Goal: Task Accomplishment & Management: Complete application form

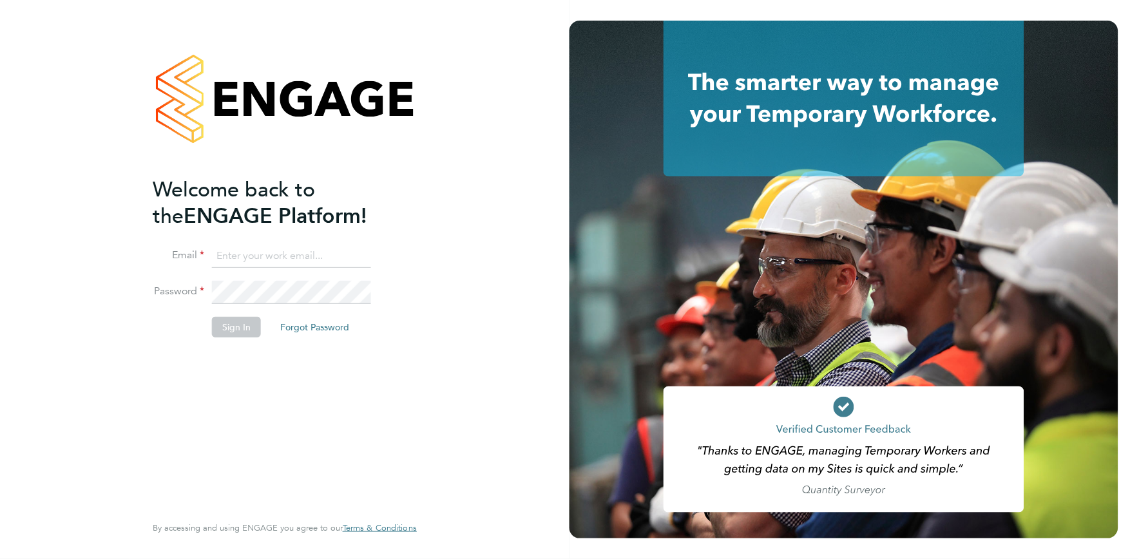
type input "[EMAIL_ADDRESS][DOMAIN_NAME]"
click at [243, 323] on button "Sign In" at bounding box center [236, 327] width 49 height 21
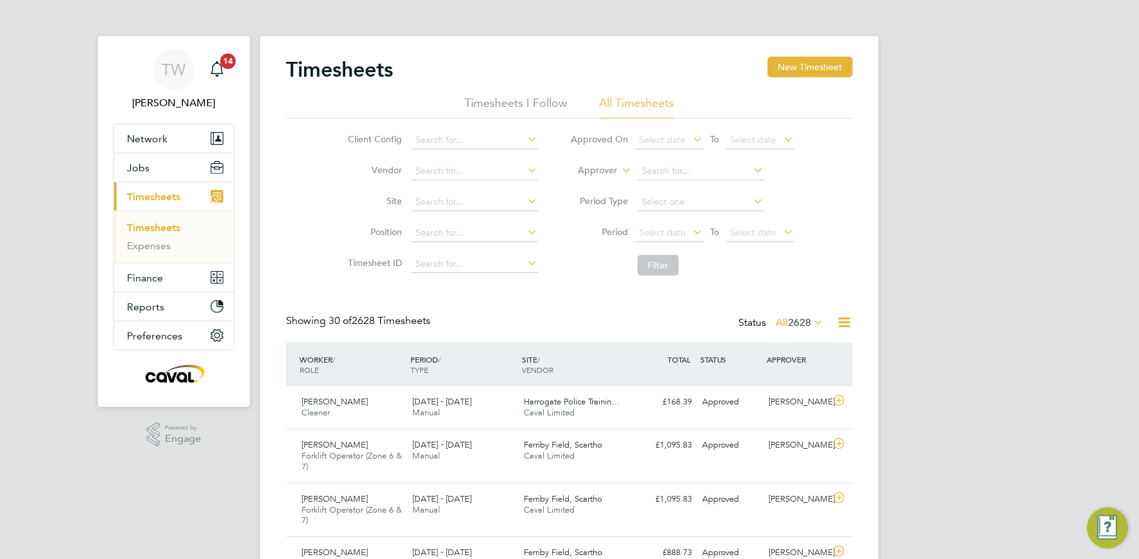
click at [166, 229] on link "Timesheets" at bounding box center [153, 228] width 53 height 12
click at [161, 168] on button "Jobs" at bounding box center [174, 167] width 120 height 28
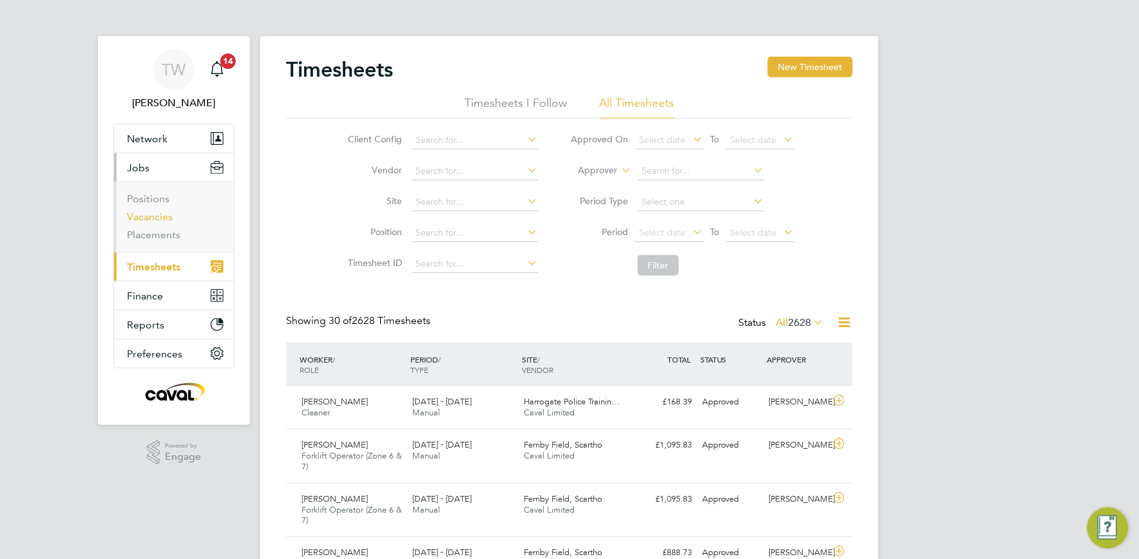
click at [152, 219] on link "Vacancies" at bounding box center [150, 217] width 46 height 12
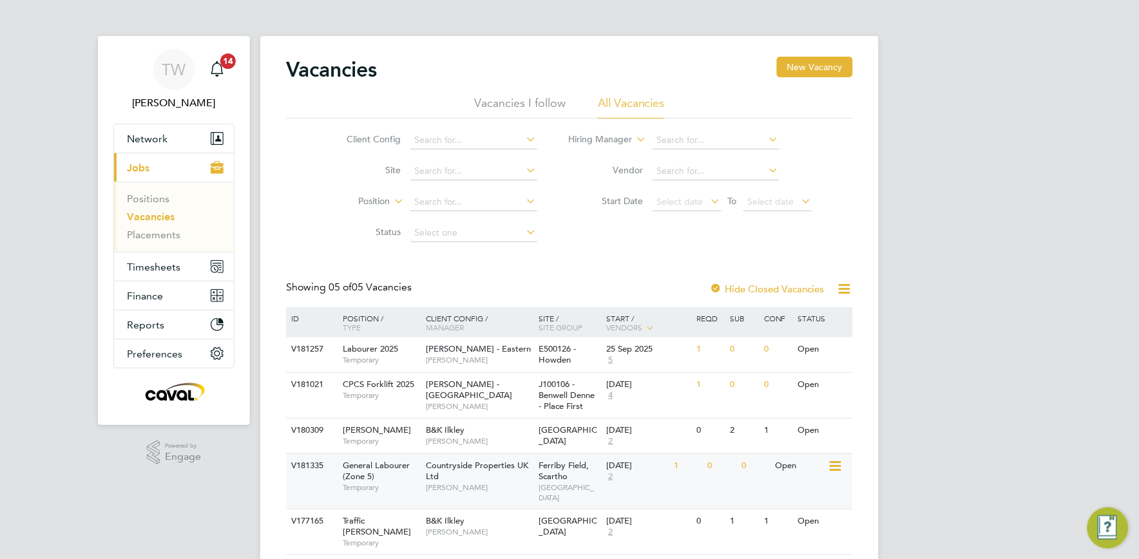
click at [513, 479] on div "Countryside Properties UK Ltd John Doran" at bounding box center [479, 476] width 113 height 44
click at [160, 198] on link "Positions" at bounding box center [148, 199] width 43 height 12
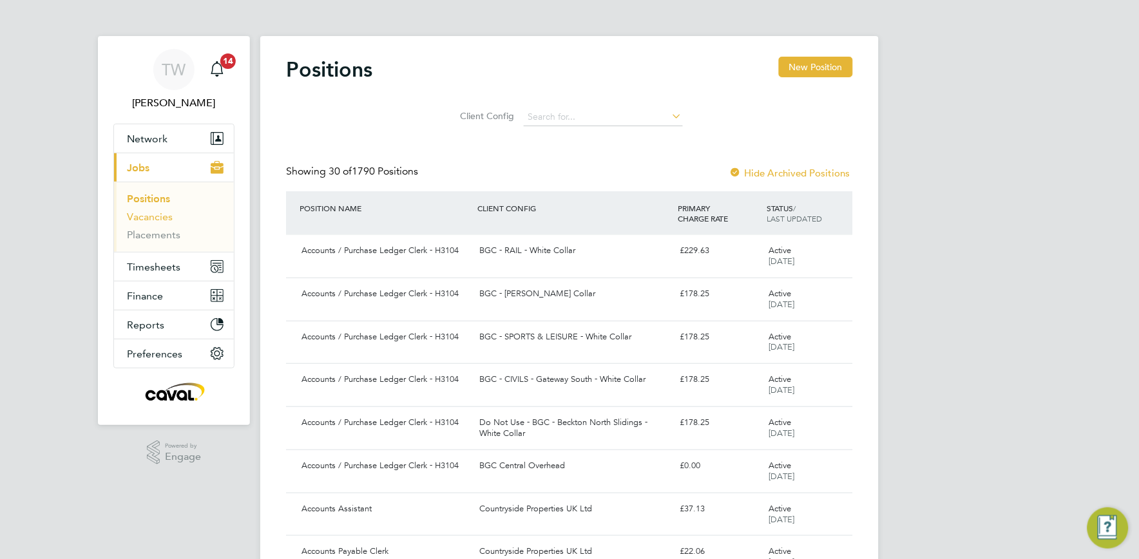
click at [150, 222] on link "Vacancies" at bounding box center [150, 217] width 46 height 12
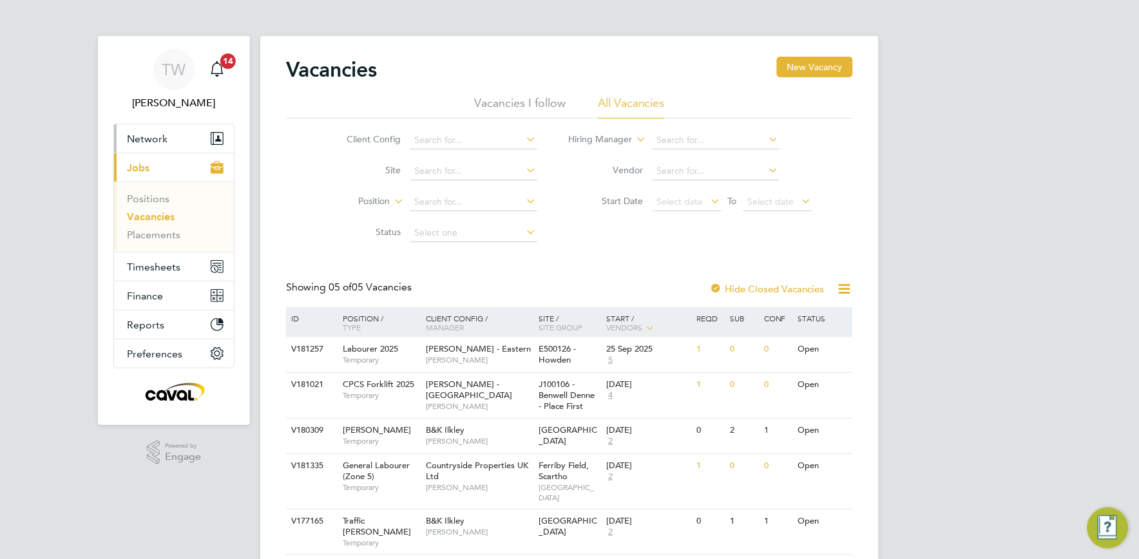
click at [175, 135] on button "Network" at bounding box center [174, 138] width 120 height 28
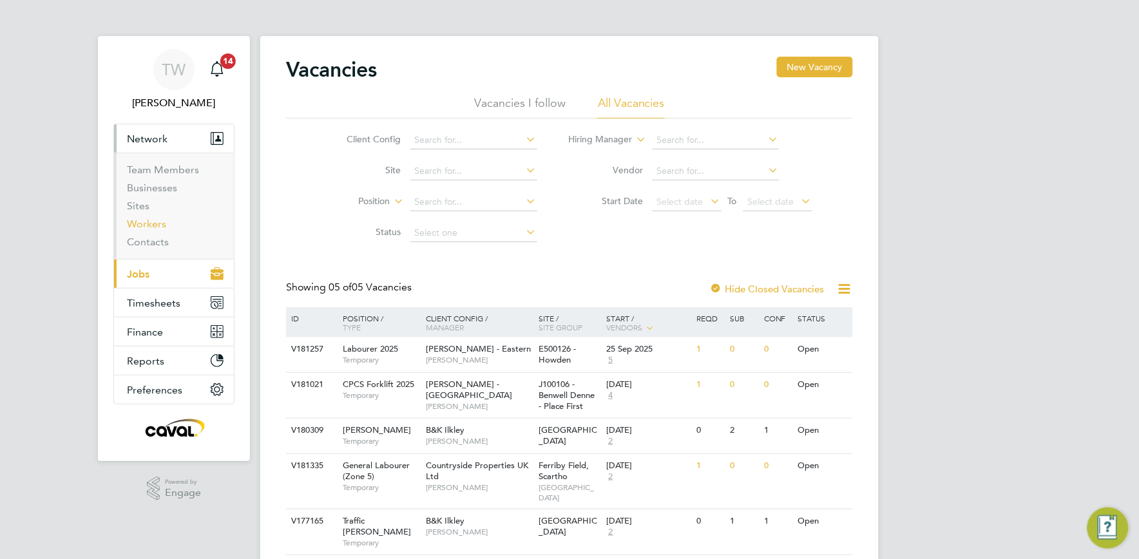
click at [142, 224] on link "Workers" at bounding box center [146, 224] width 39 height 12
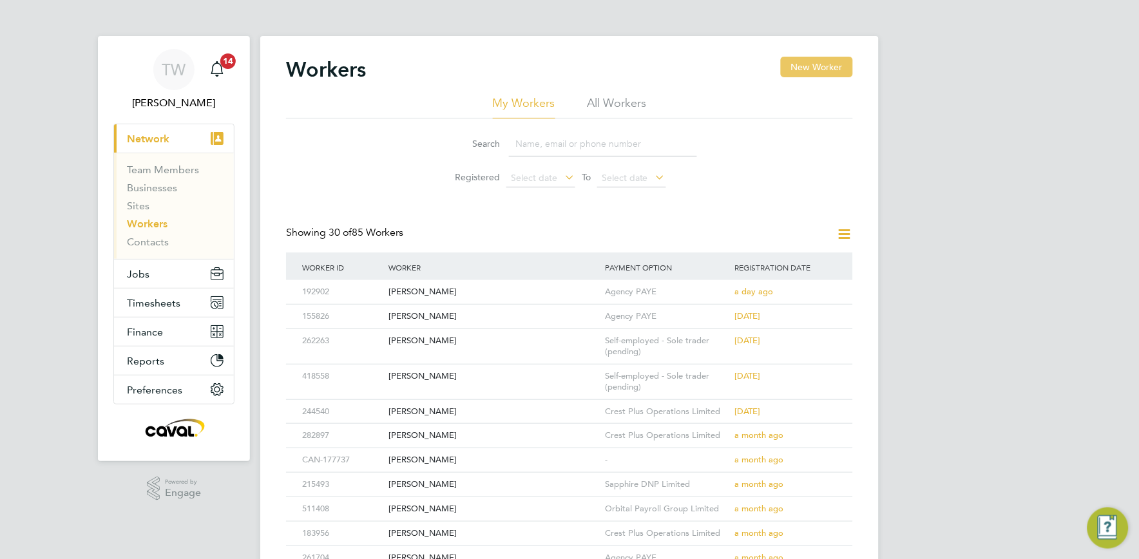
click at [816, 70] on button "New Worker" at bounding box center [817, 67] width 72 height 21
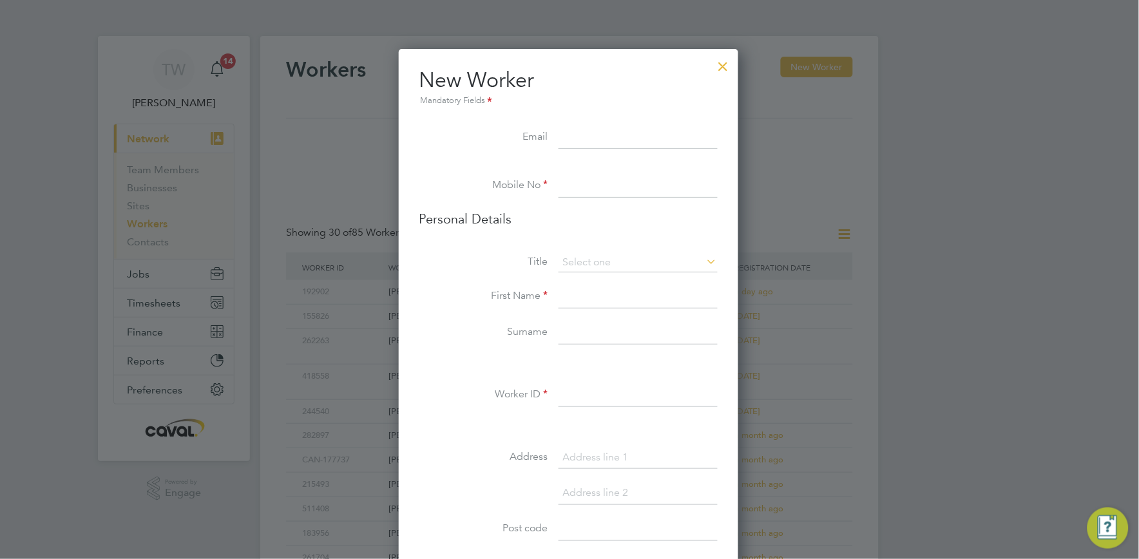
click at [667, 131] on input at bounding box center [637, 137] width 159 height 23
click at [643, 131] on input at bounding box center [637, 137] width 159 height 23
click at [591, 94] on div "Mandatory Fields" at bounding box center [568, 101] width 298 height 14
click at [573, 132] on input at bounding box center [637, 137] width 159 height 23
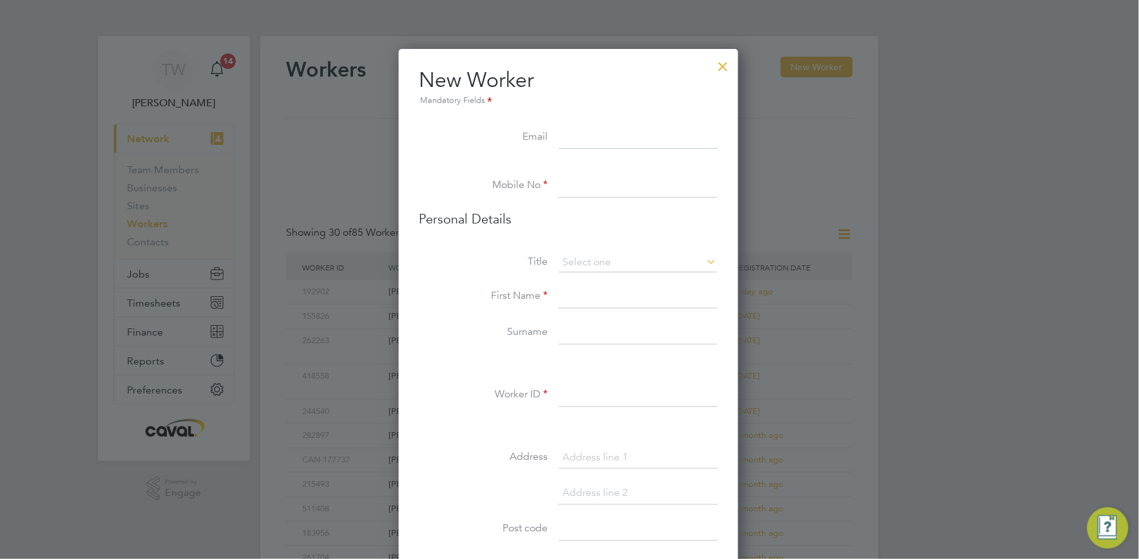
paste input "[EMAIL_ADDRESS][DOMAIN_NAME]"
type input "[EMAIL_ADDRESS][DOMAIN_NAME]"
click at [596, 186] on input at bounding box center [637, 186] width 159 height 23
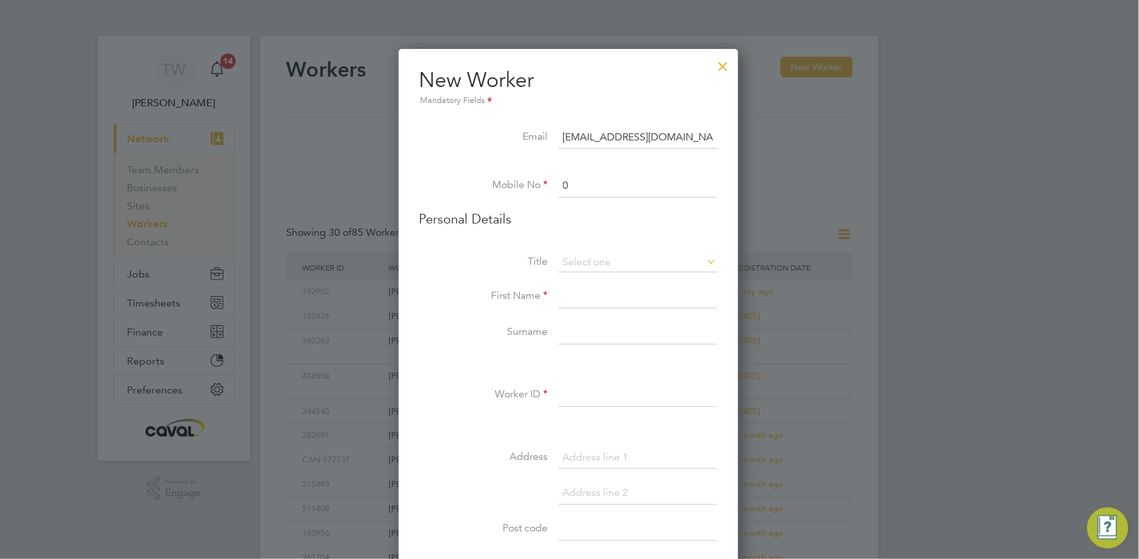
paste input "7856 066307"
type input "07856 066307"
click at [613, 261] on input at bounding box center [637, 262] width 159 height 19
click at [595, 285] on li "Mr" at bounding box center [638, 280] width 160 height 17
type input "Mr"
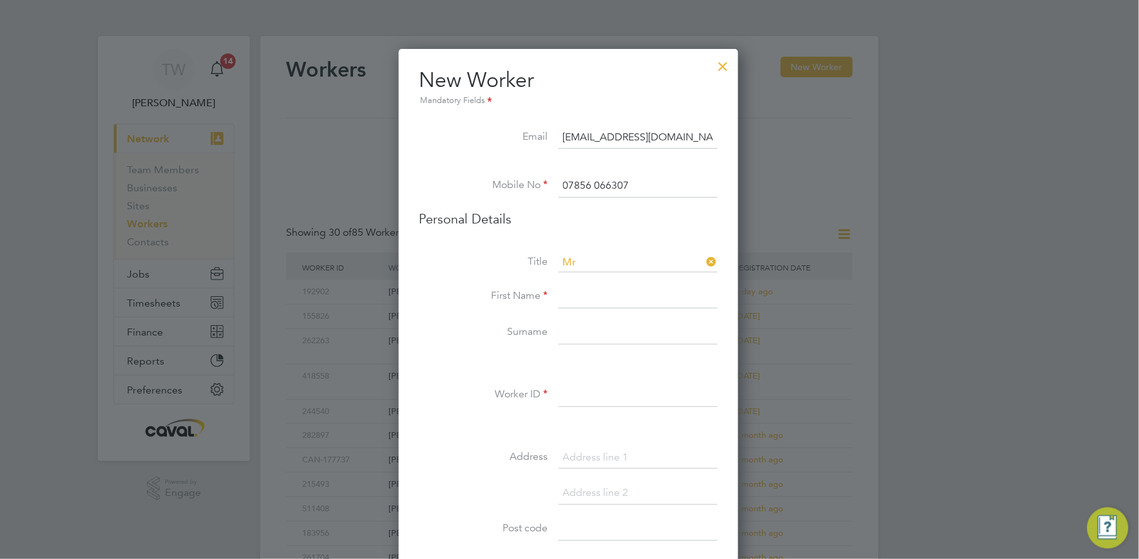
click at [578, 306] on input at bounding box center [637, 296] width 159 height 23
type input "[PERSON_NAME]"
type input "Cousins"
click at [584, 390] on input at bounding box center [637, 395] width 159 height 23
paste input "536247"
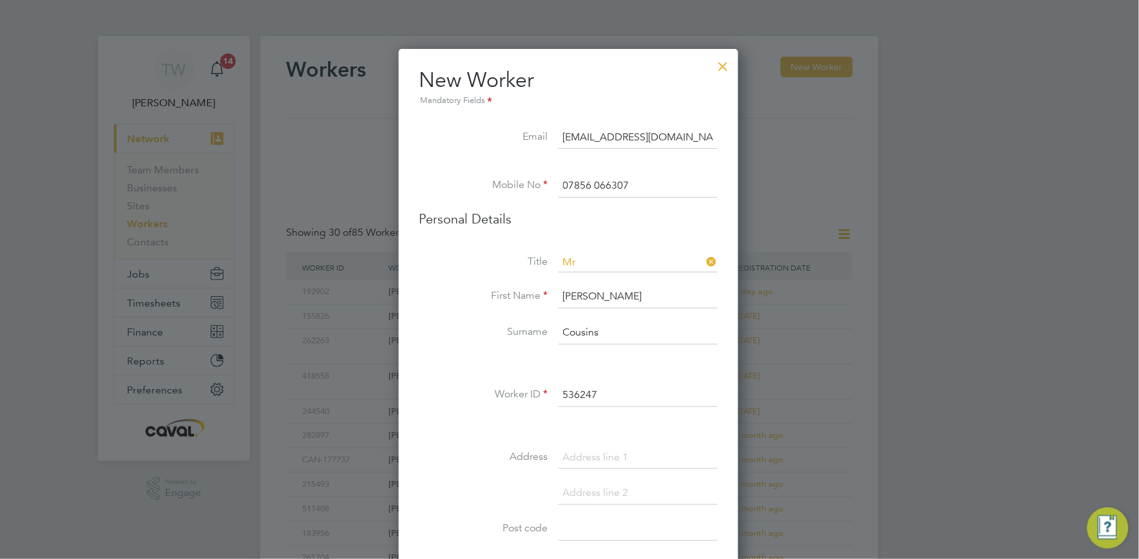
type input "536247"
click at [466, 490] on li at bounding box center [568, 500] width 298 height 36
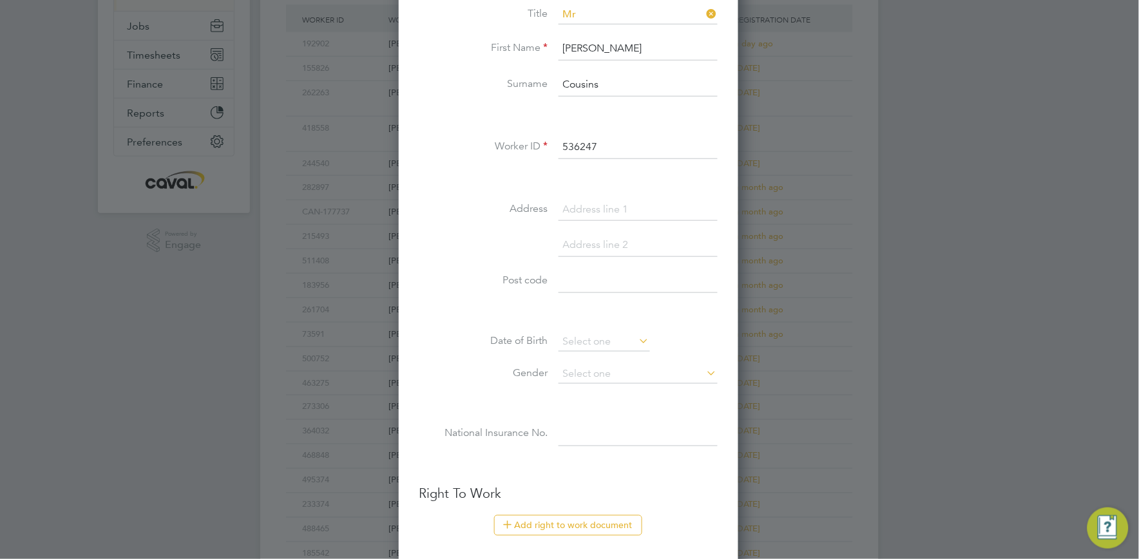
scroll to position [286, 0]
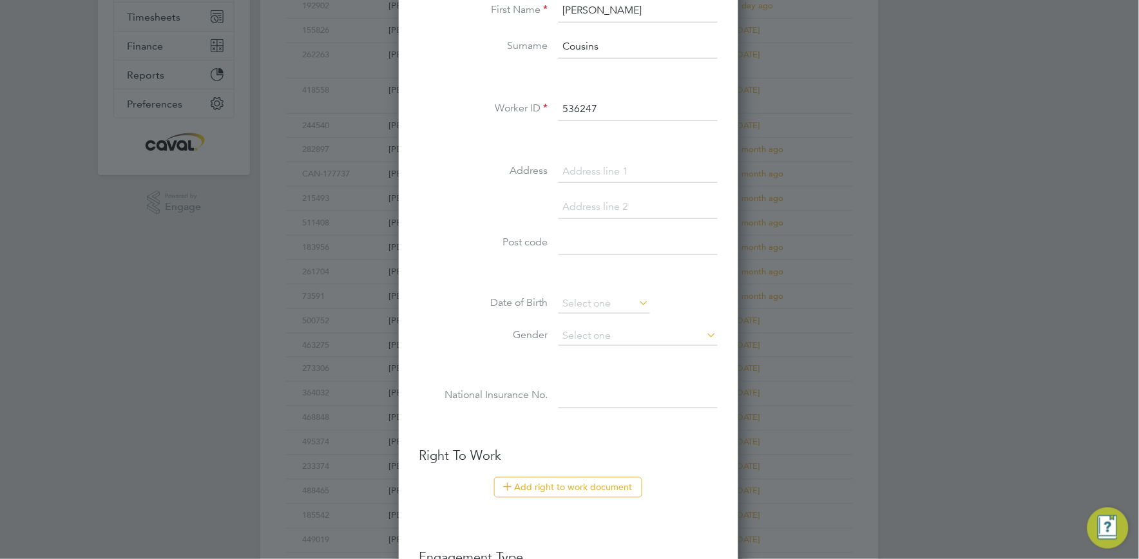
click at [651, 166] on input at bounding box center [637, 171] width 159 height 23
type input "359 Grimsby Rd"
click at [634, 208] on input at bounding box center [637, 207] width 159 height 23
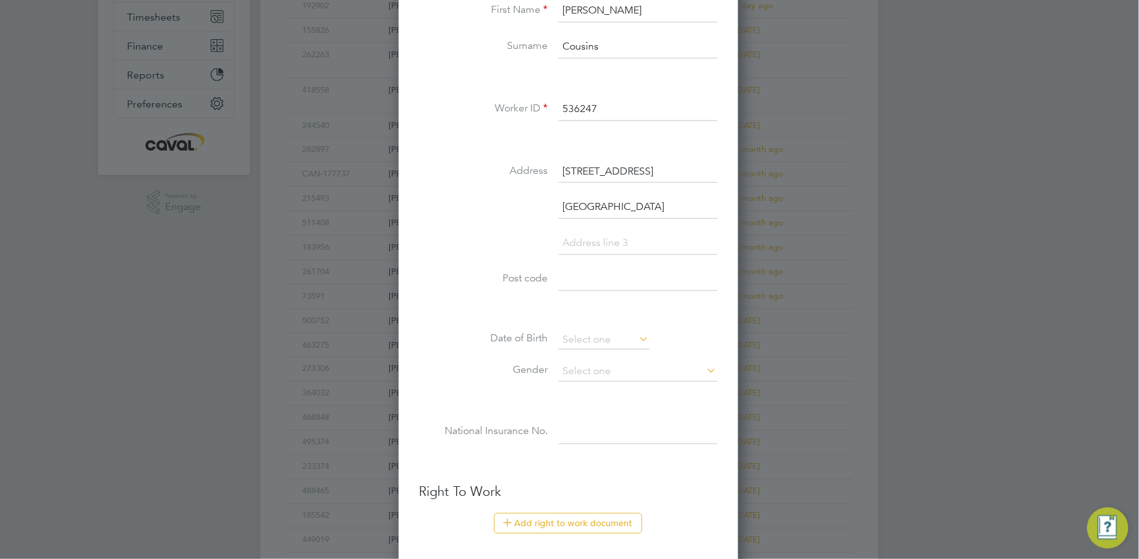
type input "Cleethorpes"
click at [577, 279] on input at bounding box center [637, 279] width 159 height 23
type input "DN35 7LL"
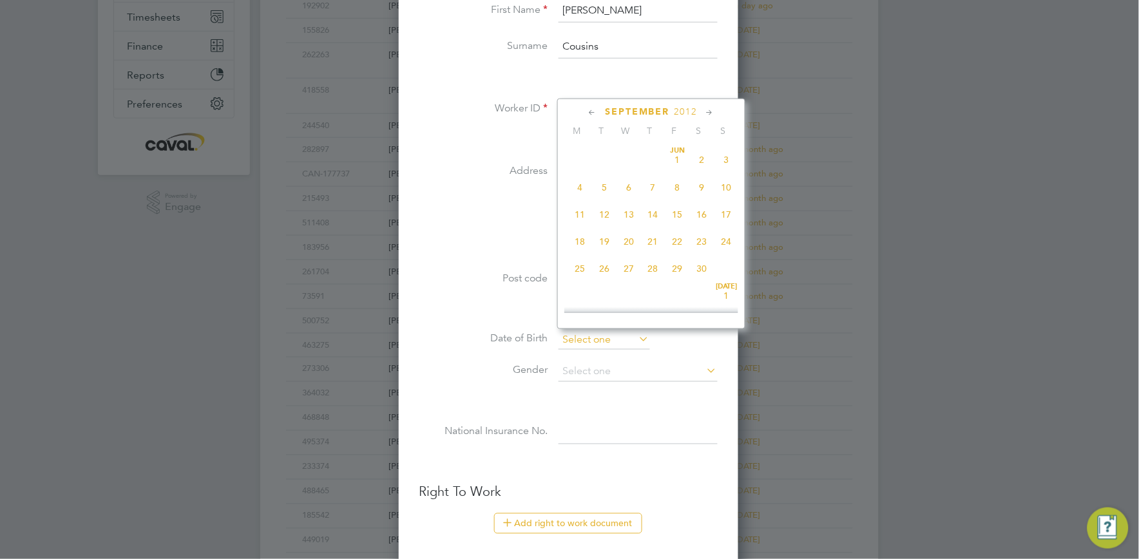
click at [600, 343] on input at bounding box center [603, 339] width 91 height 19
click at [674, 113] on span "2012" at bounding box center [685, 111] width 23 height 11
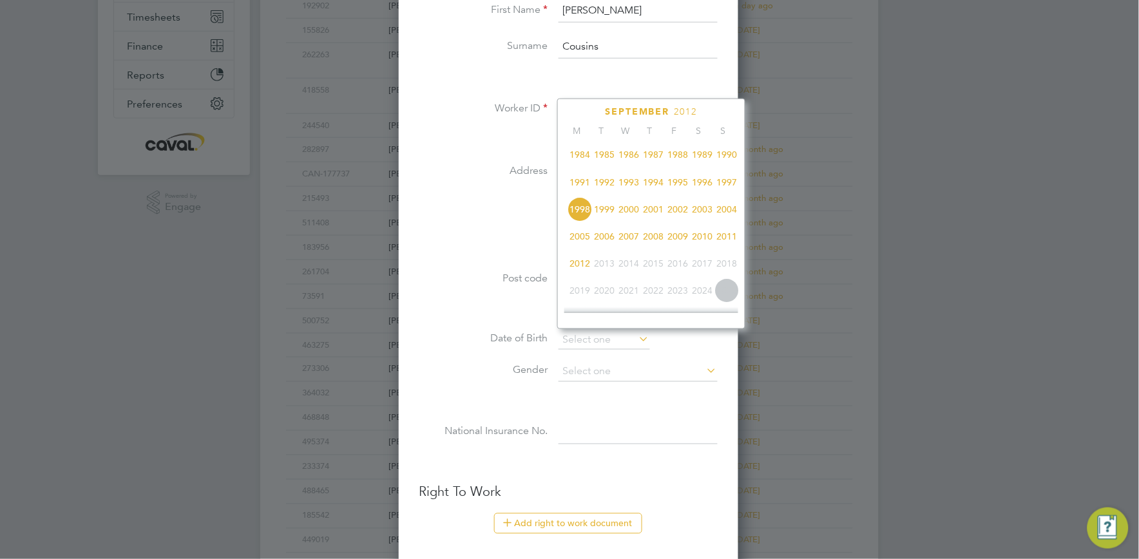
scroll to position [276, 0]
click at [676, 162] on span "1981" at bounding box center [677, 156] width 24 height 24
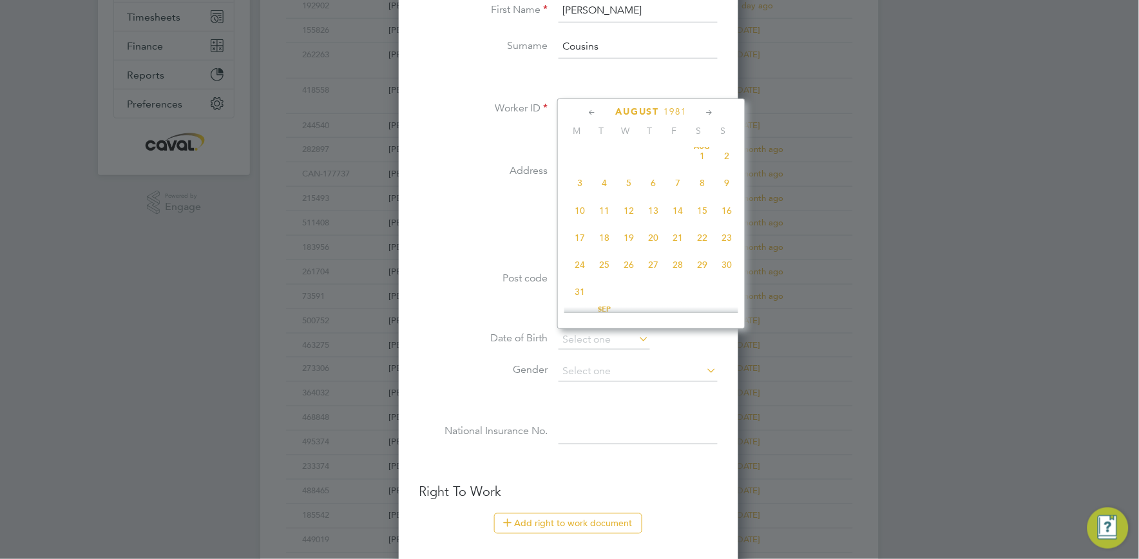
click at [589, 113] on icon at bounding box center [592, 113] width 12 height 14
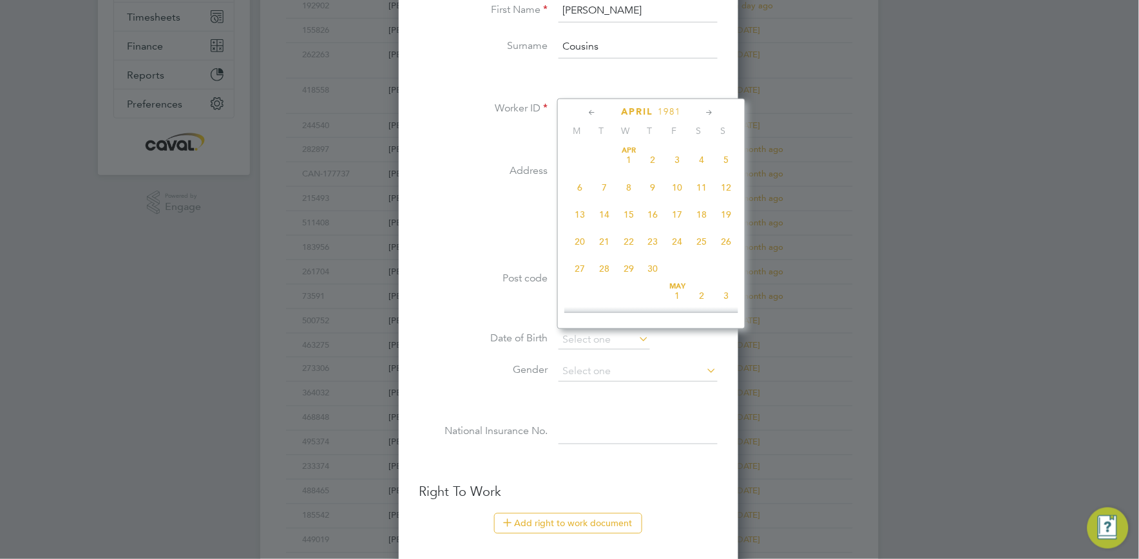
click at [706, 107] on icon at bounding box center [710, 113] width 12 height 14
click at [676, 162] on span "May 1" at bounding box center [677, 158] width 24 height 24
type input "01 May 1981"
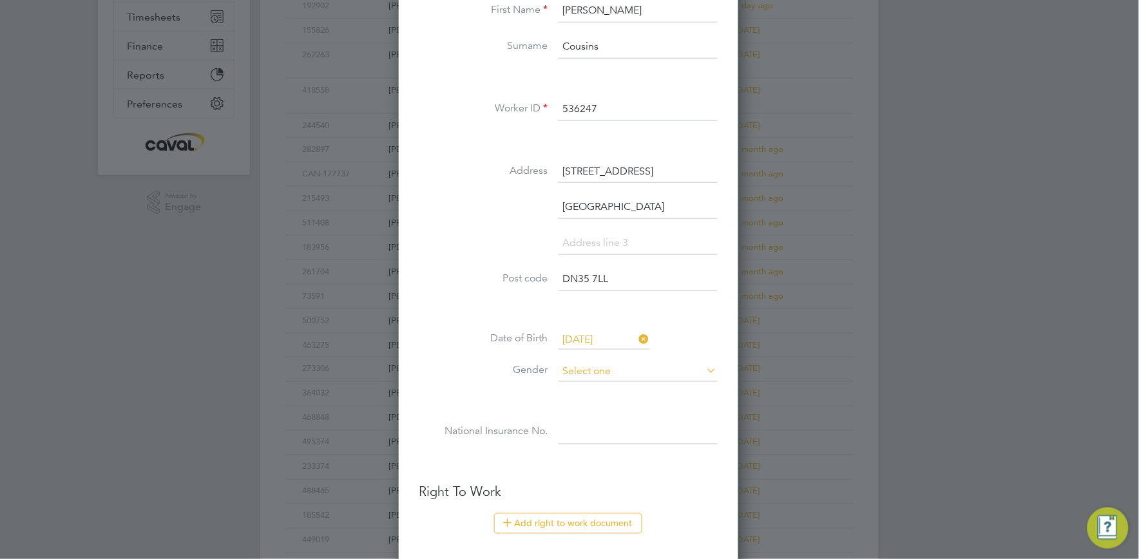
click at [574, 370] on input at bounding box center [637, 372] width 159 height 19
click at [580, 394] on li "Male" at bounding box center [638, 389] width 160 height 17
type input "Male"
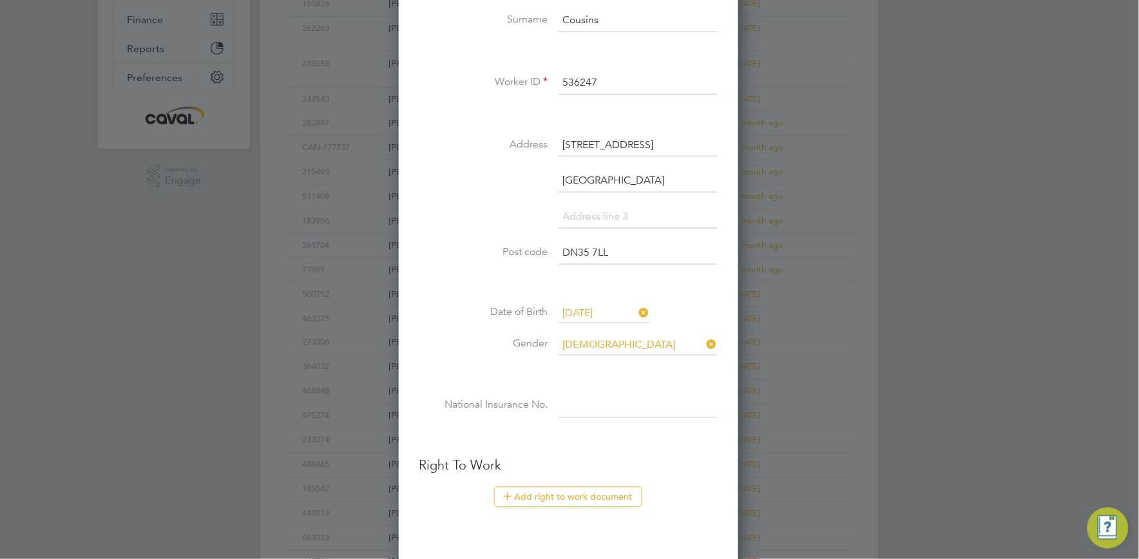
scroll to position [314, 0]
click at [582, 400] on input at bounding box center [637, 404] width 159 height 23
paste input "JJ077956A"
type input "JJ 07 79 56 A"
click at [516, 488] on button "Add right to work document" at bounding box center [568, 495] width 148 height 21
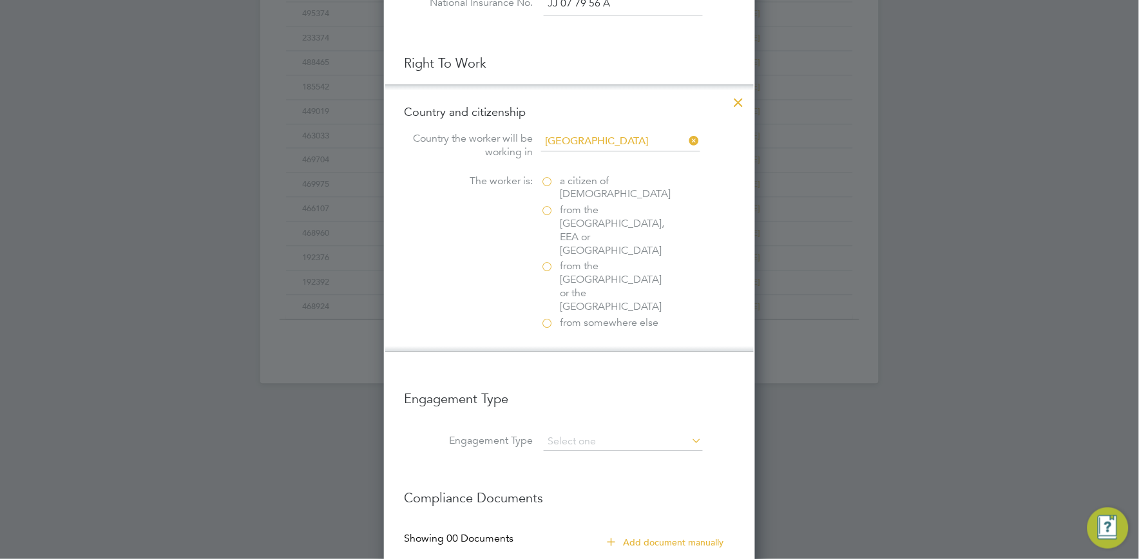
scroll to position [716, 0]
click at [549, 179] on label "a citizen of United Kingdom" at bounding box center [605, 187] width 129 height 27
click at [0, 0] on input "a citizen of United Kingdom" at bounding box center [0, 0] width 0 height 0
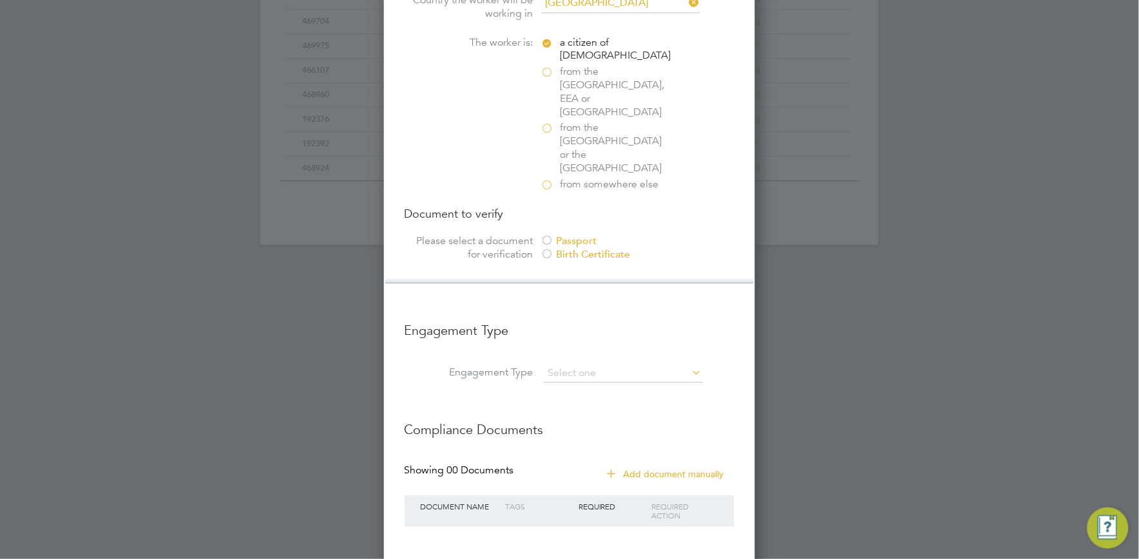
scroll to position [877, 0]
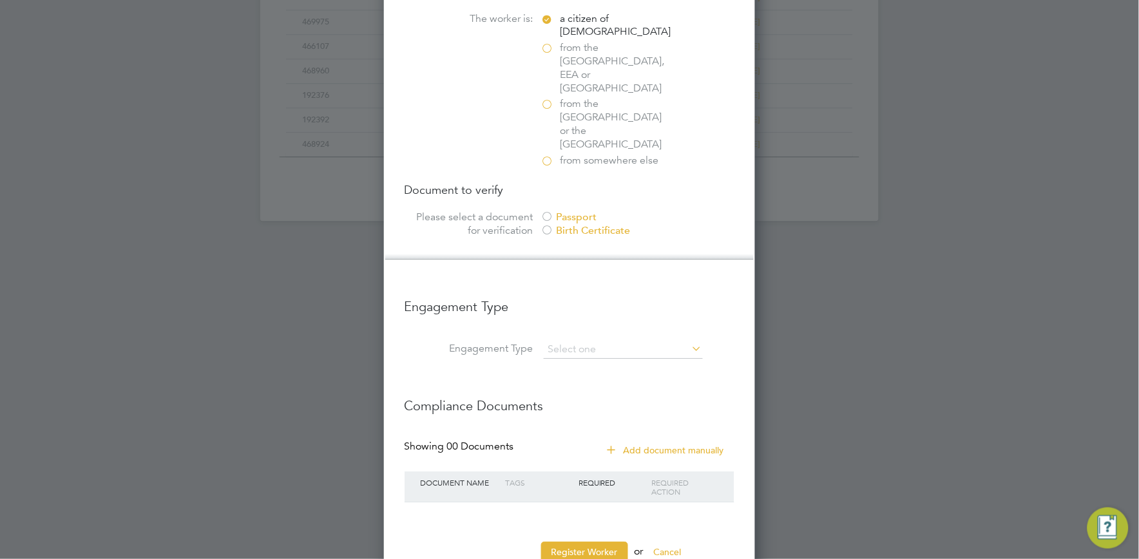
click at [549, 211] on div at bounding box center [547, 217] width 13 height 13
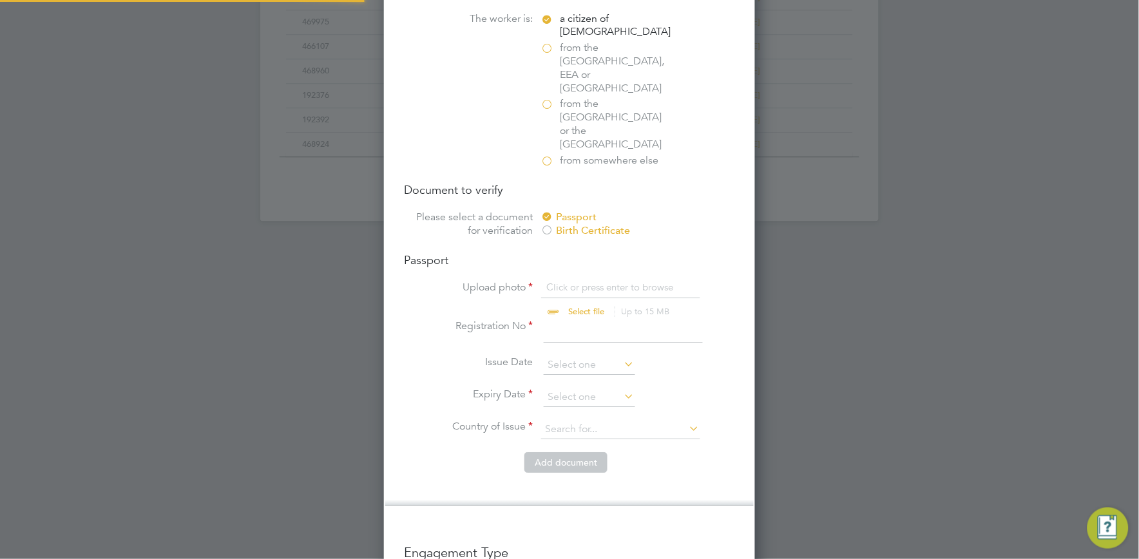
scroll to position [17, 159]
click at [582, 281] on input "file" at bounding box center [599, 300] width 202 height 39
type input "C:\fakepath\Adam Cousins BC.JPG"
click at [548, 225] on div at bounding box center [547, 231] width 13 height 13
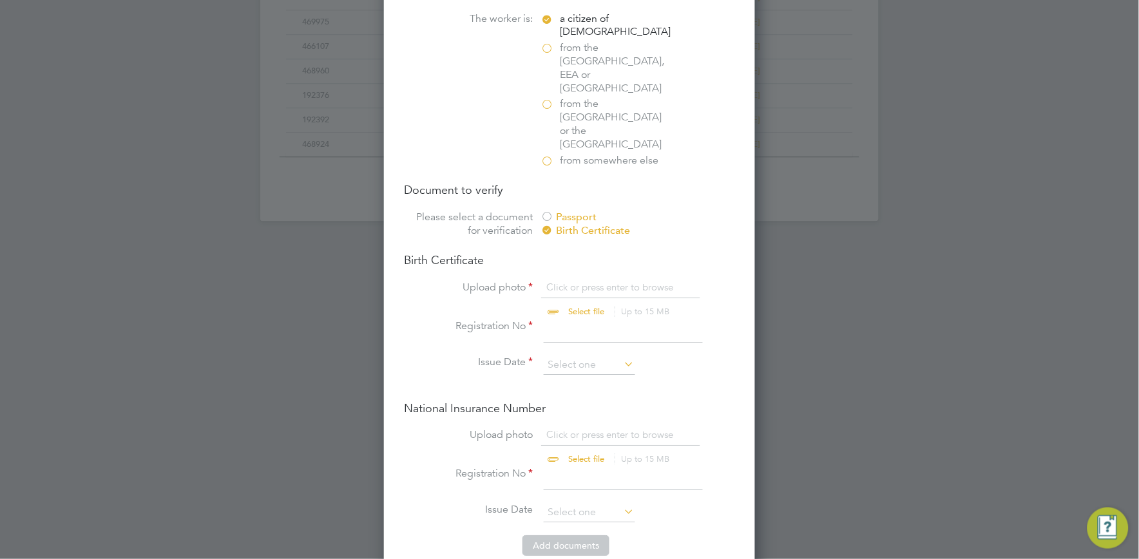
click at [595, 281] on input "file" at bounding box center [599, 300] width 202 height 39
type input "C:\fakepath\Adam Cousins BC.JPG"
click at [582, 320] on input at bounding box center [623, 331] width 159 height 23
type input "755542"
click at [589, 356] on input at bounding box center [589, 365] width 91 height 19
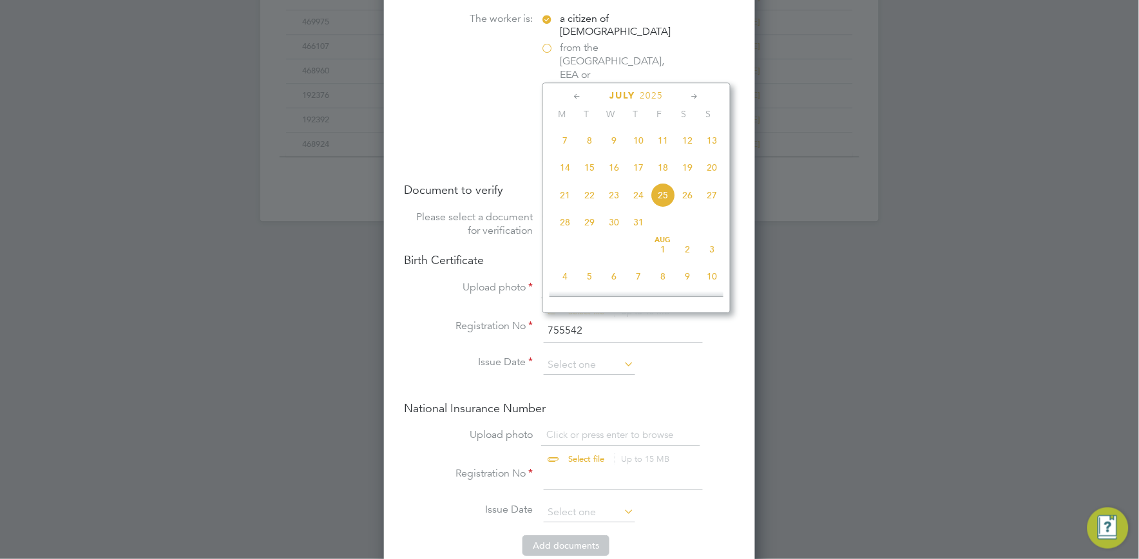
scroll to position [166, 0]
click at [655, 98] on span "2025" at bounding box center [651, 95] width 23 height 11
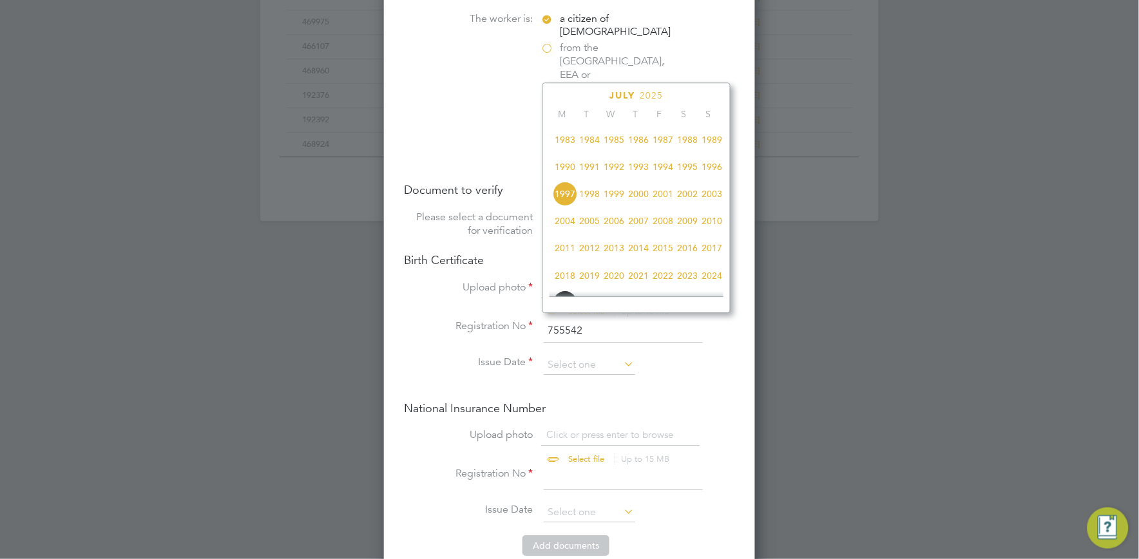
scroll to position [221, 0]
click at [685, 142] on span "1981" at bounding box center [687, 140] width 24 height 24
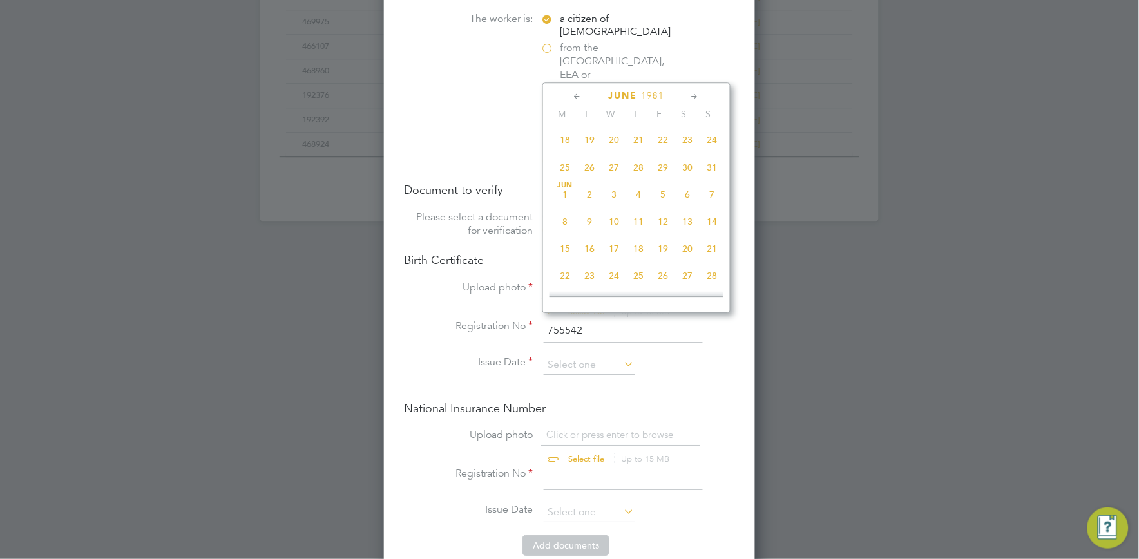
click at [576, 97] on icon at bounding box center [577, 97] width 12 height 14
click at [693, 94] on icon at bounding box center [695, 97] width 12 height 14
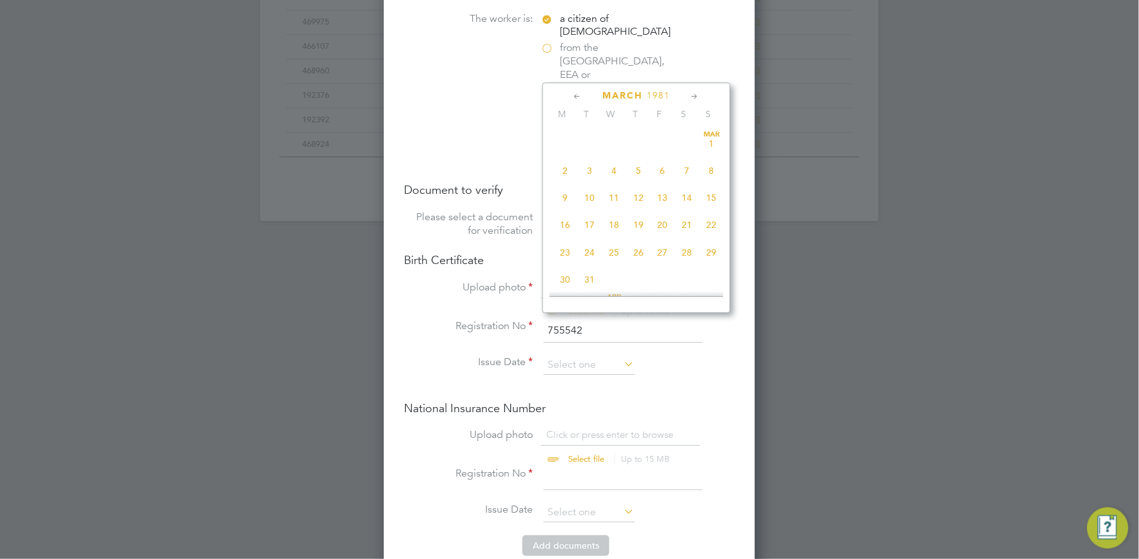
scroll to position [165, 0]
click at [694, 94] on icon at bounding box center [695, 97] width 12 height 14
click at [662, 144] on span "May 1" at bounding box center [663, 139] width 24 height 24
type input "01 May 1981"
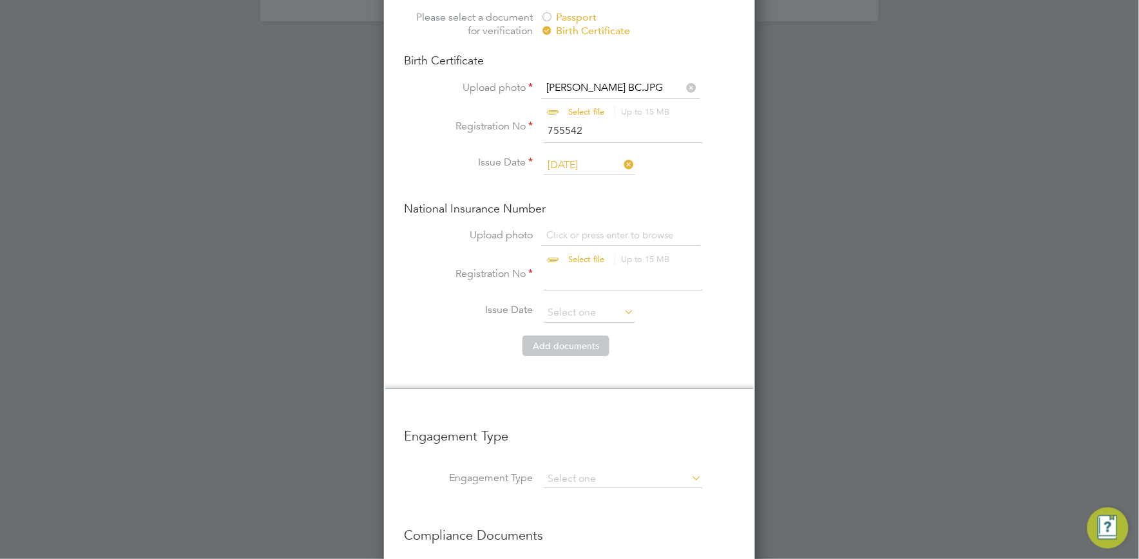
scroll to position [1078, 0]
click at [609, 228] on input "file" at bounding box center [599, 247] width 202 height 39
type input "C:\fakepath\Adam Cousins NI proof.JPG"
click at [600, 267] on input at bounding box center [623, 278] width 159 height 23
paste input "JJ077956A"
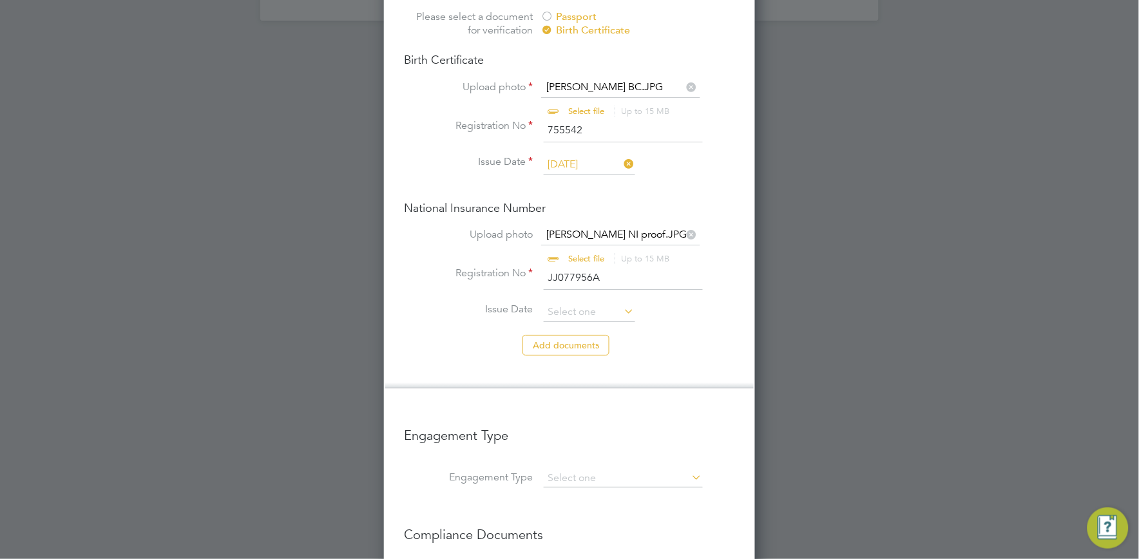
type input "JJ077956A"
click at [440, 335] on li "Add document s" at bounding box center [570, 351] width 330 height 33
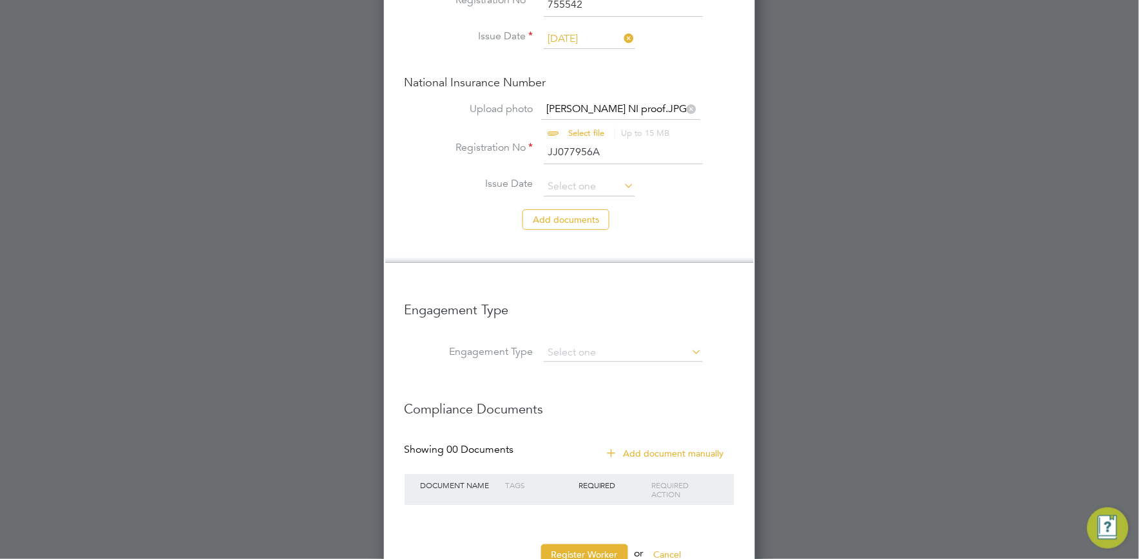
scroll to position [1205, 0]
click at [582, 342] on input at bounding box center [623, 351] width 159 height 18
click at [622, 342] on input at bounding box center [623, 351] width 159 height 18
click at [580, 342] on input at bounding box center [623, 351] width 159 height 18
click at [599, 342] on input at bounding box center [623, 351] width 159 height 18
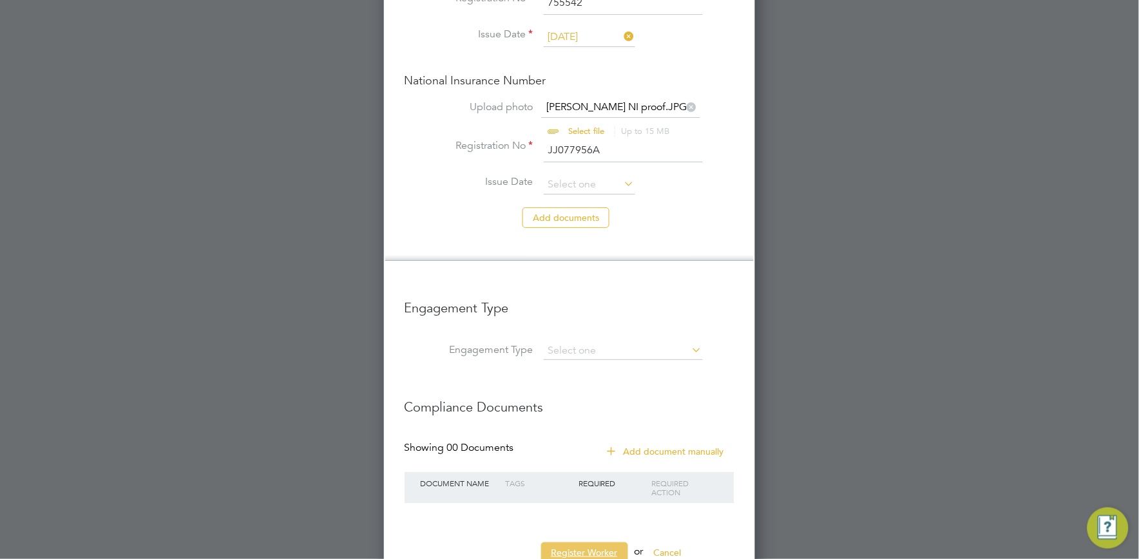
click at [583, 542] on button "Register Worker" at bounding box center [584, 552] width 87 height 21
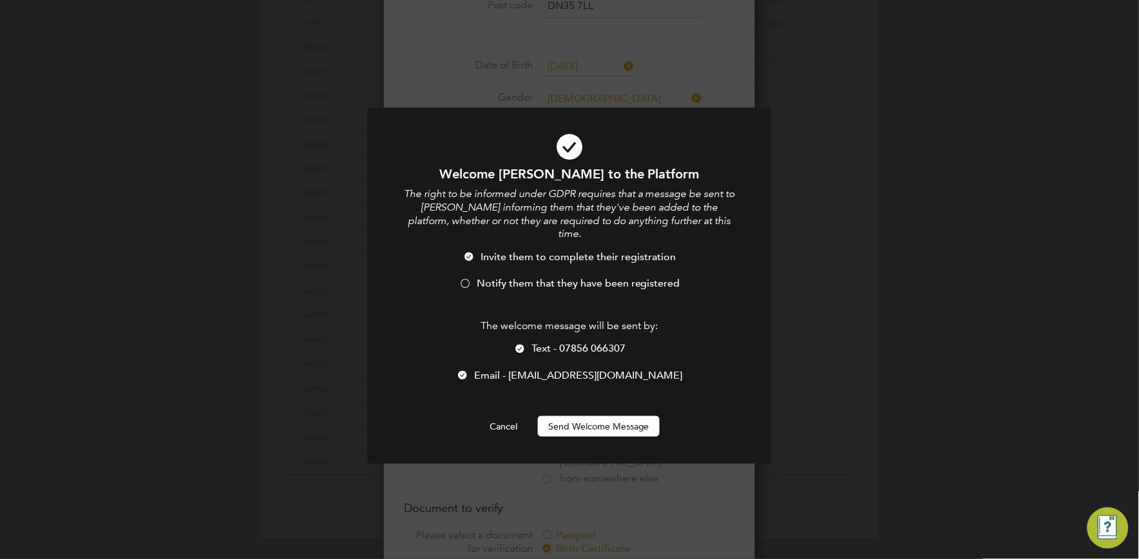
click at [500, 277] on span "Notify them that they have been registered" at bounding box center [579, 283] width 204 height 13
click at [520, 343] on div at bounding box center [519, 349] width 13 height 13
click at [568, 416] on button "Send Welcome Message" at bounding box center [599, 426] width 122 height 21
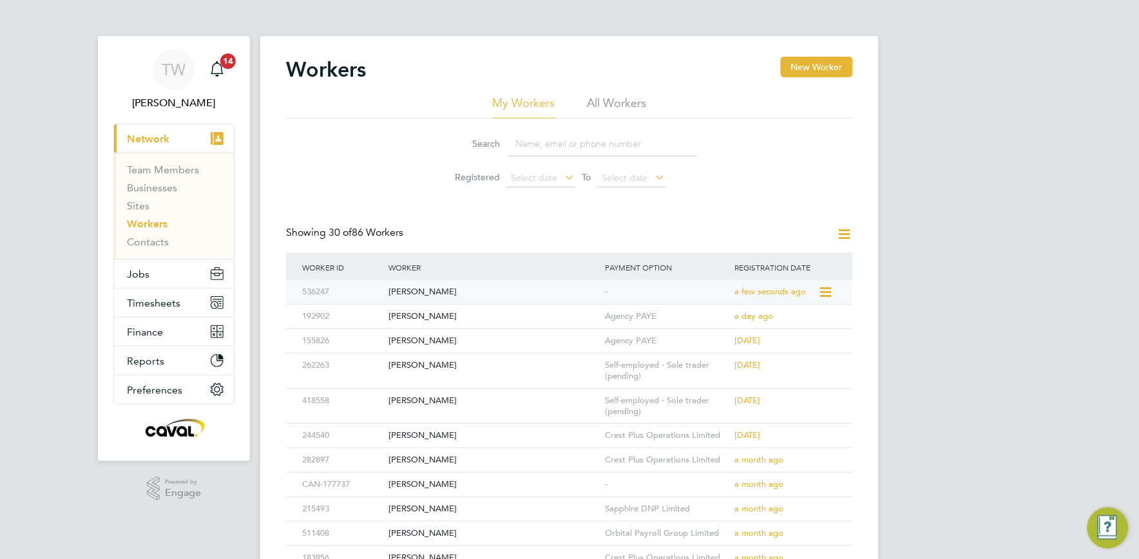
click at [673, 292] on div "-" at bounding box center [667, 292] width 130 height 24
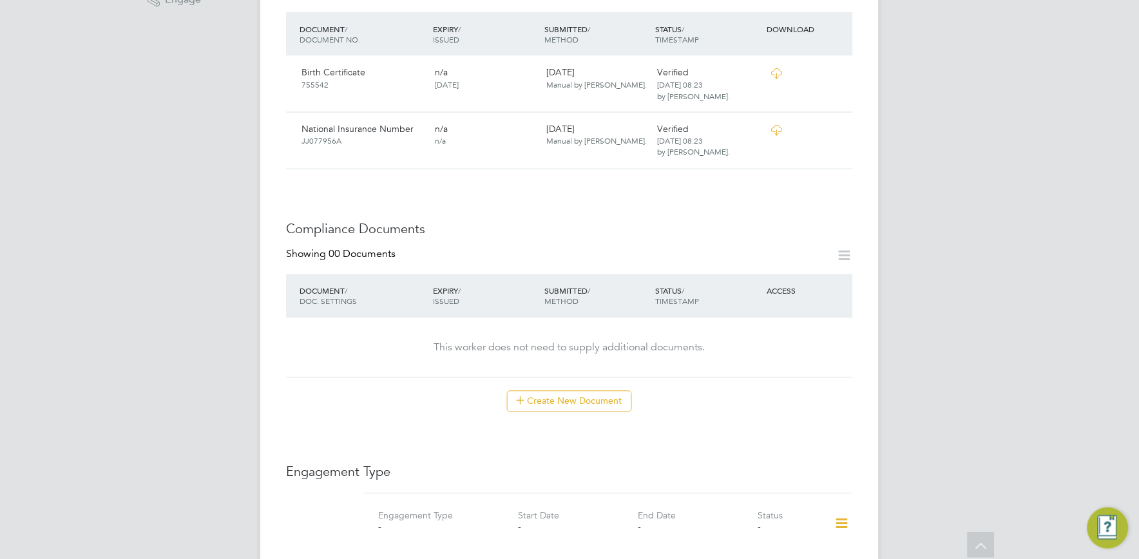
scroll to position [515, 0]
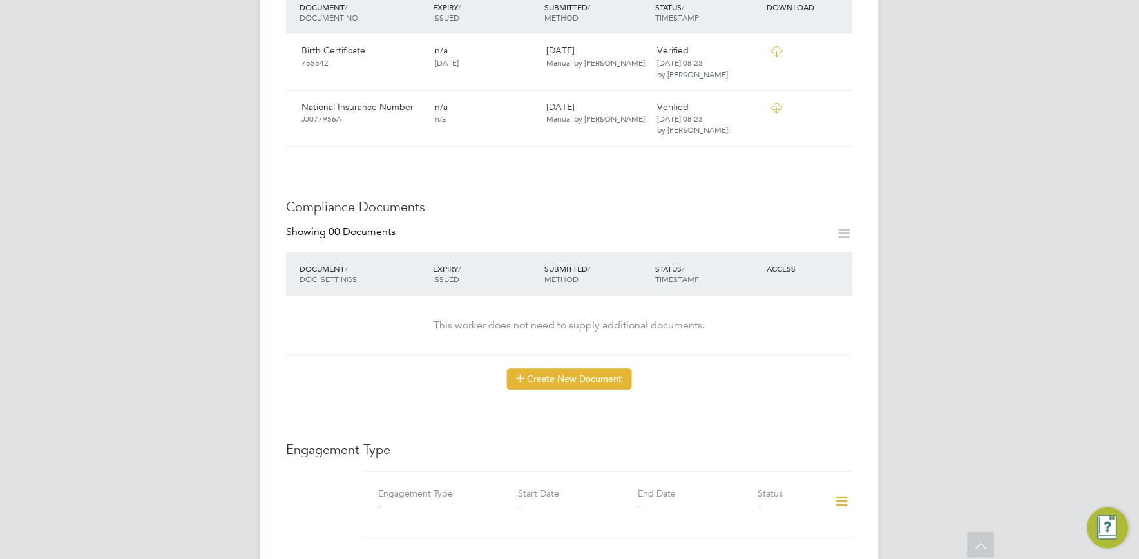
click at [588, 369] on button "Create New Document" at bounding box center [569, 379] width 125 height 21
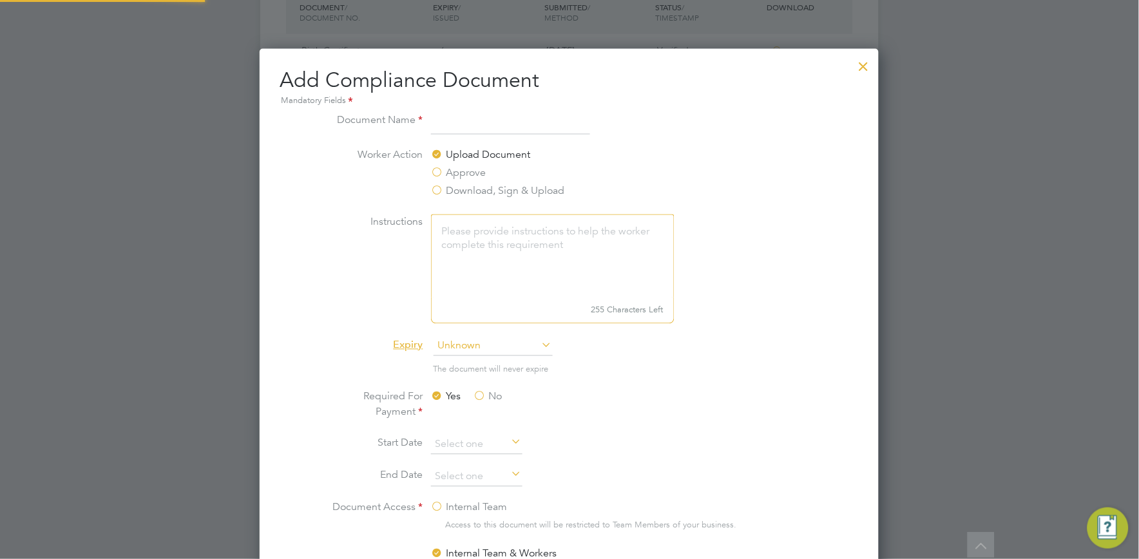
scroll to position [674, 620]
type input "c"
type input "CSCS"
click at [440, 173] on label "Approve" at bounding box center [458, 173] width 55 height 15
click at [0, 0] on input "Approve" at bounding box center [0, 0] width 0 height 0
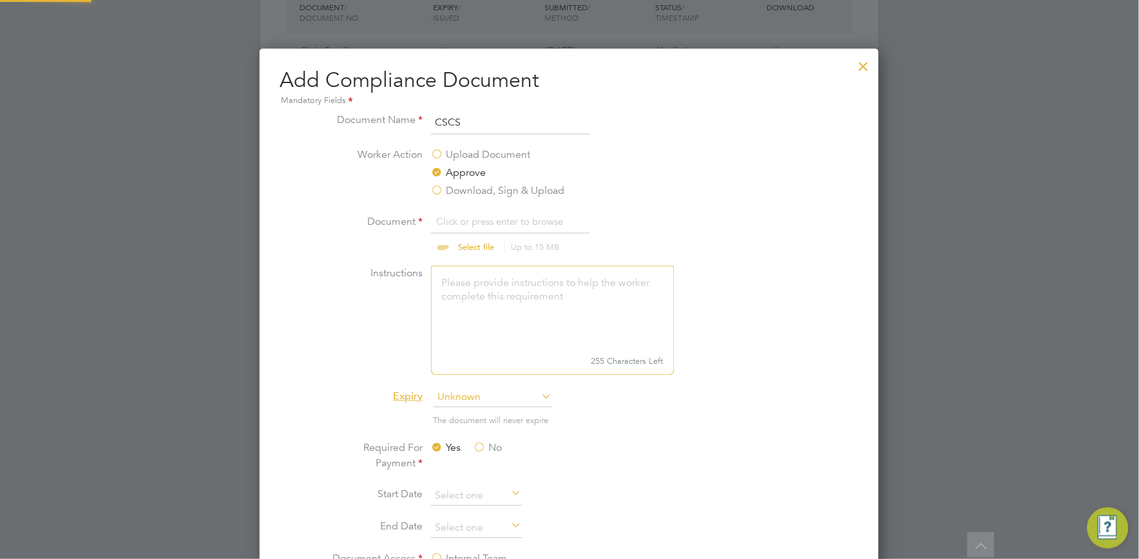
scroll to position [20, 159]
click at [466, 223] on input "file" at bounding box center [489, 234] width 202 height 39
type input "C:\fakepath\Adam Cousins CSCS.JPG"
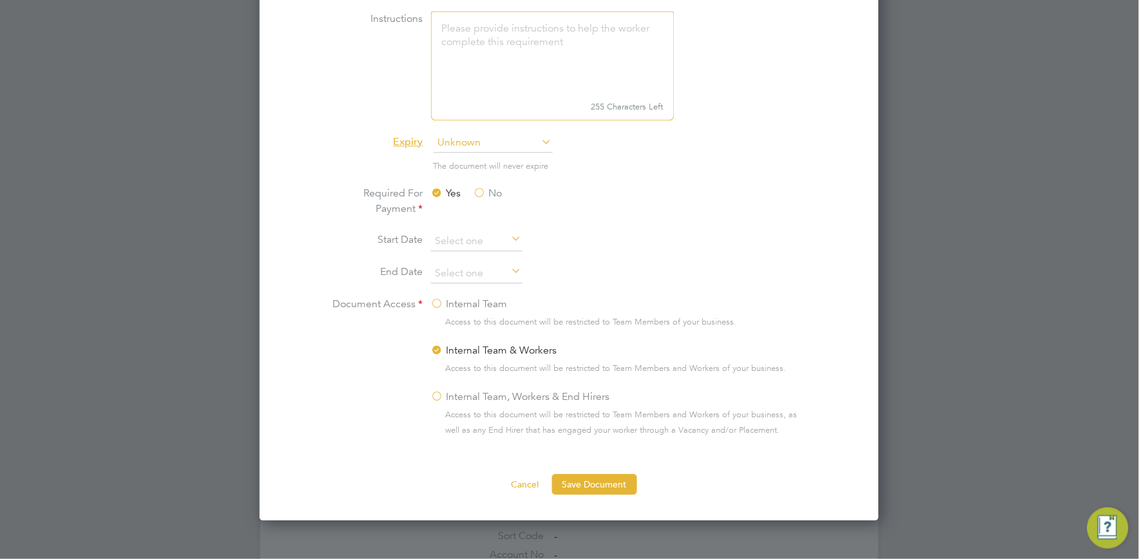
scroll to position [773, 0]
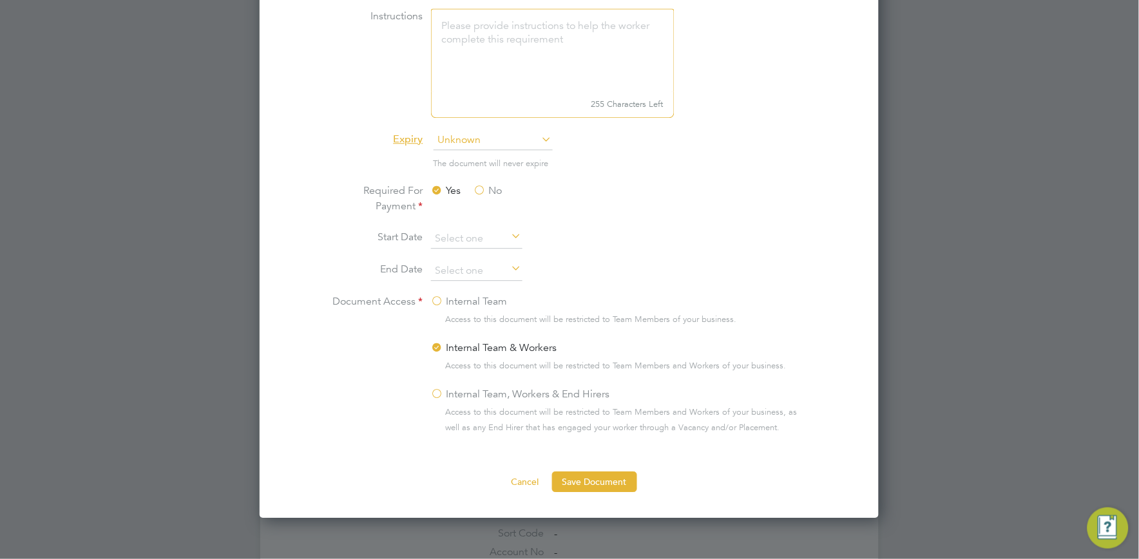
click at [479, 188] on label "No" at bounding box center [487, 190] width 29 height 15
click at [0, 0] on input "No" at bounding box center [0, 0] width 0 height 0
click at [608, 481] on button "Save Document" at bounding box center [594, 482] width 85 height 21
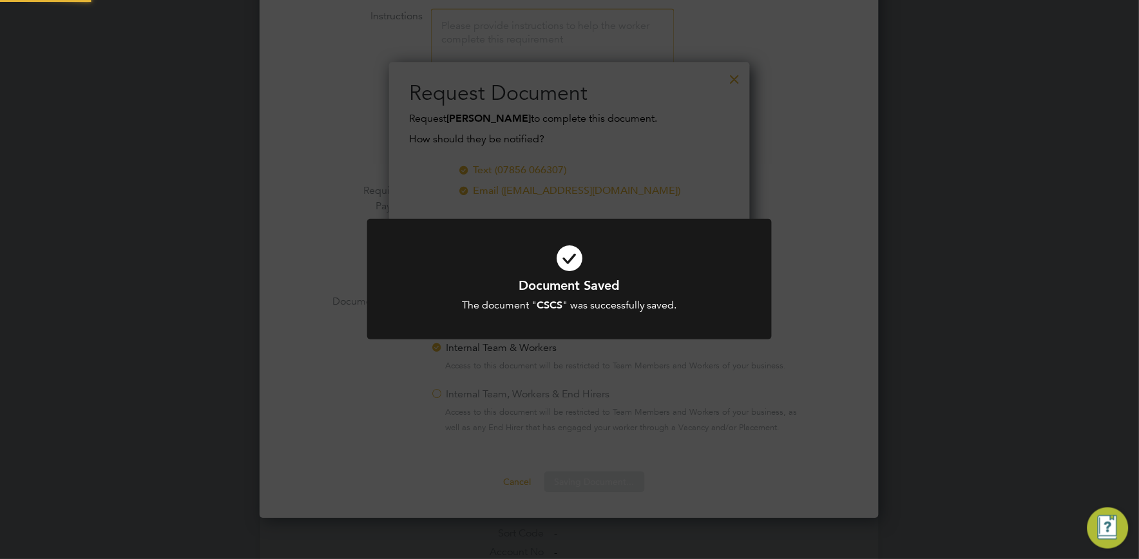
scroll to position [207, 361]
click at [1019, 359] on div "Document Saved The document " CSCS " was successfully saved. Cancel Okay" at bounding box center [569, 279] width 1139 height 559
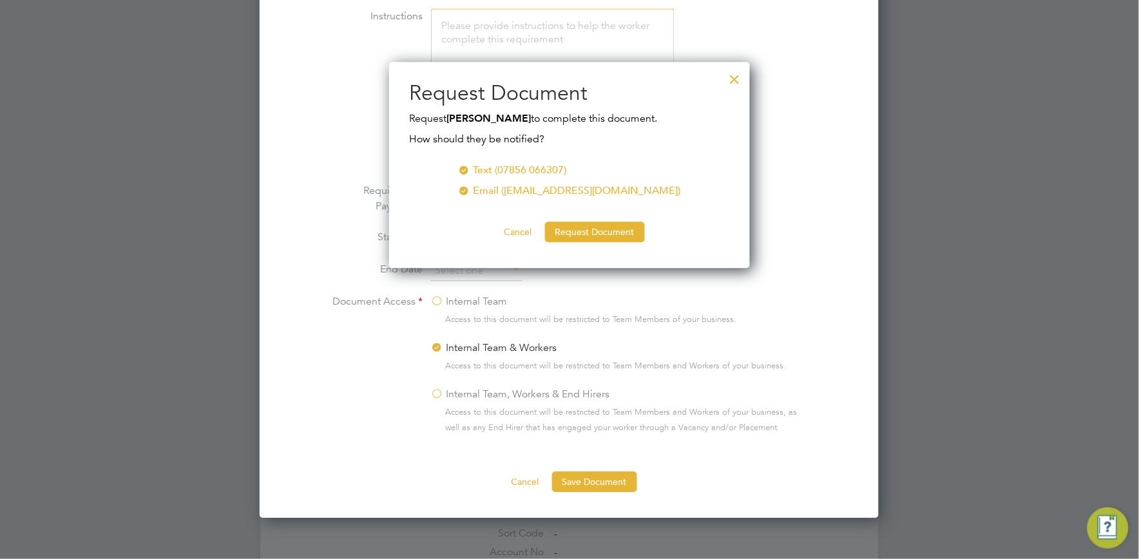
click at [731, 75] on div at bounding box center [734, 75] width 23 height 23
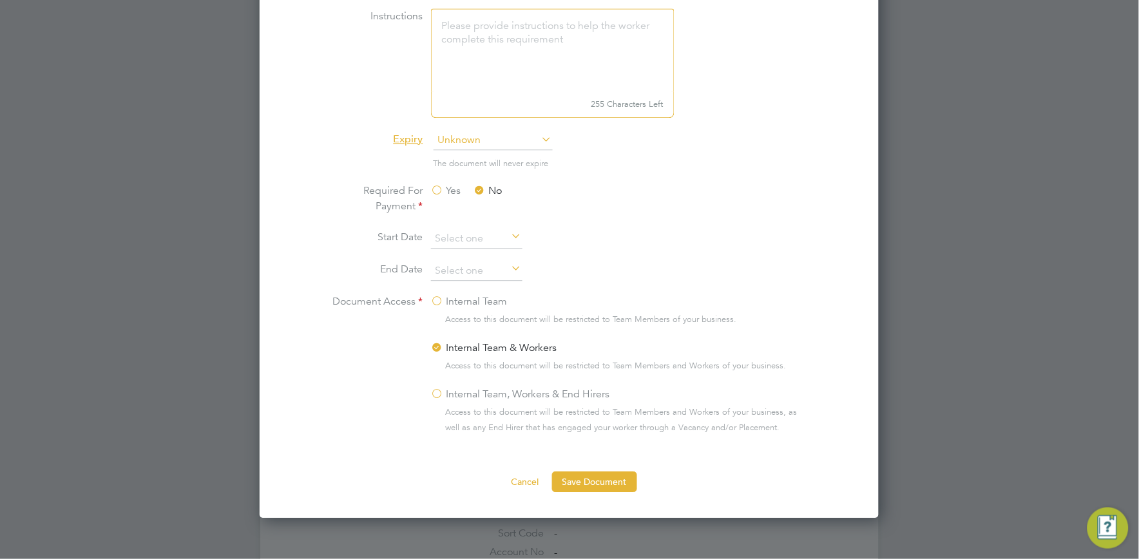
click at [437, 303] on label "Internal Team" at bounding box center [469, 301] width 77 height 15
click at [0, 0] on input "Internal Team" at bounding box center [0, 0] width 0 height 0
click at [600, 486] on button "Save Document" at bounding box center [594, 482] width 85 height 21
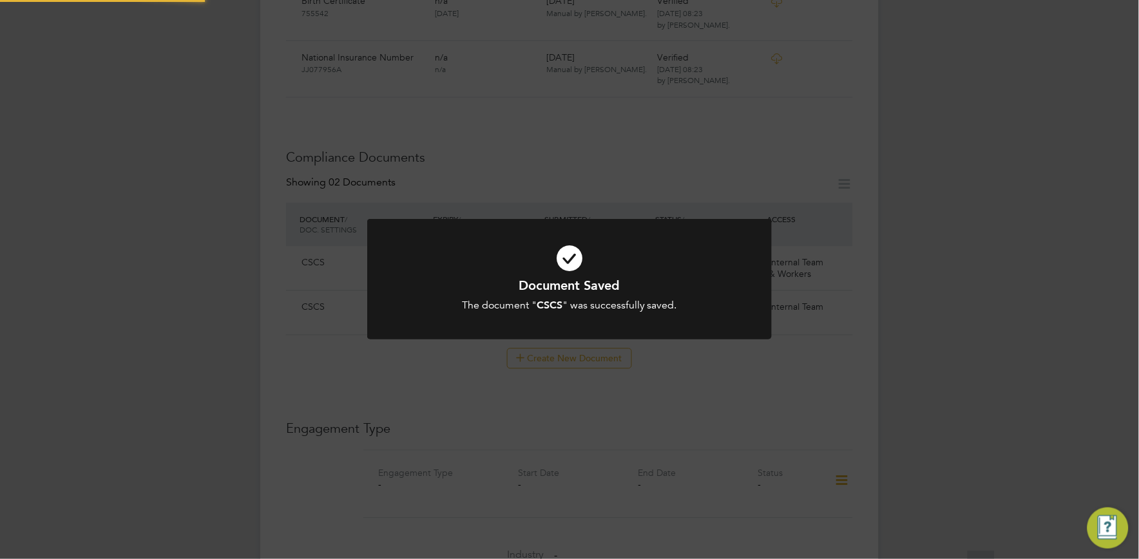
scroll to position [515, 0]
click at [957, 363] on div "Document Saved The document " CSCS " was successfully saved. Cancel Okay" at bounding box center [569, 279] width 1139 height 559
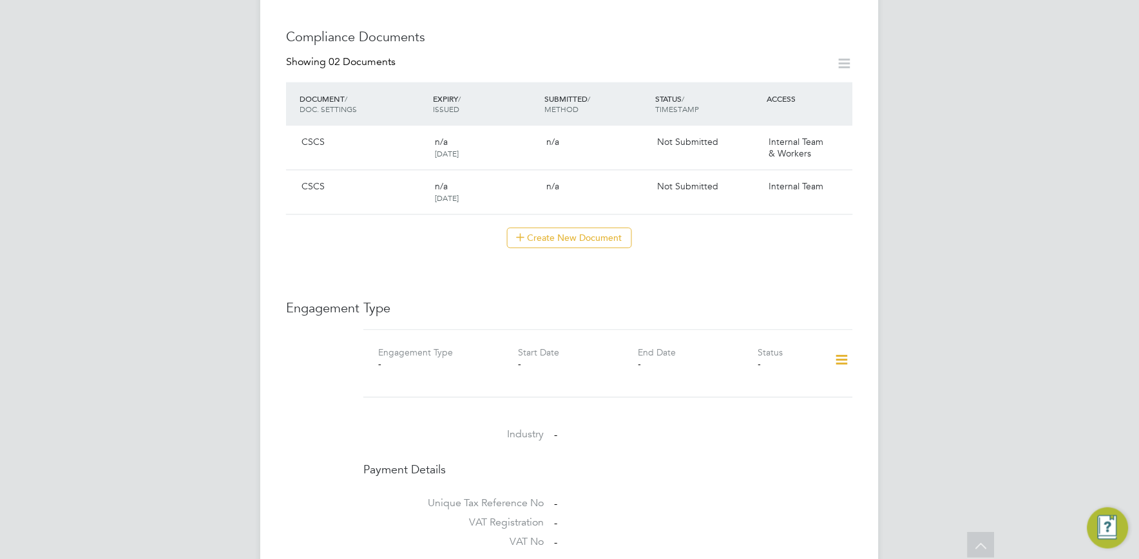
scroll to position [687, 0]
click at [841, 348] on icon at bounding box center [842, 360] width 23 height 30
click at [759, 397] on li "Add Engagement Type" at bounding box center [776, 403] width 146 height 18
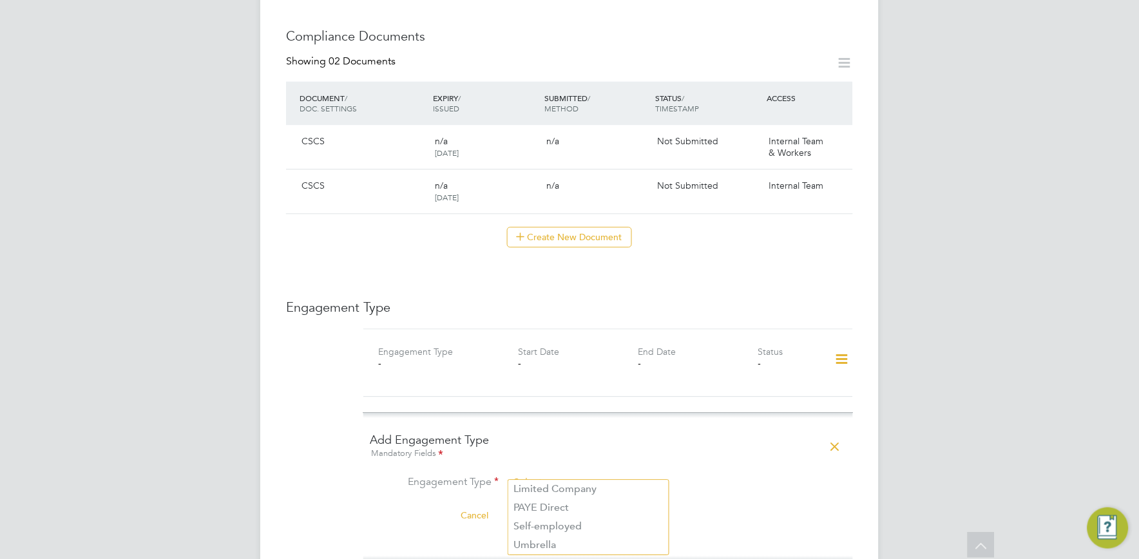
click at [533, 474] on input at bounding box center [588, 483] width 159 height 18
click at [543, 506] on li "PAYE Direct" at bounding box center [588, 508] width 160 height 19
type input "PAYE Direct"
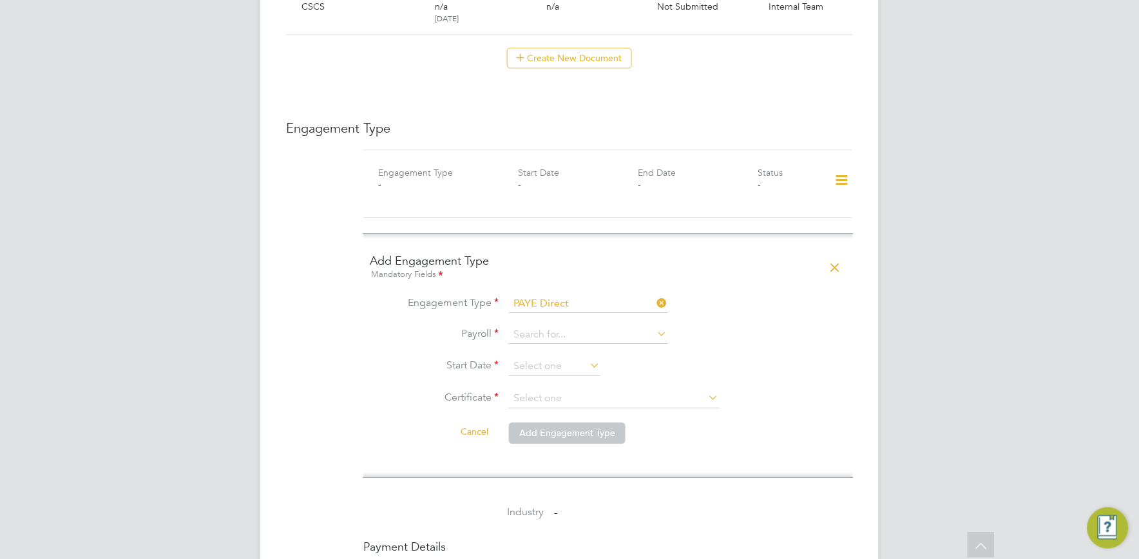
scroll to position [887, 0]
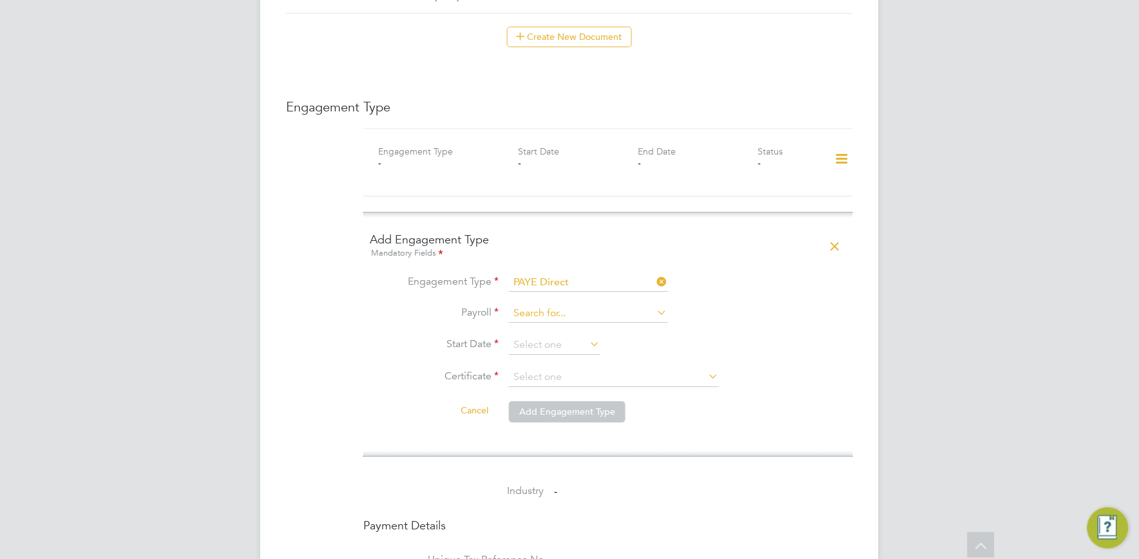
click at [606, 305] on input at bounding box center [588, 314] width 159 height 18
click at [562, 321] on li "Agency PAYE" at bounding box center [588, 319] width 160 height 19
type input "Agency PAYE"
click at [541, 336] on input at bounding box center [554, 345] width 91 height 19
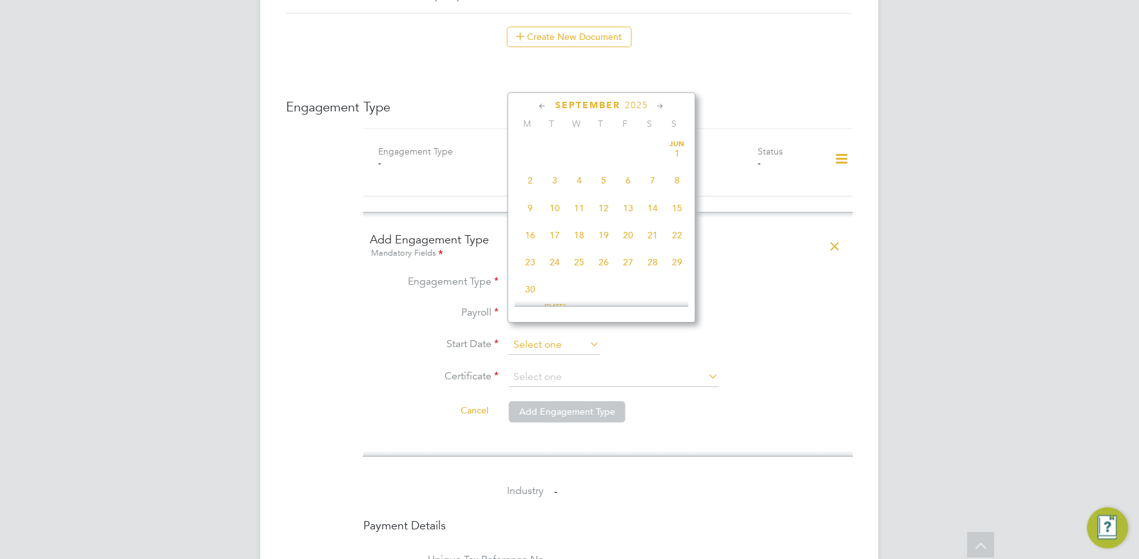
scroll to position [469, 0]
click at [531, 182] on span "15" at bounding box center [530, 174] width 24 height 24
type input "[DATE]"
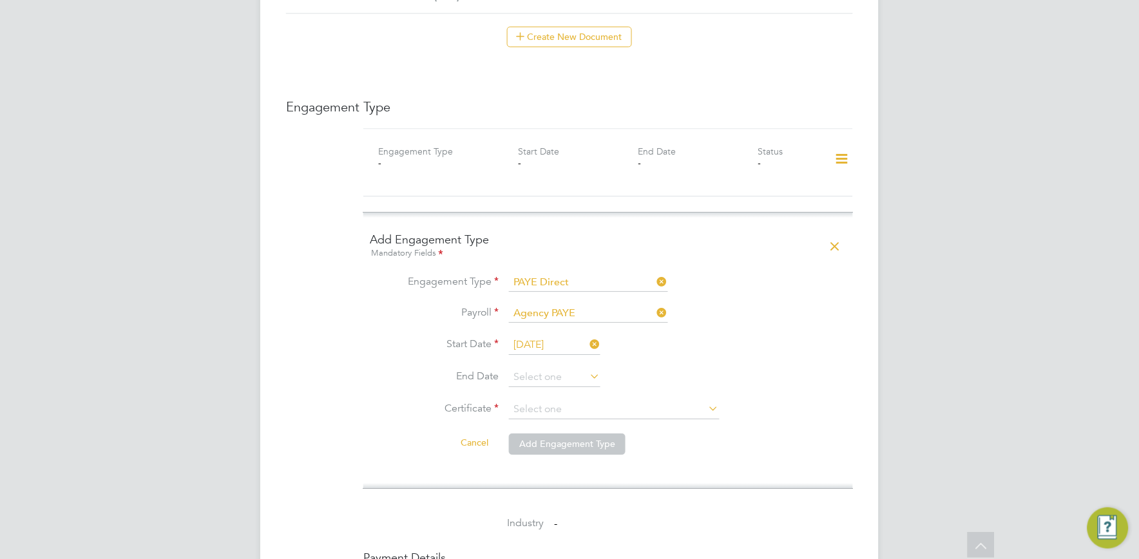
click at [809, 432] on li "Cancel Add Engagement Type" at bounding box center [608, 450] width 477 height 36
click at [569, 400] on input at bounding box center [614, 409] width 211 height 19
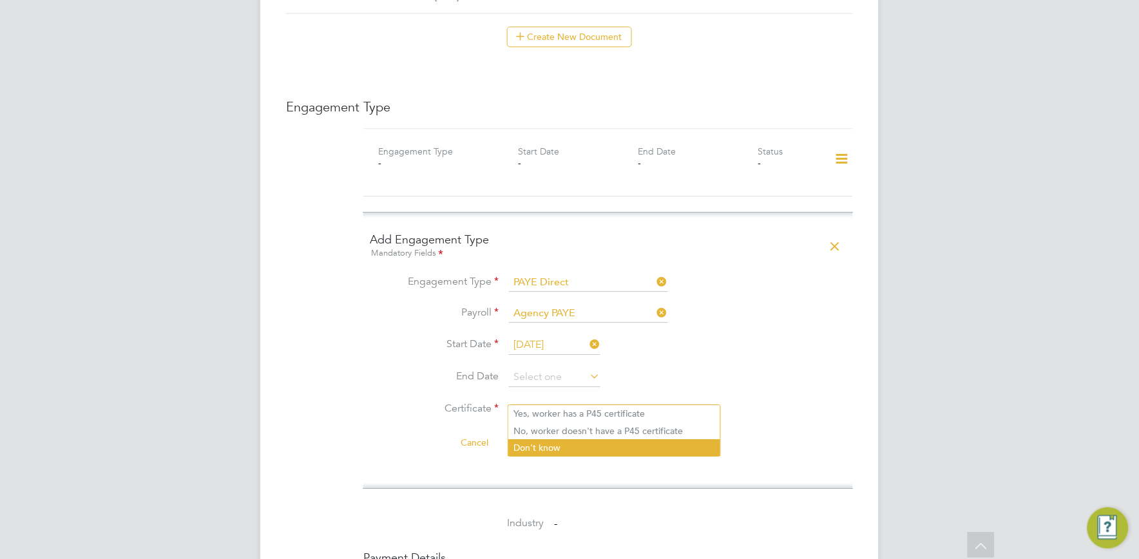
click at [537, 445] on li "Don't know" at bounding box center [614, 447] width 212 height 17
type input "Don't know"
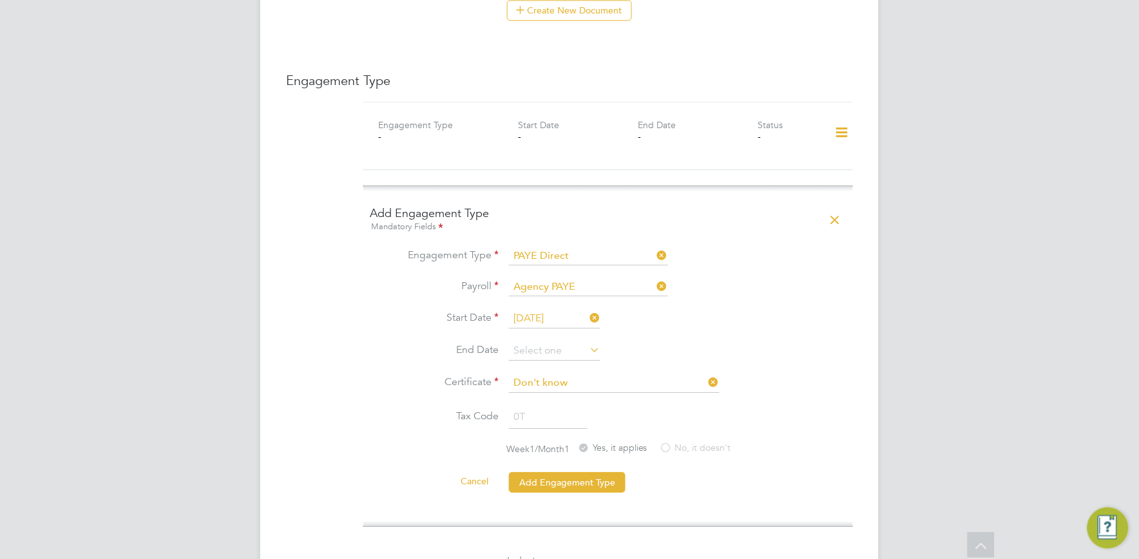
scroll to position [916, 0]
click at [593, 470] on button "Add Engagement Type" at bounding box center [567, 480] width 117 height 21
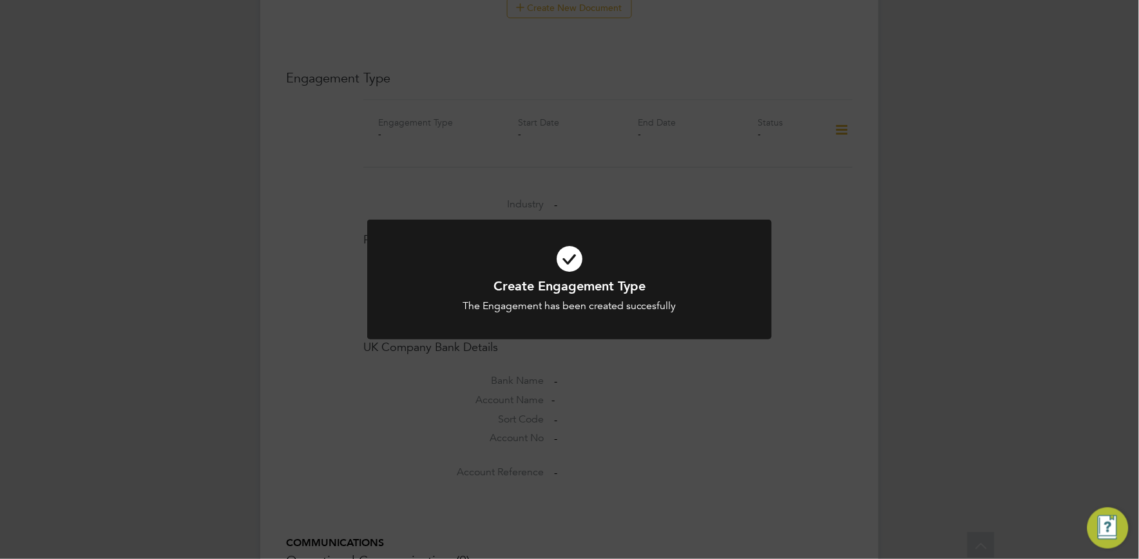
click at [1023, 325] on div "Create Engagement Type The Engagement has been created succesfully Cancel Okay" at bounding box center [569, 279] width 1139 height 559
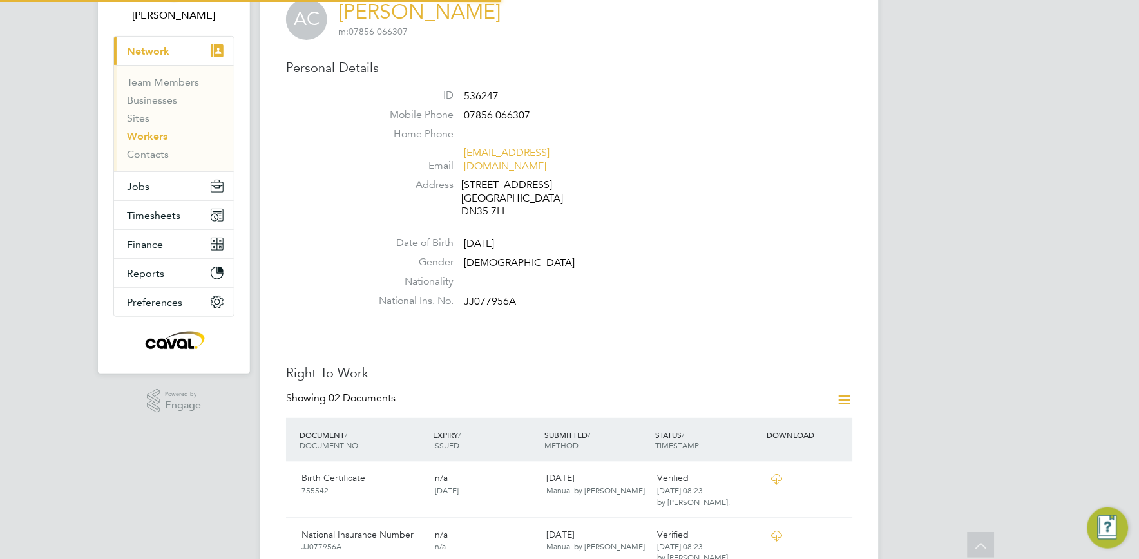
scroll to position [86, 0]
click at [144, 189] on span "Jobs" at bounding box center [138, 188] width 23 height 12
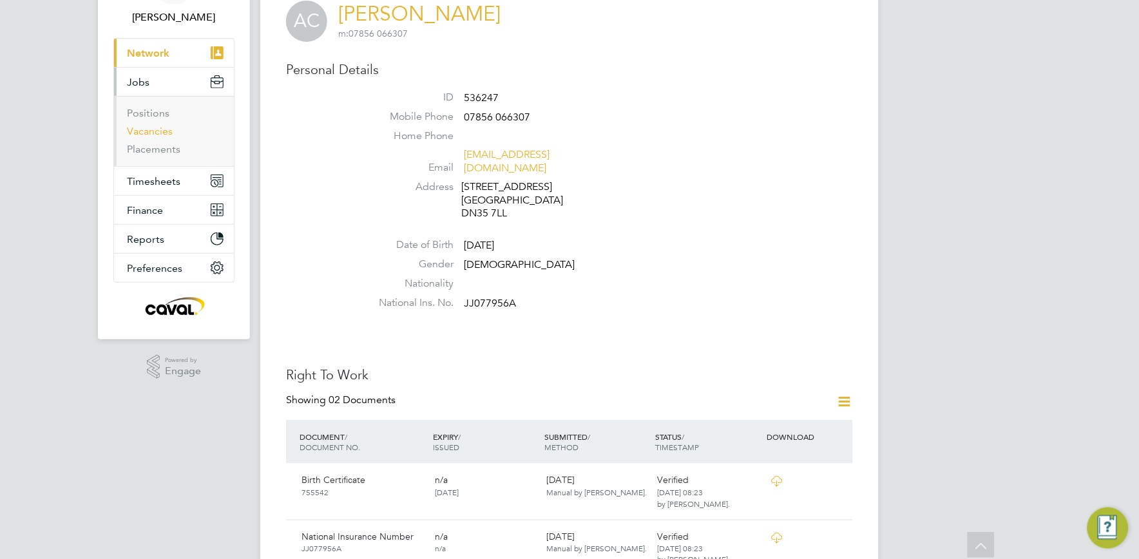
click at [159, 132] on link "Vacancies" at bounding box center [150, 131] width 46 height 12
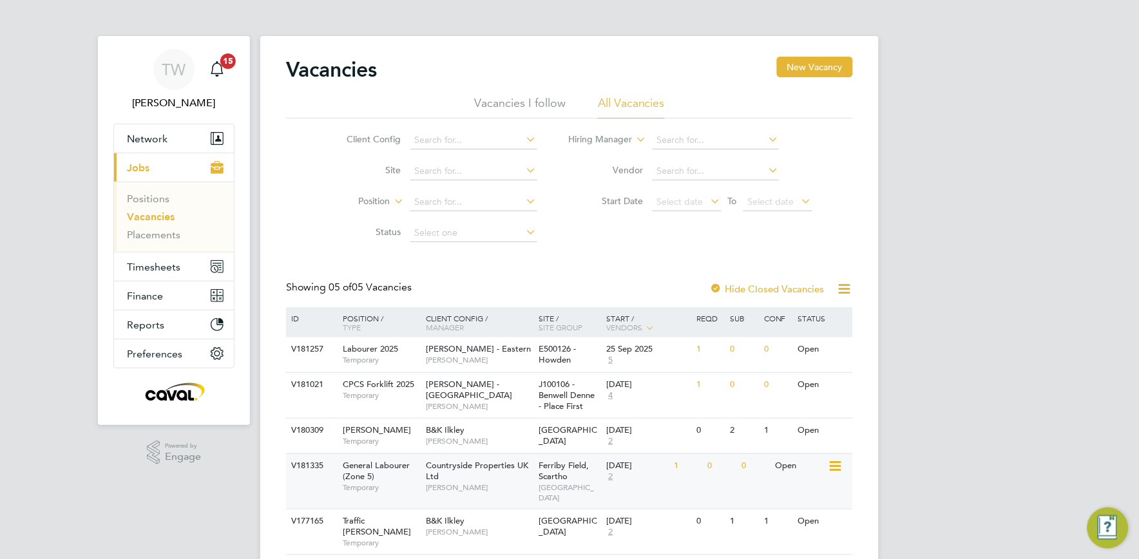
click at [507, 472] on div "Countryside Properties UK Ltd John Doran" at bounding box center [479, 476] width 113 height 44
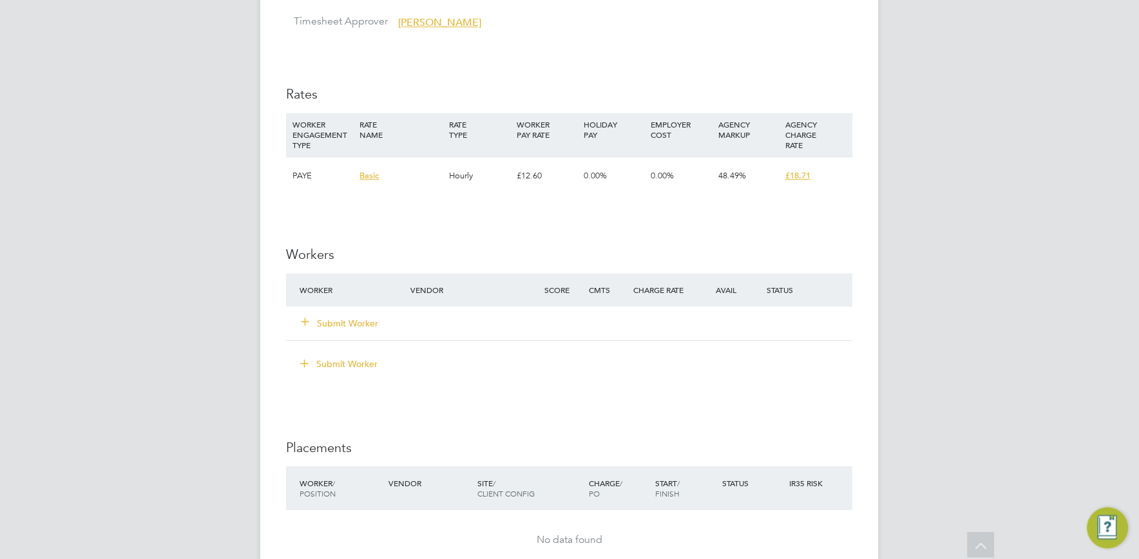
scroll to position [801, 0]
click at [361, 323] on button "Submit Worker" at bounding box center [339, 321] width 77 height 13
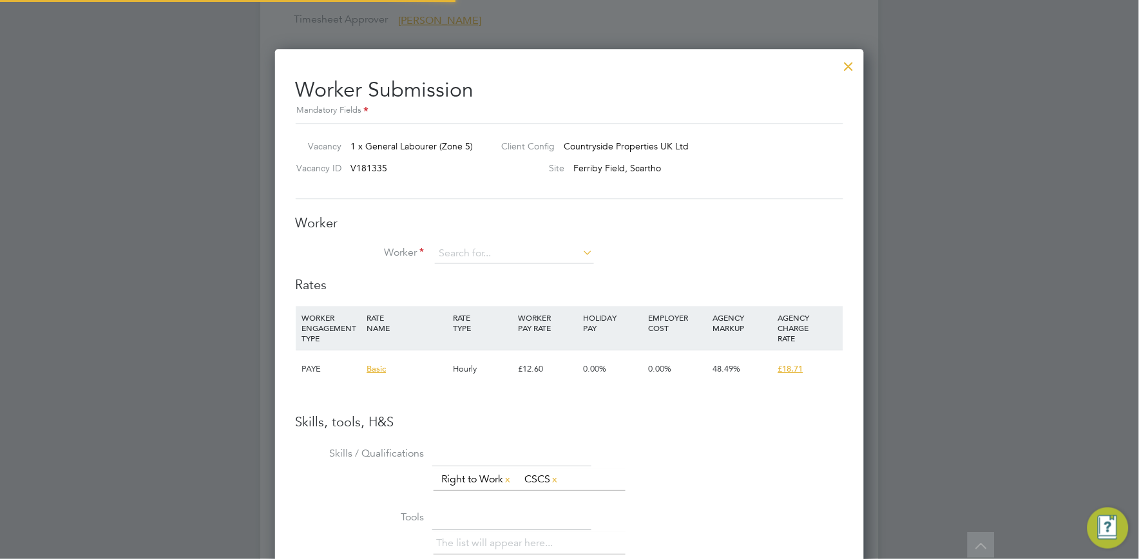
scroll to position [813, 589]
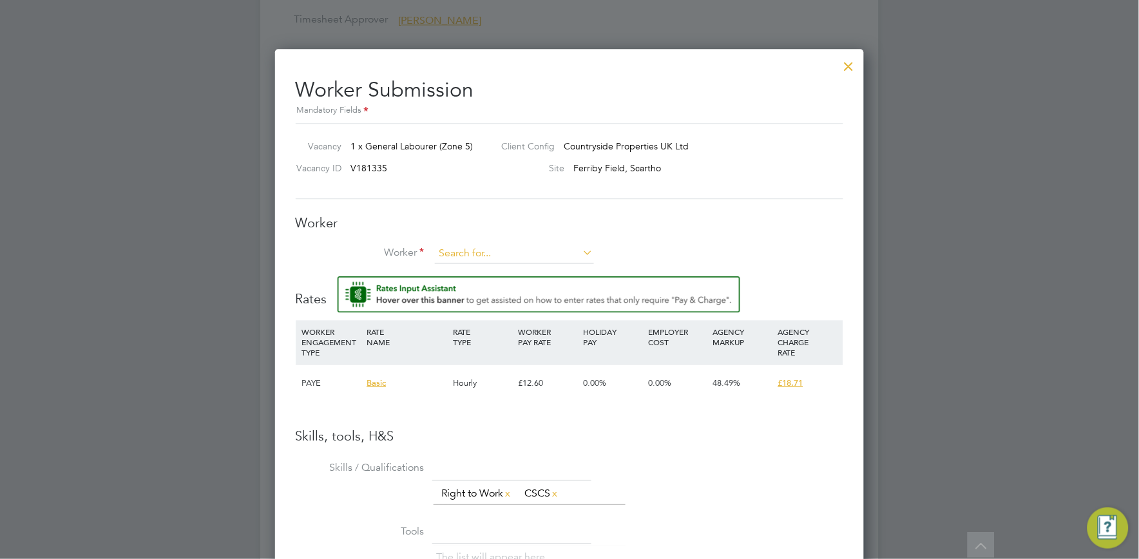
click at [515, 253] on input at bounding box center [514, 253] width 159 height 19
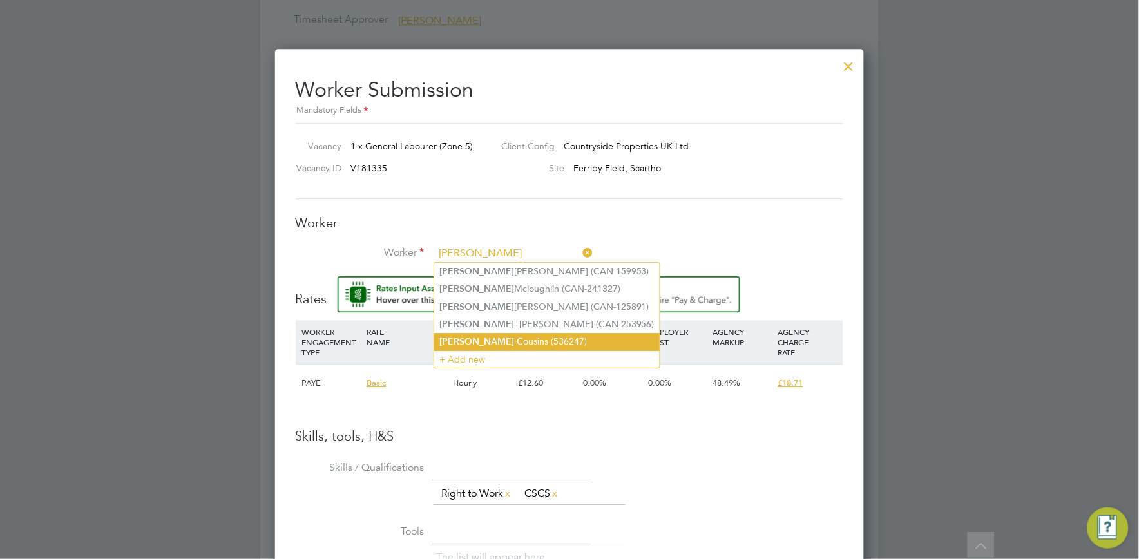
click at [492, 334] on li "[PERSON_NAME] ousins (536247)" at bounding box center [546, 341] width 225 height 17
type input "[PERSON_NAME] (536247)"
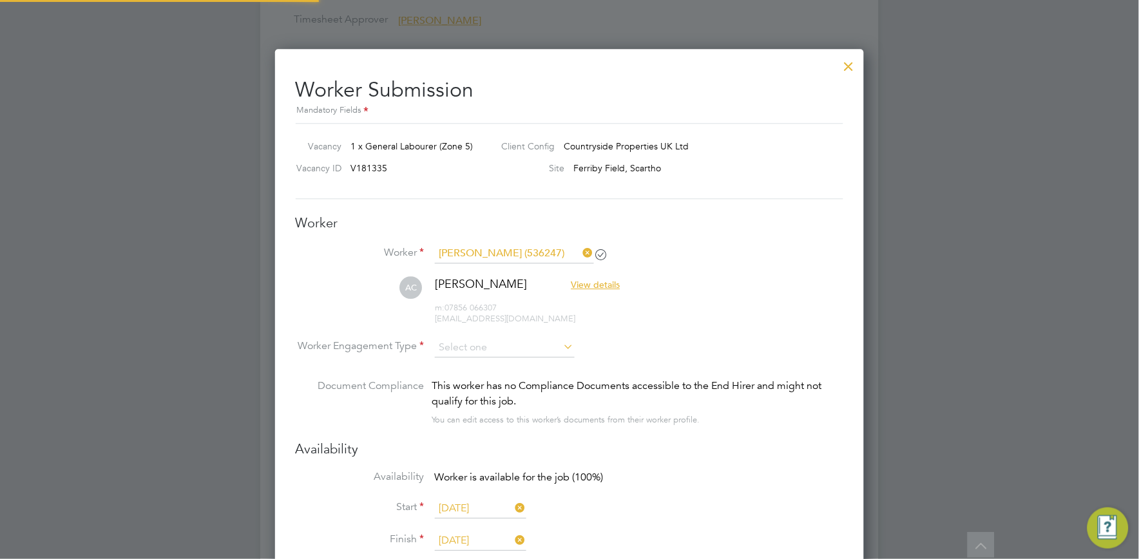
scroll to position [1111, 589]
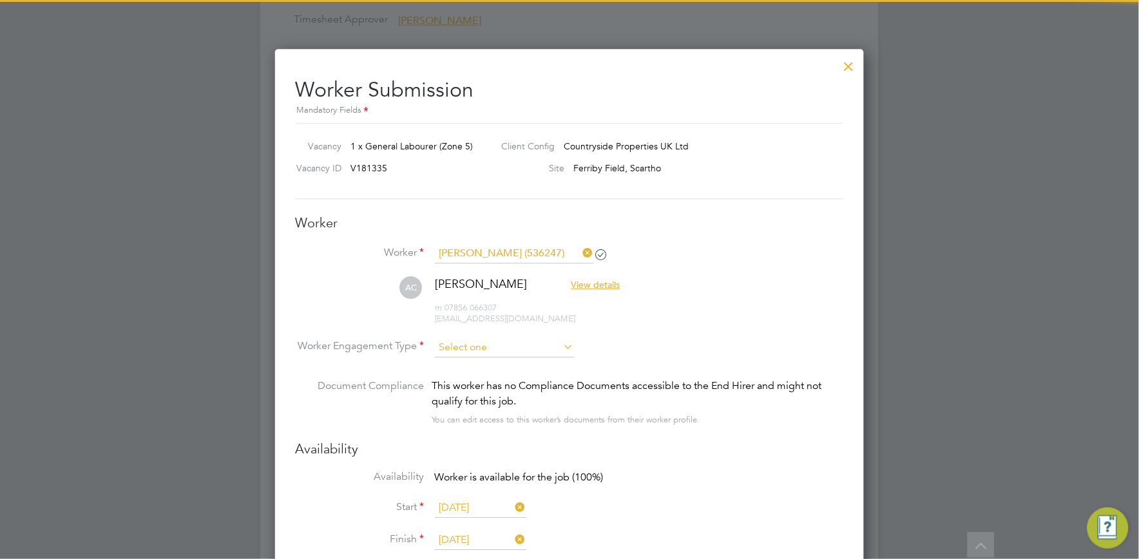
click at [486, 349] on input at bounding box center [505, 347] width 140 height 19
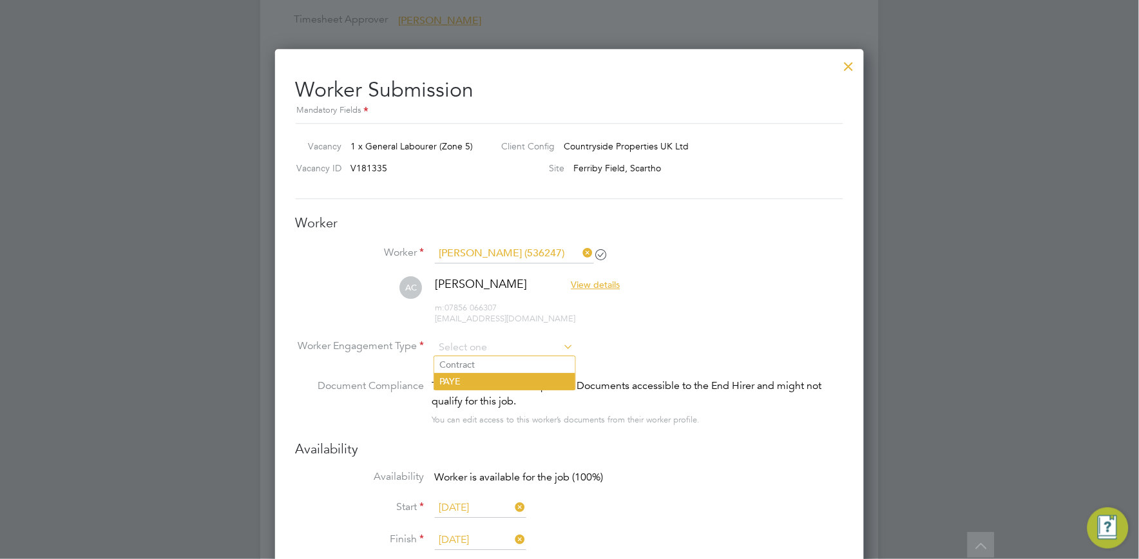
click at [477, 380] on li "PAYE" at bounding box center [504, 381] width 141 height 17
type input "PAYE"
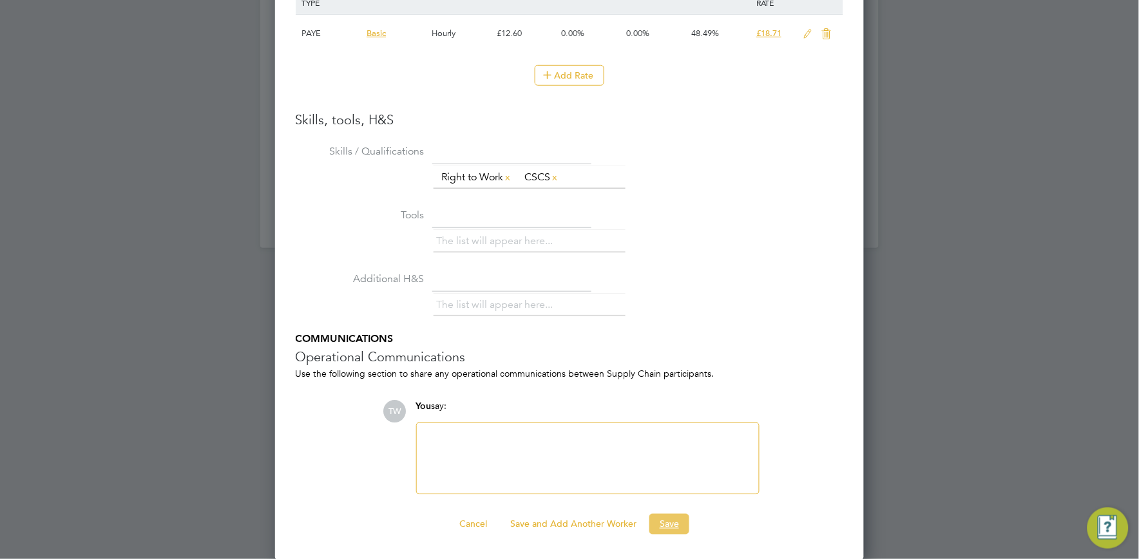
click at [668, 526] on button "Save" at bounding box center [669, 524] width 40 height 21
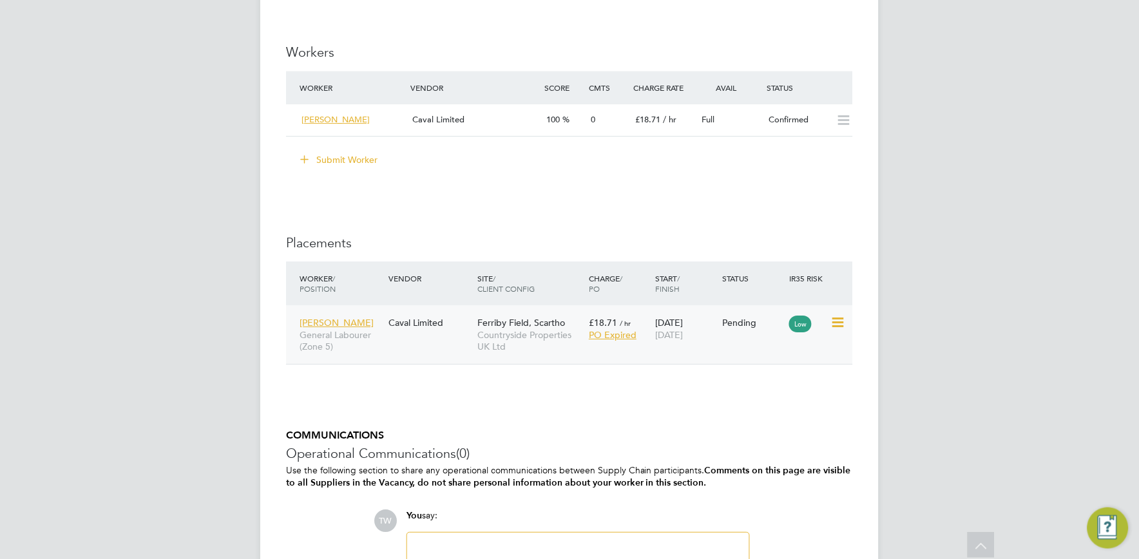
click at [837, 322] on icon at bounding box center [836, 322] width 13 height 15
click at [741, 403] on li "Start" at bounding box center [778, 404] width 132 height 18
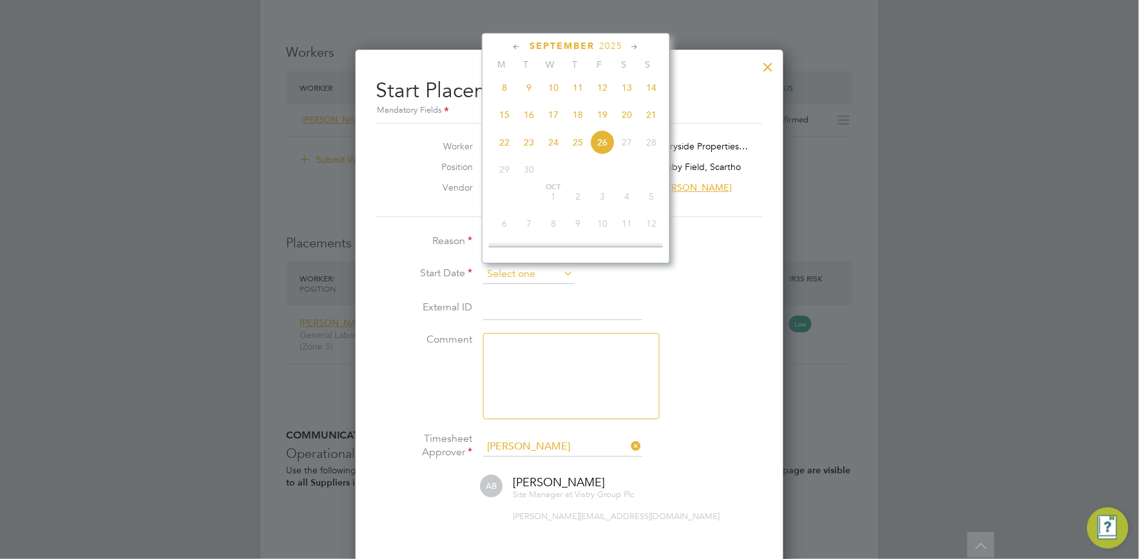
click at [539, 272] on input at bounding box center [528, 274] width 91 height 19
click at [504, 120] on span "15" at bounding box center [504, 114] width 24 height 24
type input "15 Sep 2025"
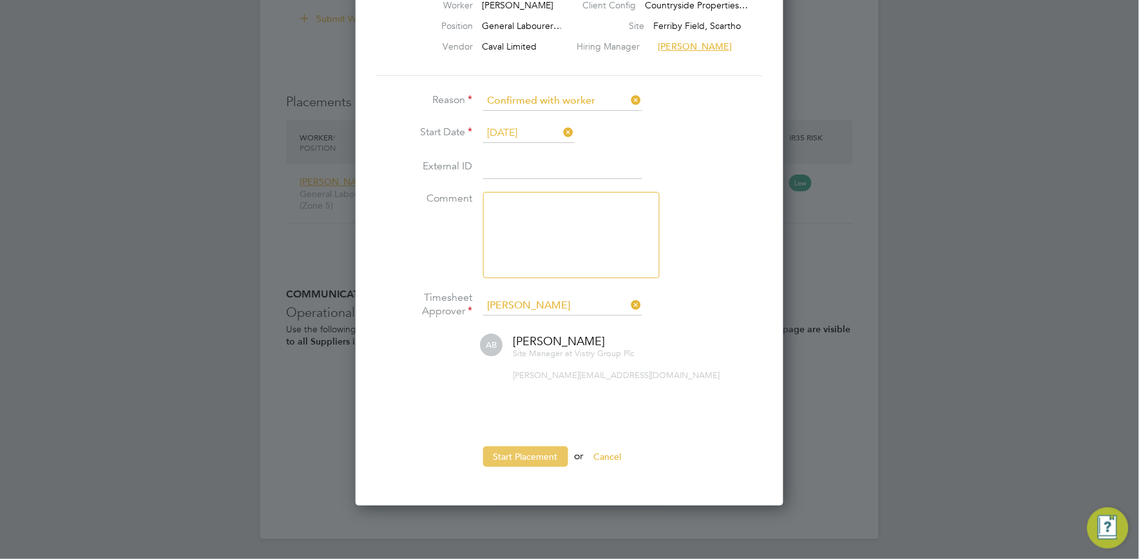
click at [498, 449] on button "Start Placement" at bounding box center [525, 456] width 85 height 21
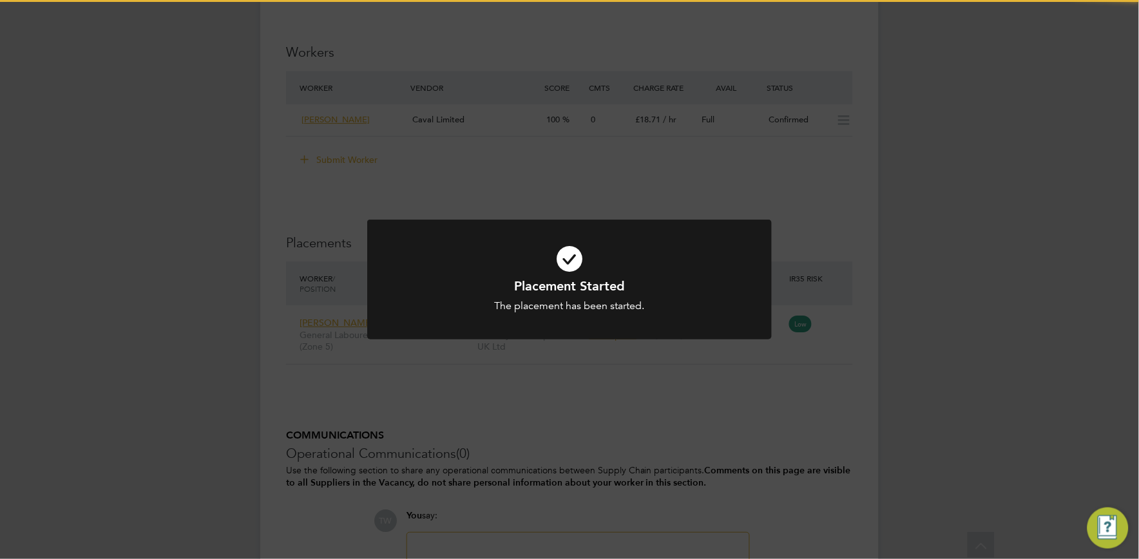
click at [1002, 268] on div "Placement Started The placement has been started. Cancel Okay" at bounding box center [569, 279] width 1139 height 559
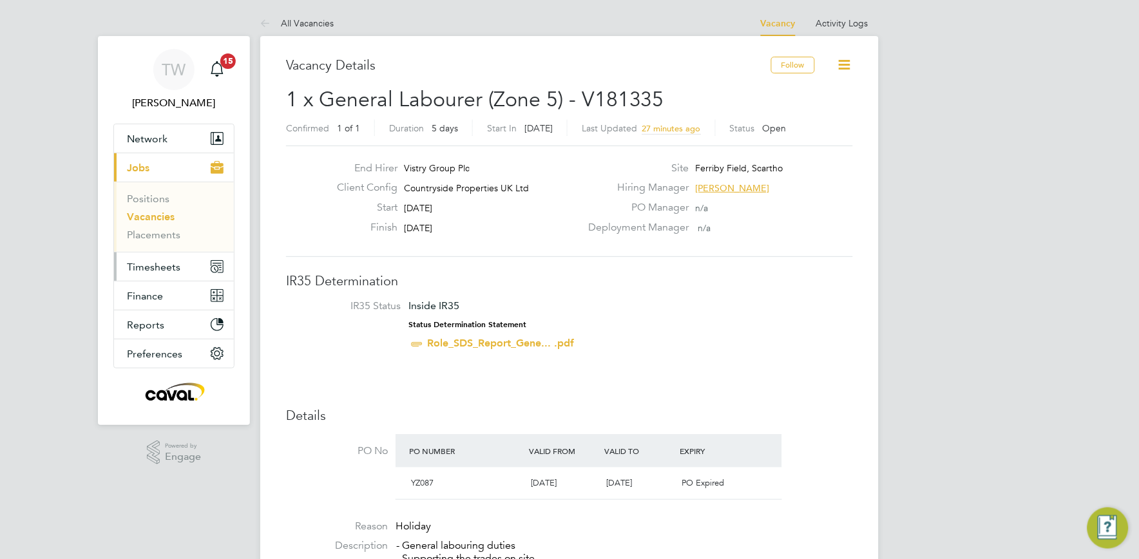
click at [153, 262] on span "Timesheets" at bounding box center [153, 267] width 53 height 12
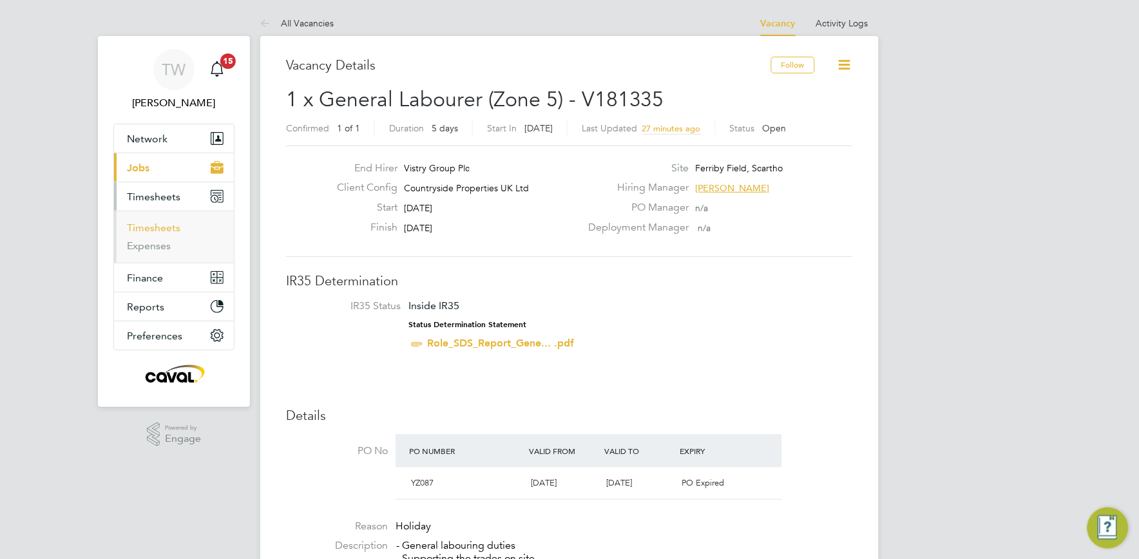
click at [161, 225] on link "Timesheets" at bounding box center [153, 228] width 53 height 12
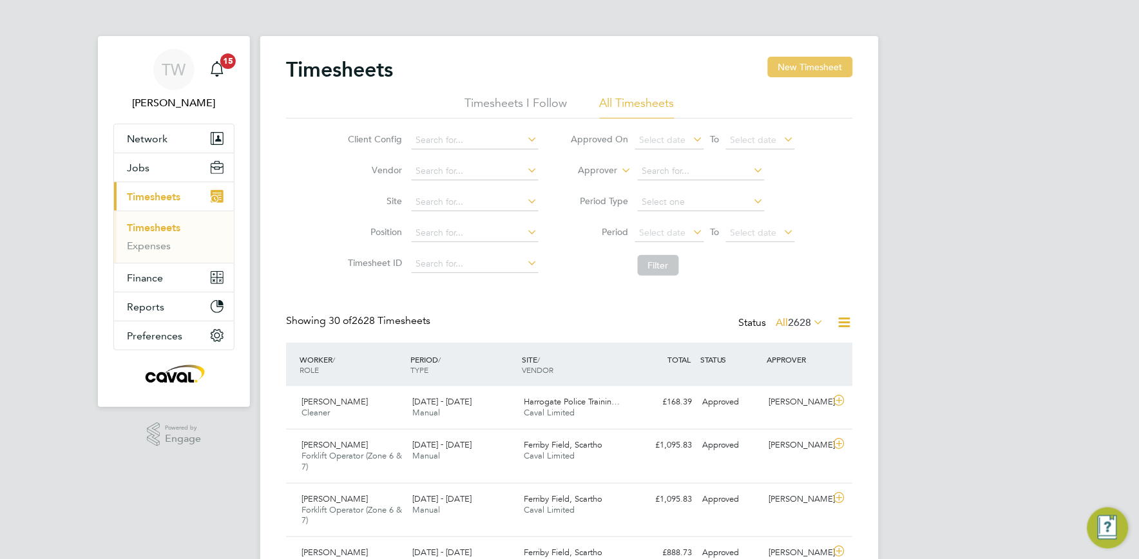
click at [815, 61] on button "New Timesheet" at bounding box center [810, 67] width 85 height 21
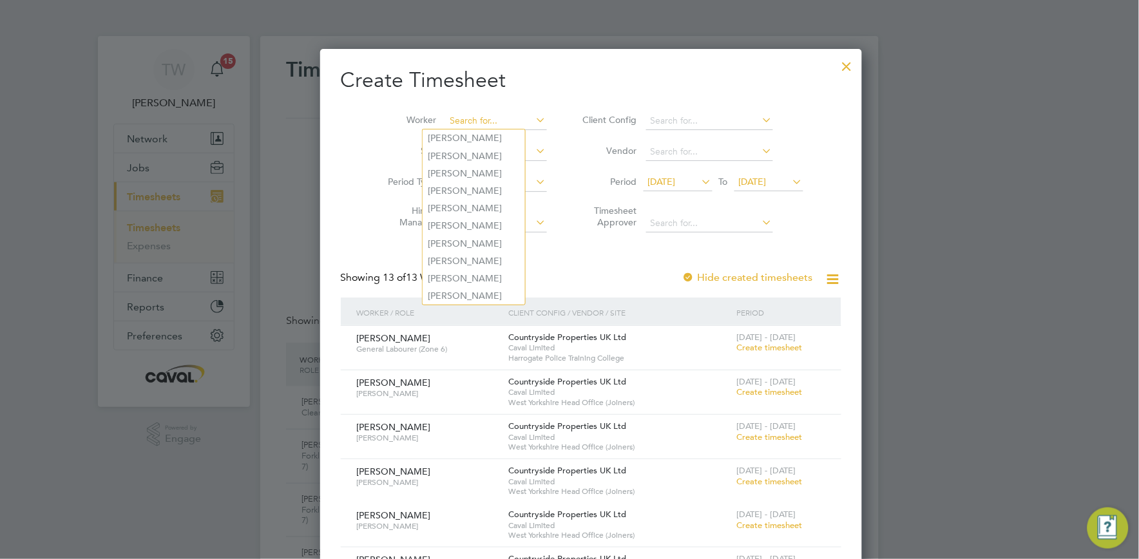
click at [464, 116] on input at bounding box center [496, 121] width 101 height 18
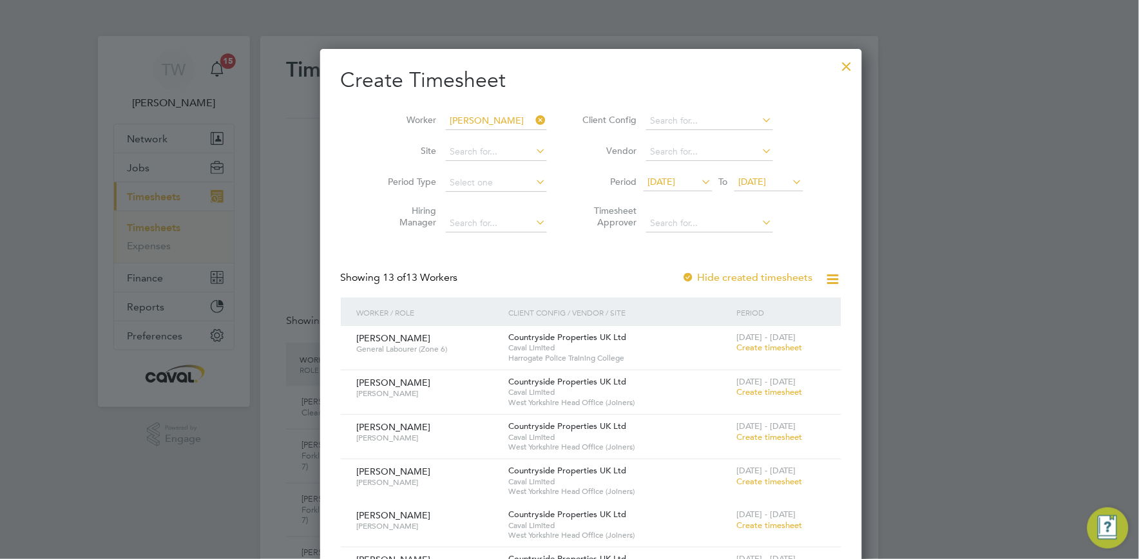
click at [474, 219] on li "Adam Cousins" at bounding box center [505, 225] width 164 height 17
type input "[PERSON_NAME]"
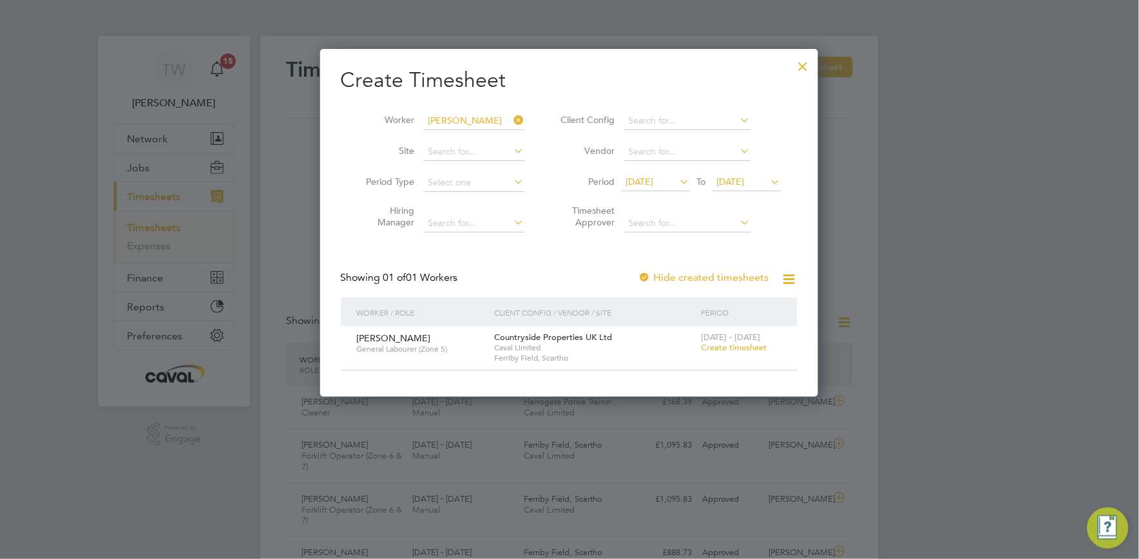
click at [729, 349] on span "Create timesheet" at bounding box center [735, 347] width 66 height 11
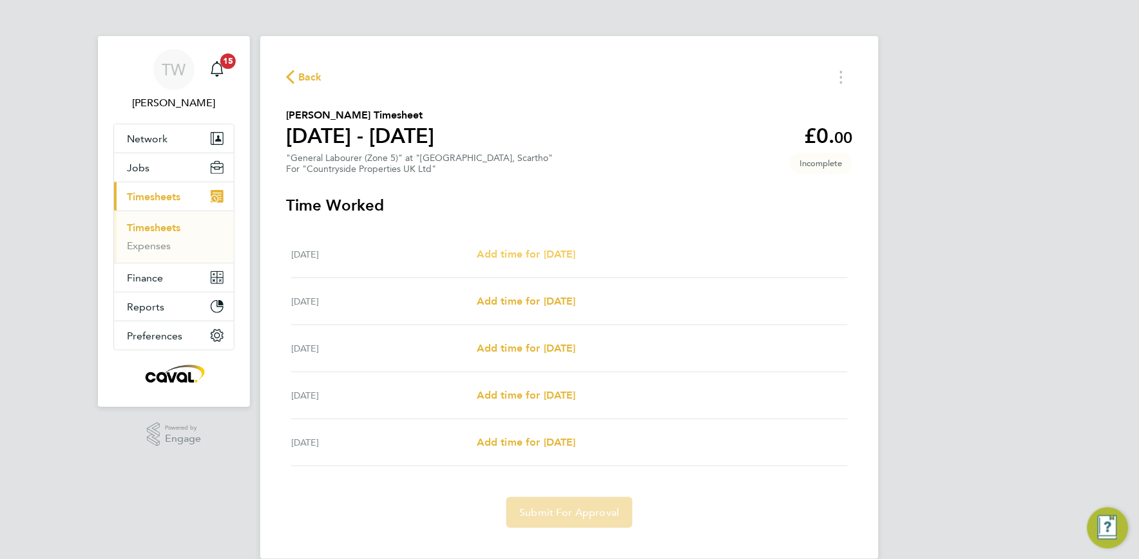
click at [565, 254] on span "Add time for Mon 15 Sep" at bounding box center [526, 254] width 99 height 12
select select "30"
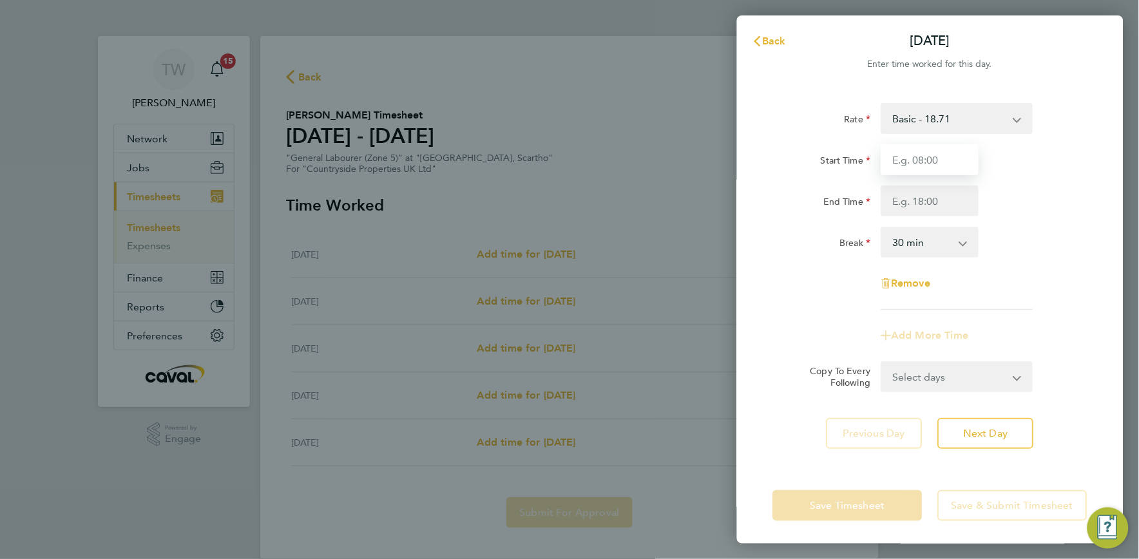
click at [922, 161] on input "Start Time" at bounding box center [930, 159] width 98 height 31
type input "07:30"
click at [911, 202] on input "End Time" at bounding box center [930, 201] width 98 height 31
click at [1033, 233] on div "Break 0 min 15 min 30 min 45 min 60 min 75 min 90 min" at bounding box center [930, 242] width 325 height 31
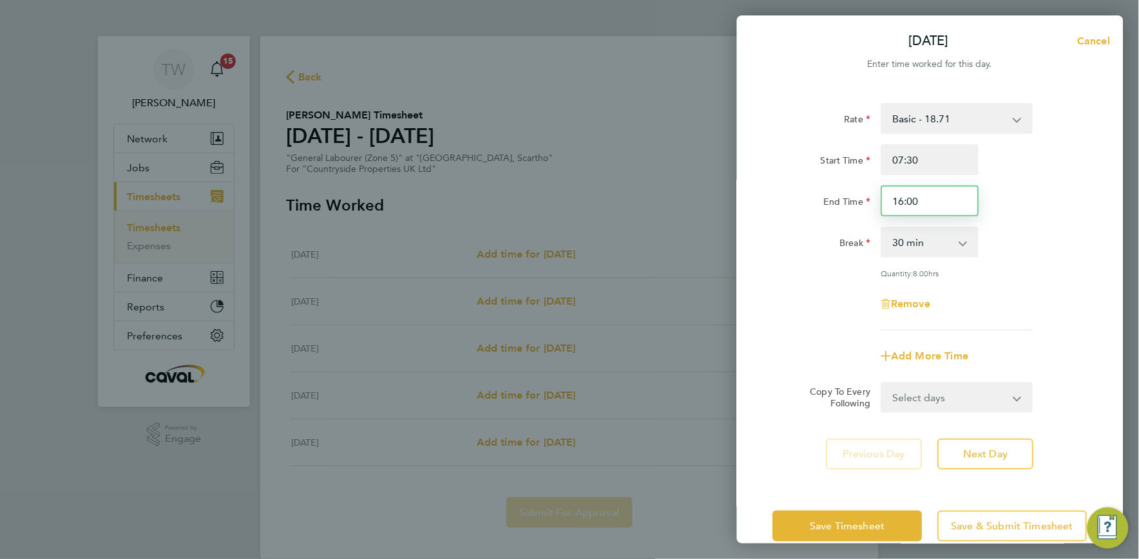
click at [902, 203] on input "16:00" at bounding box center [930, 201] width 98 height 31
type input "17:00"
click at [1077, 227] on div "Break 0 min 15 min 30 min 45 min 60 min 75 min 90 min" at bounding box center [930, 242] width 325 height 31
click at [961, 449] on button "Next Day" at bounding box center [986, 454] width 96 height 31
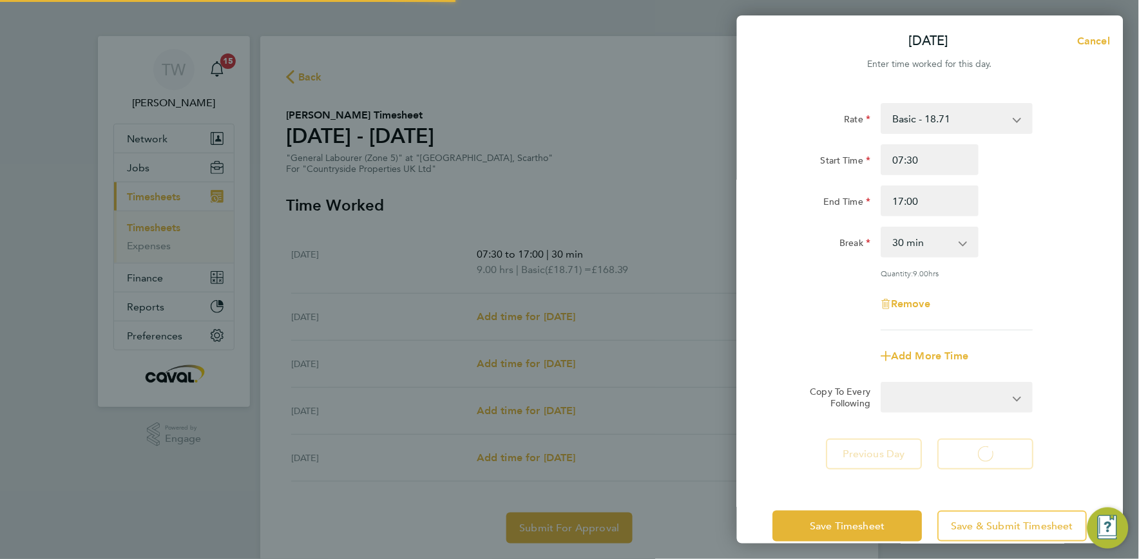
select select "30"
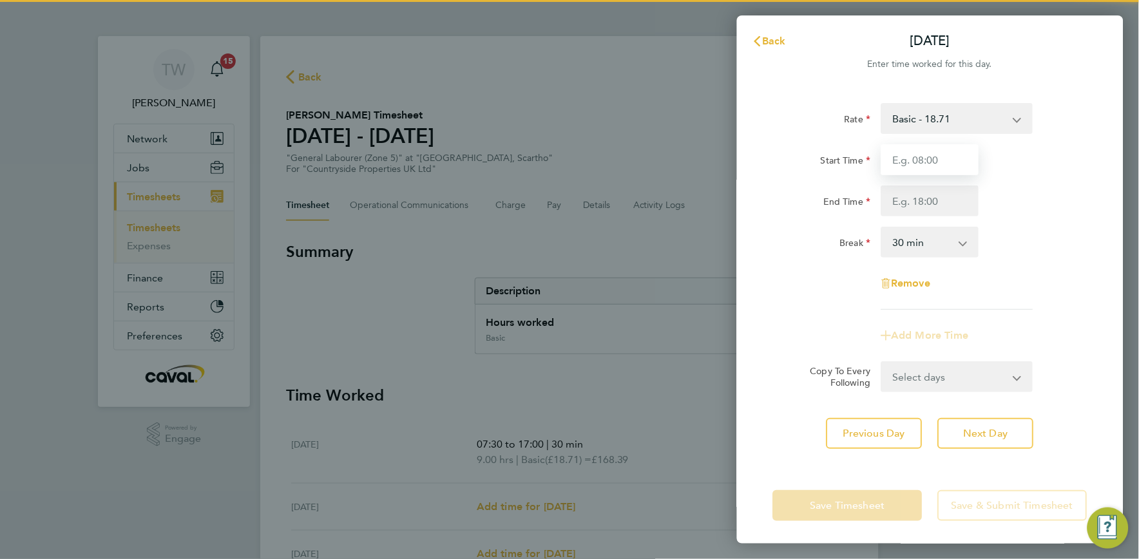
click at [945, 164] on input "Start Time" at bounding box center [930, 159] width 98 height 31
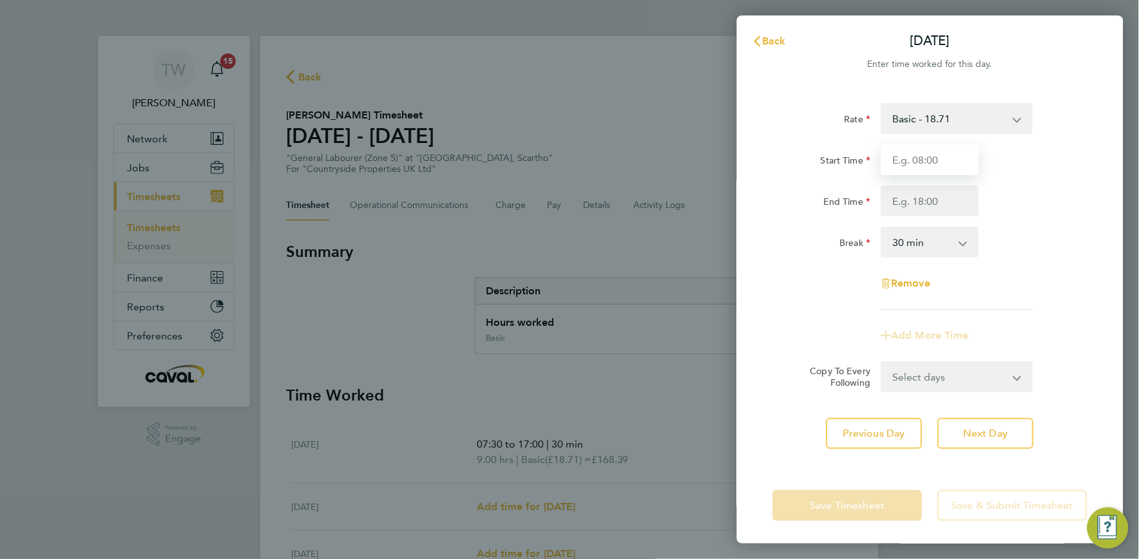
type input "07:30"
type input "17:00"
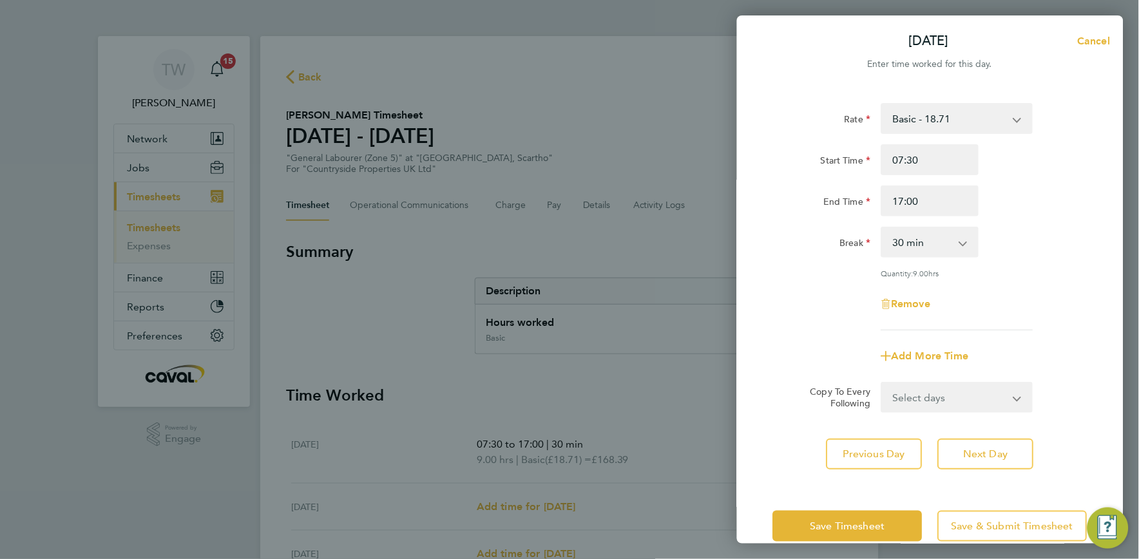
click at [1011, 256] on div "Break 0 min 15 min 30 min 45 min 60 min 75 min 90 min" at bounding box center [930, 242] width 325 height 31
click at [977, 453] on span "Next Day" at bounding box center [986, 454] width 44 height 13
select select "30"
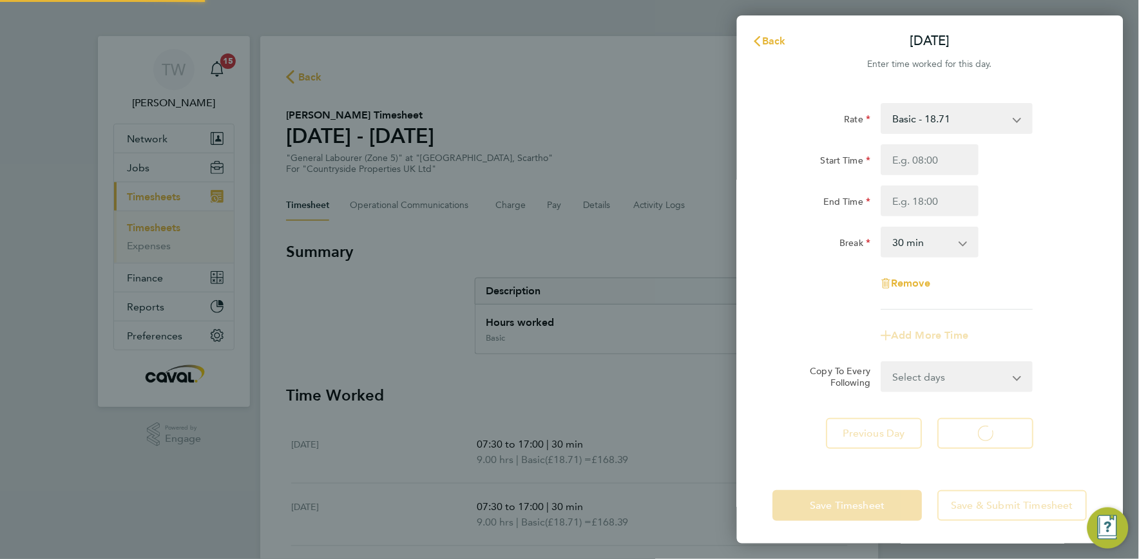
select select "30"
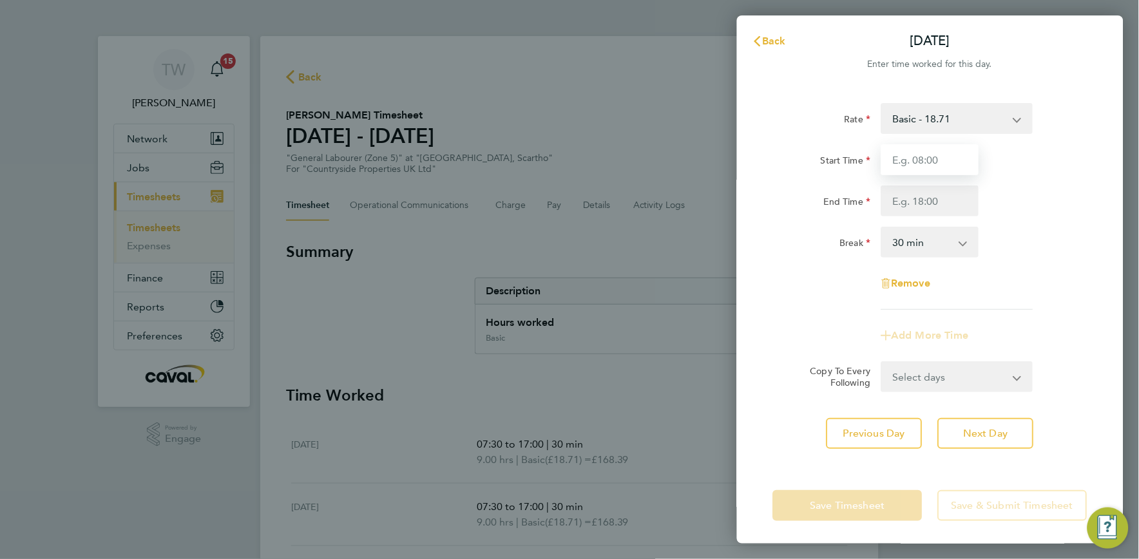
click at [940, 152] on input "Start Time" at bounding box center [930, 159] width 98 height 31
type input "07:30"
type input "17:00"
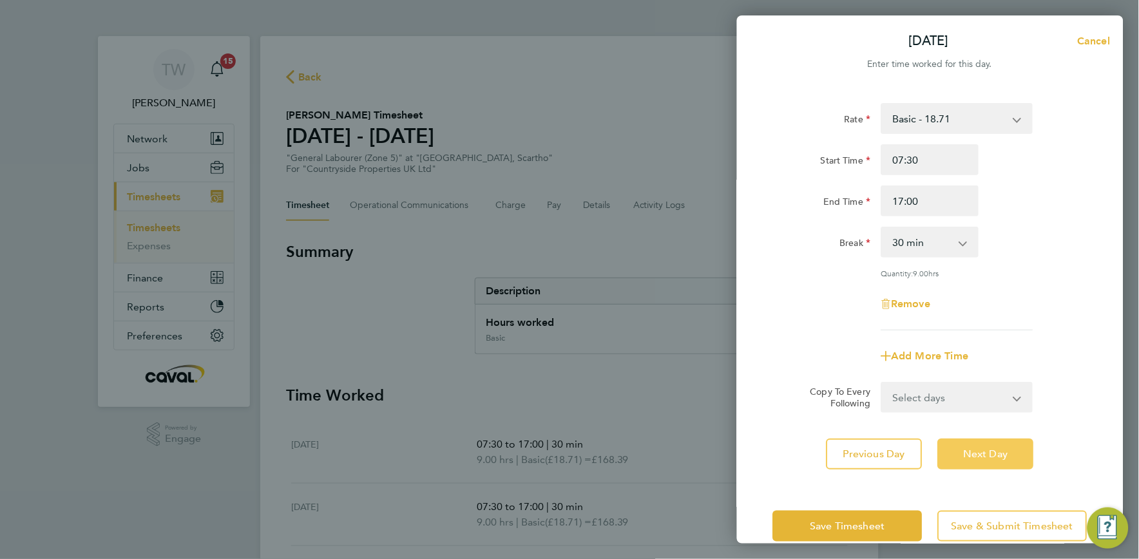
click at [969, 453] on span "Next Day" at bounding box center [986, 454] width 44 height 13
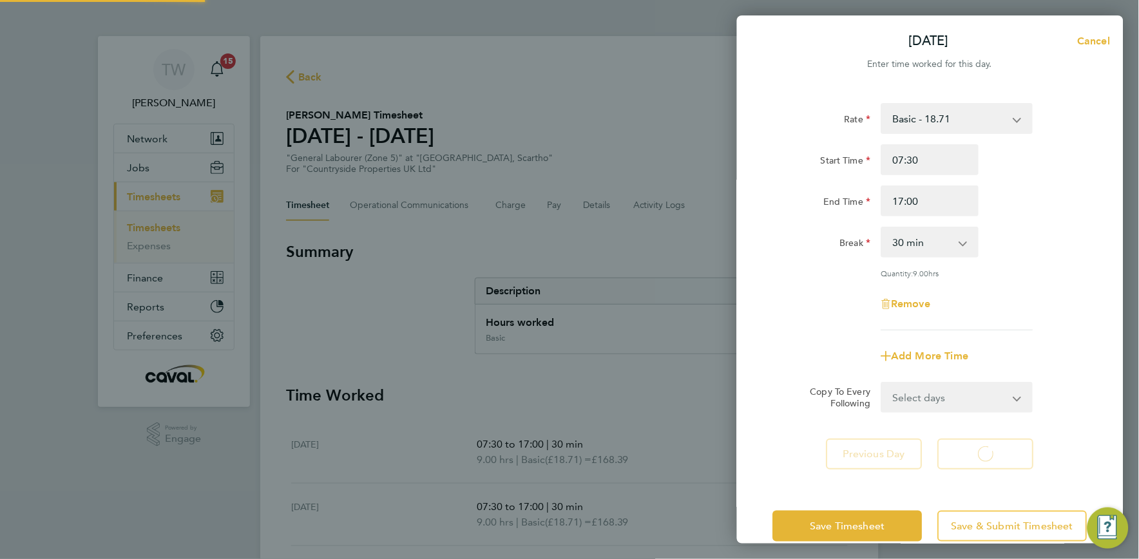
select select "30"
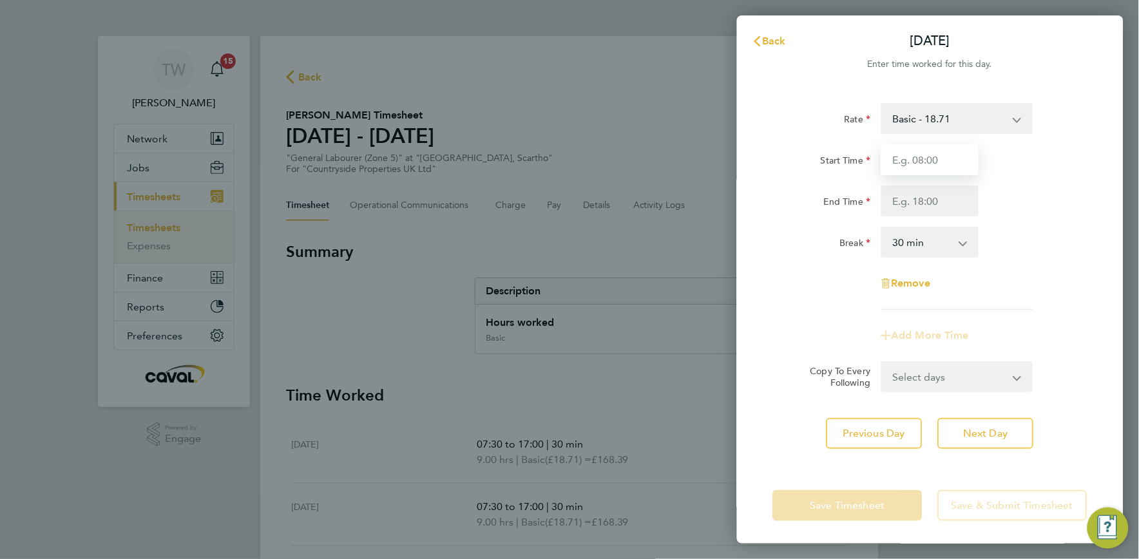
click at [942, 158] on input "Start Time" at bounding box center [930, 159] width 98 height 31
type input "07:30"
type input "17:00"
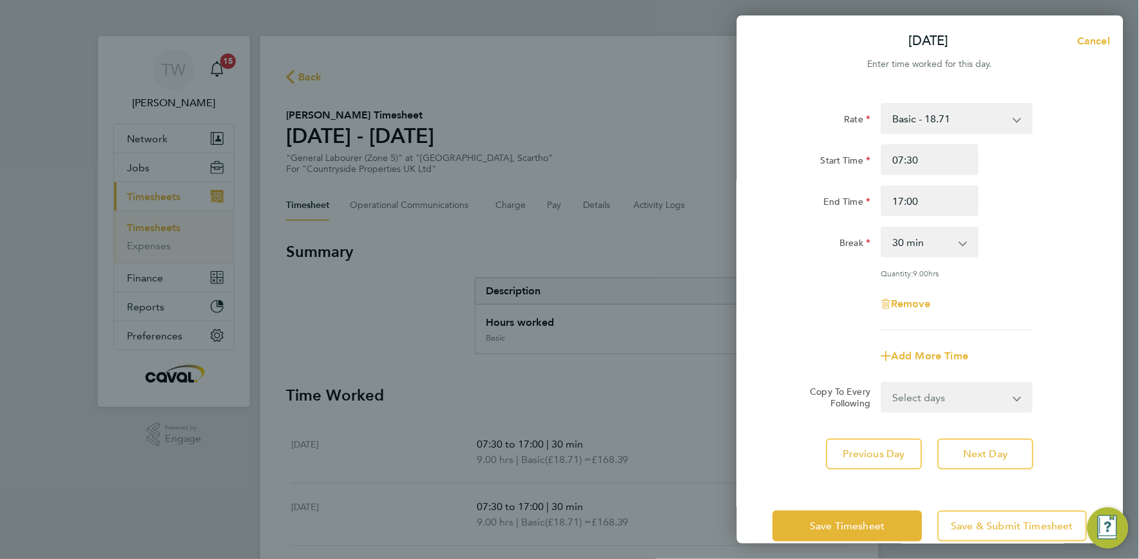
click at [1035, 223] on div "Rate Basic - 18.71 Start Time 07:30 End Time 17:00 Break 0 min 15 min 30 min 45…" at bounding box center [930, 216] width 314 height 227
click at [973, 448] on span "Next Day" at bounding box center [986, 454] width 44 height 13
select select "30"
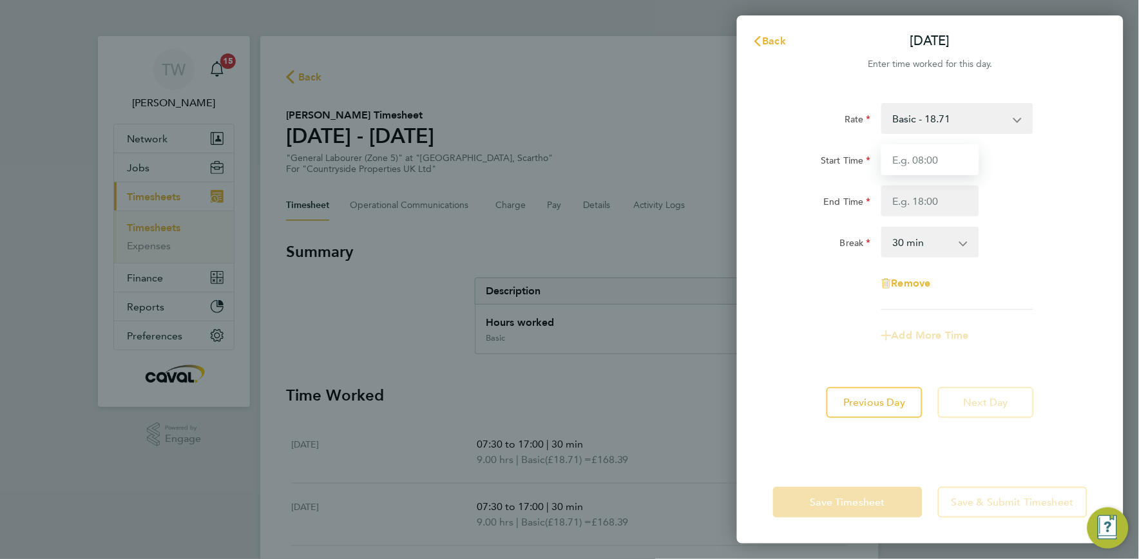
click at [944, 155] on input "Start Time" at bounding box center [930, 159] width 98 height 31
type input "07:30"
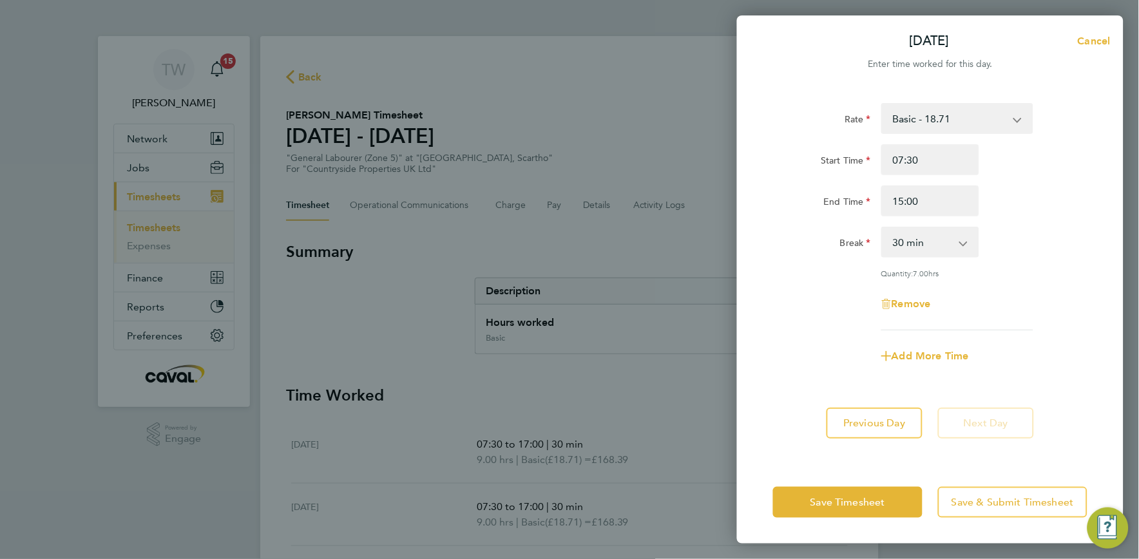
click at [1020, 269] on div "Quantity: 7.00 hrs" at bounding box center [957, 273] width 152 height 10
click at [922, 208] on input "15:00" at bounding box center [930, 201] width 98 height 31
click at [902, 196] on input "15:00" at bounding box center [930, 201] width 98 height 31
type input "17:00"
click at [1059, 258] on div "Rate Basic - 18.71 Start Time 07:30 End Time 17:00 Break 0 min 15 min 30 min 45…" at bounding box center [930, 216] width 314 height 227
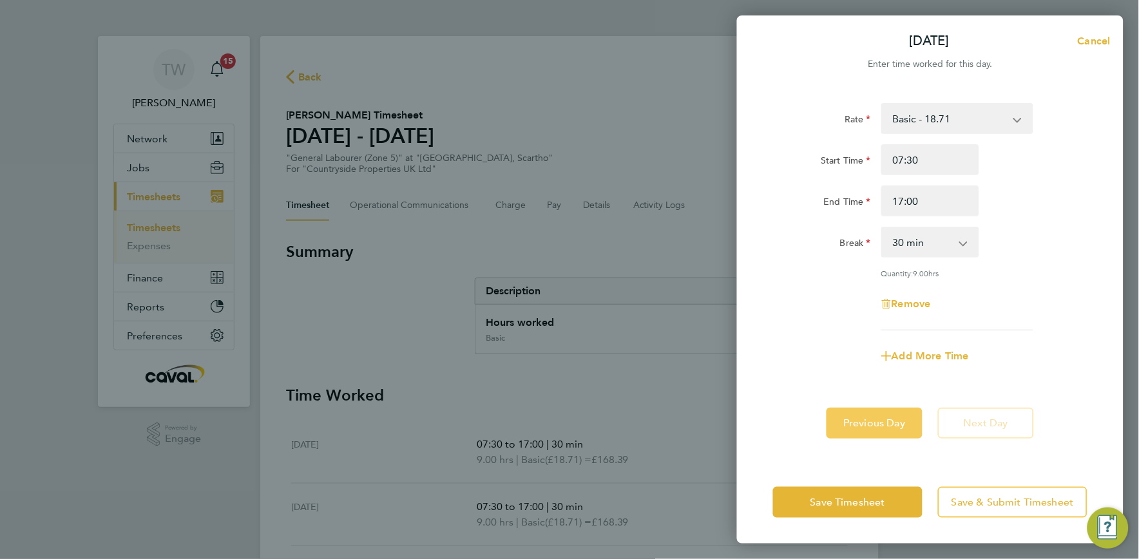
click at [865, 421] on span "Previous Day" at bounding box center [875, 423] width 62 height 13
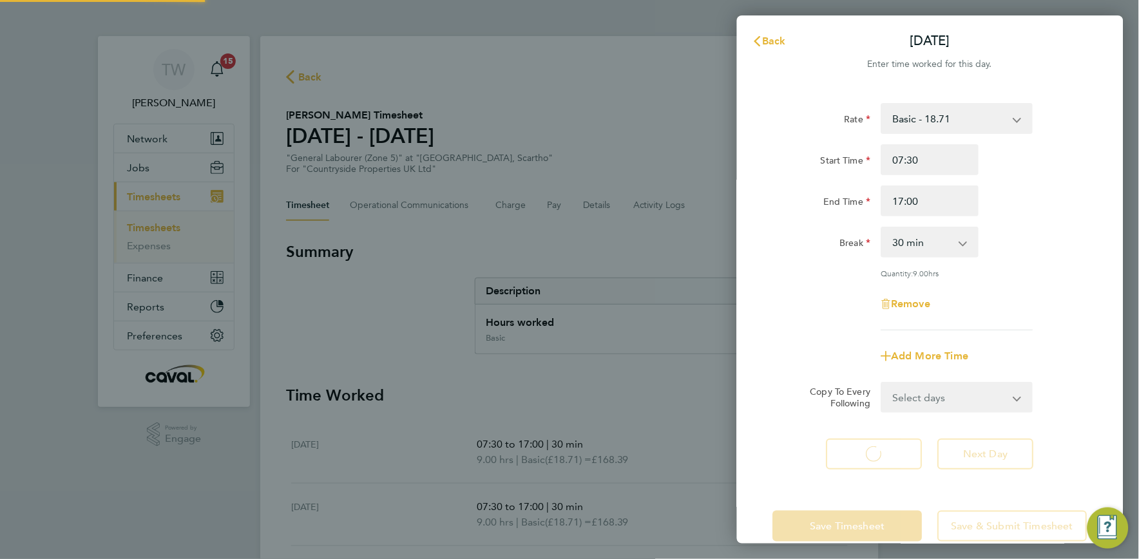
select select "30"
click at [778, 39] on span "Back" at bounding box center [775, 41] width 24 height 12
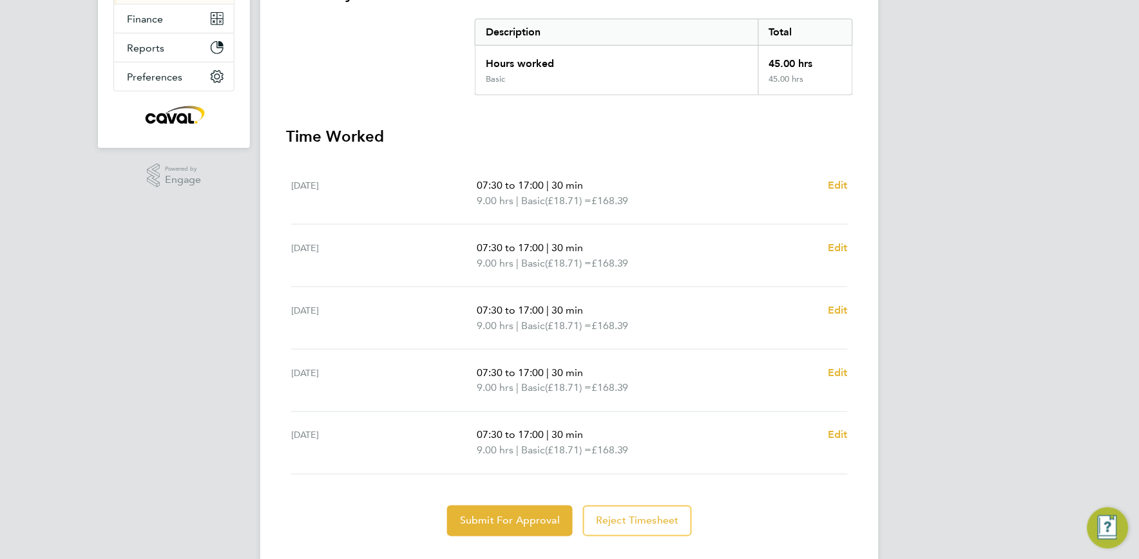
scroll to position [286, 0]
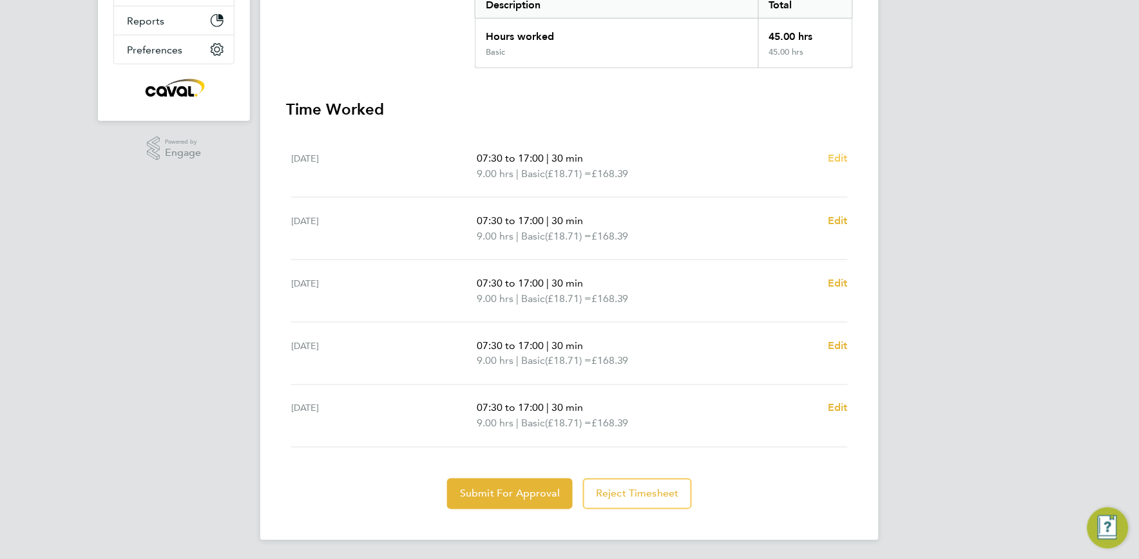
click at [835, 152] on span "Edit" at bounding box center [838, 158] width 20 height 12
select select "30"
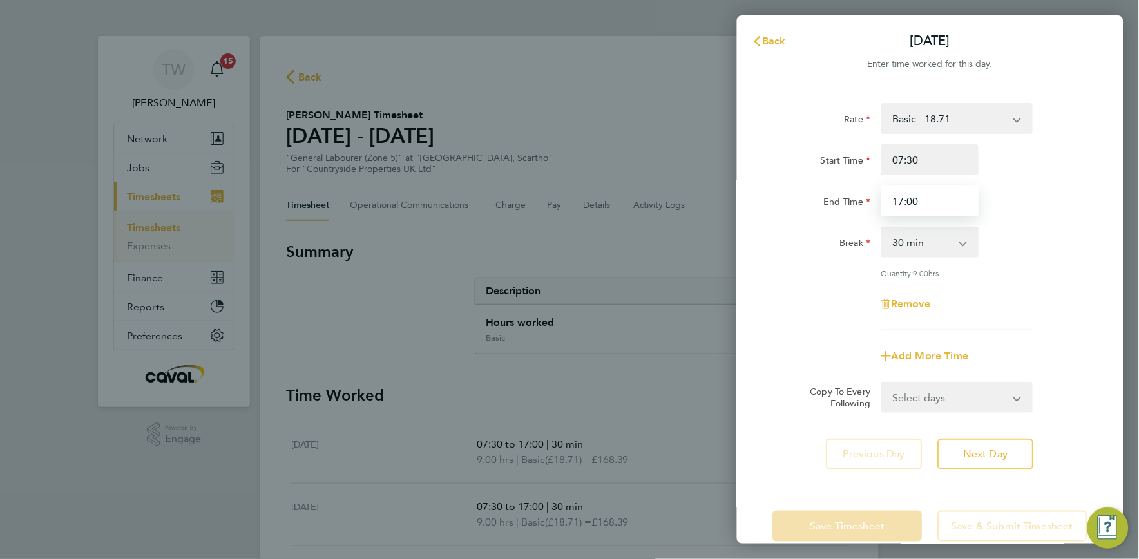
click at [912, 201] on input "17:00" at bounding box center [930, 201] width 98 height 31
type input "17:30"
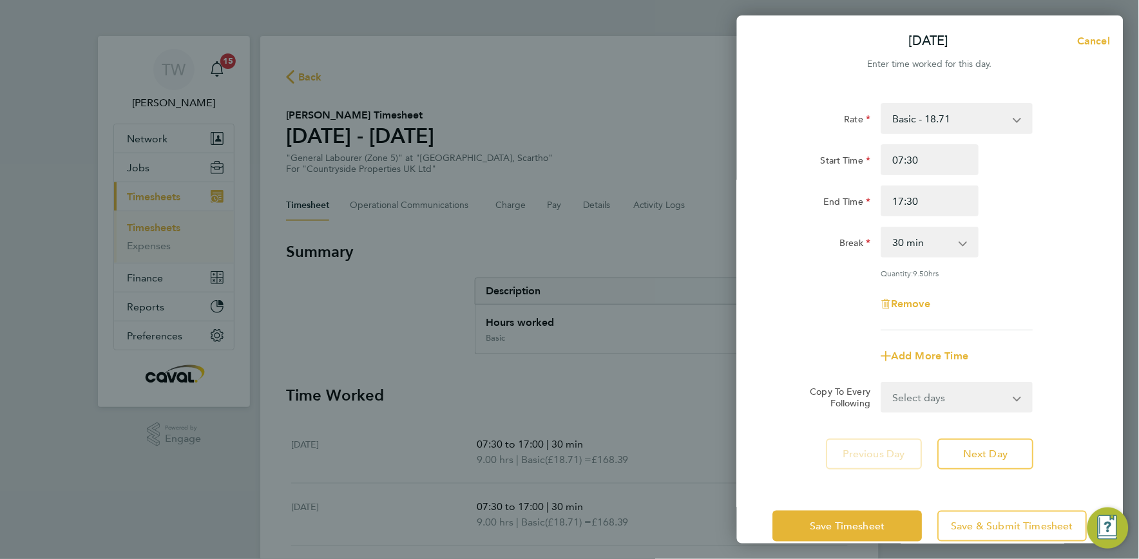
click at [1100, 234] on div "Rate Basic - 18.71 Start Time 07:30 End Time 17:30 Break 0 min 15 min 30 min 45…" at bounding box center [930, 286] width 387 height 397
click at [980, 445] on button "Next Day" at bounding box center [986, 454] width 96 height 31
select select "30"
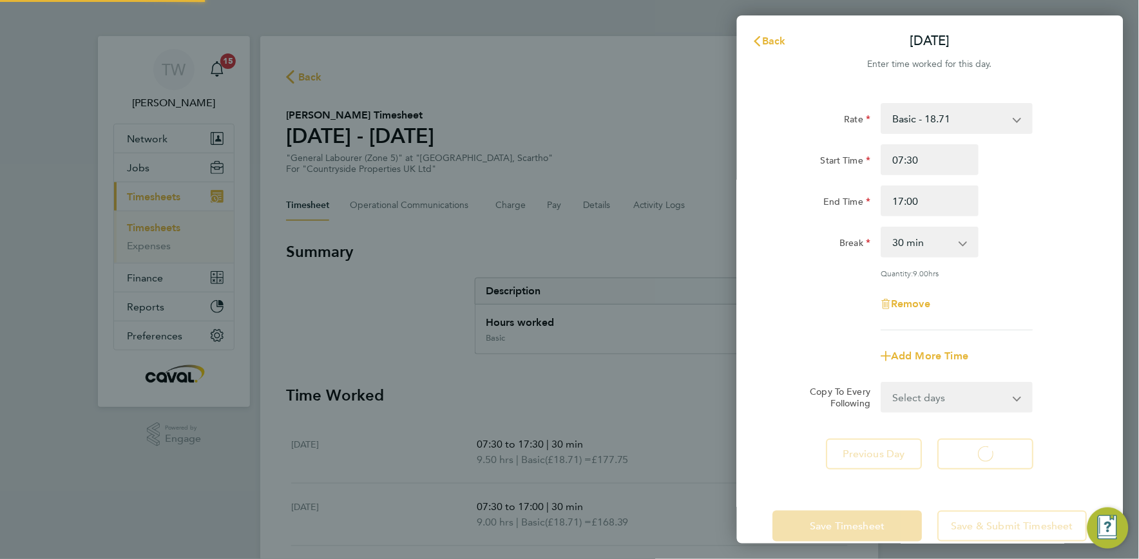
select select "30"
click at [912, 198] on input "17:00" at bounding box center [930, 201] width 98 height 31
type input "17:30"
click at [1086, 253] on div "Break 0 min 15 min 30 min 45 min 60 min 75 min 90 min" at bounding box center [930, 242] width 325 height 31
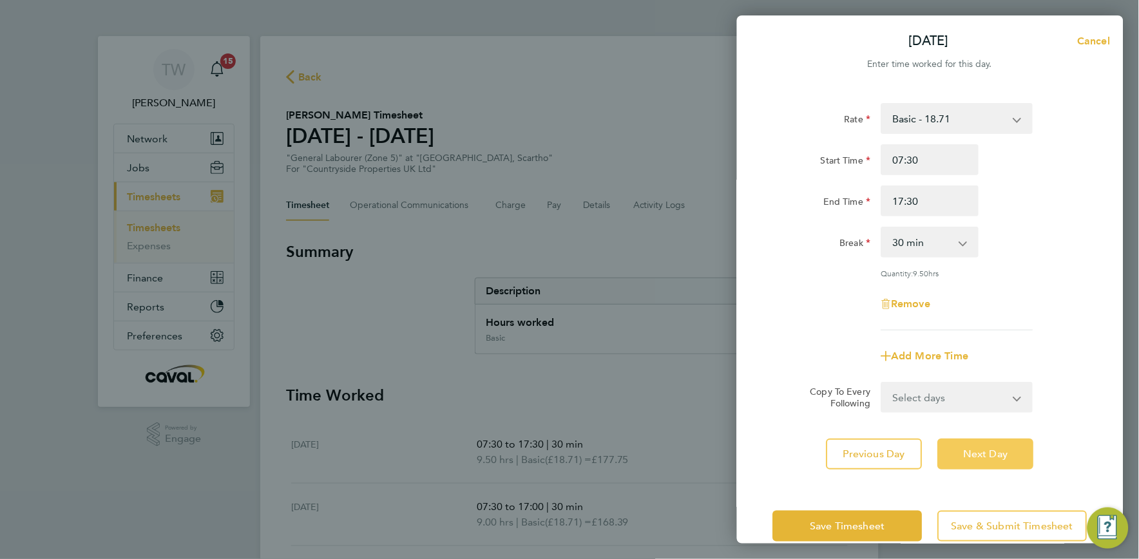
click at [983, 461] on button "Next Day" at bounding box center [986, 454] width 96 height 31
select select "30"
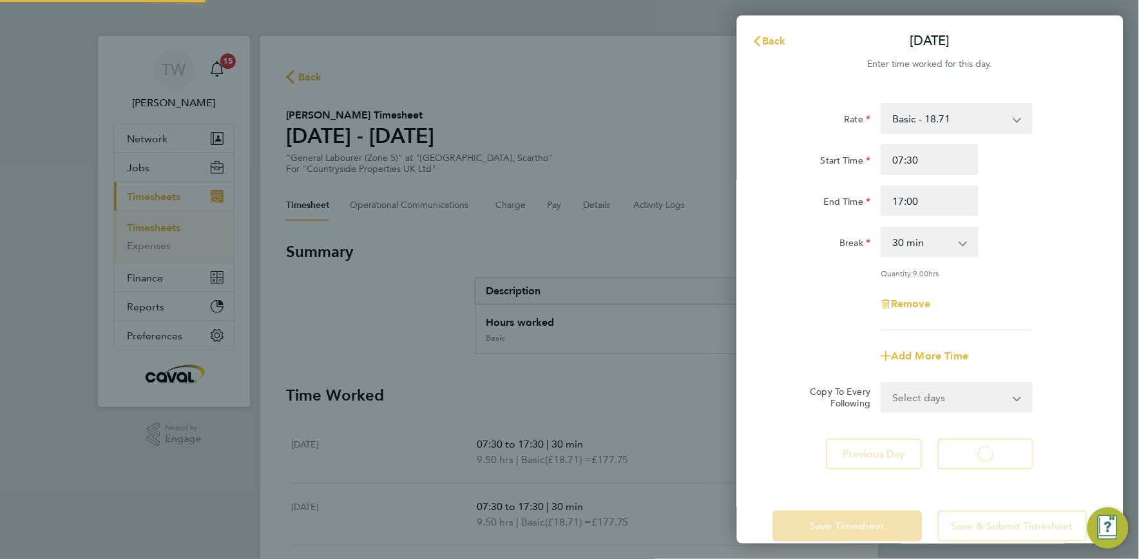
select select "30"
click at [912, 202] on input "17:00" at bounding box center [930, 201] width 98 height 31
type input "17:30"
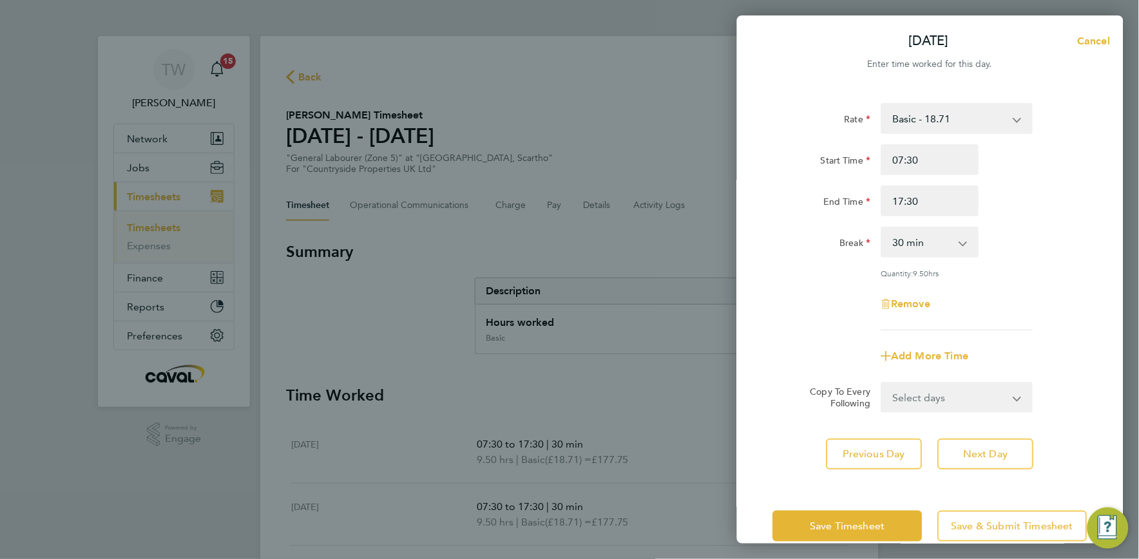
click at [1056, 232] on div "Break 0 min 15 min 30 min 45 min 60 min 75 min 90 min" at bounding box center [930, 242] width 325 height 31
click at [962, 455] on button "Next Day" at bounding box center [986, 454] width 96 height 31
select select "30"
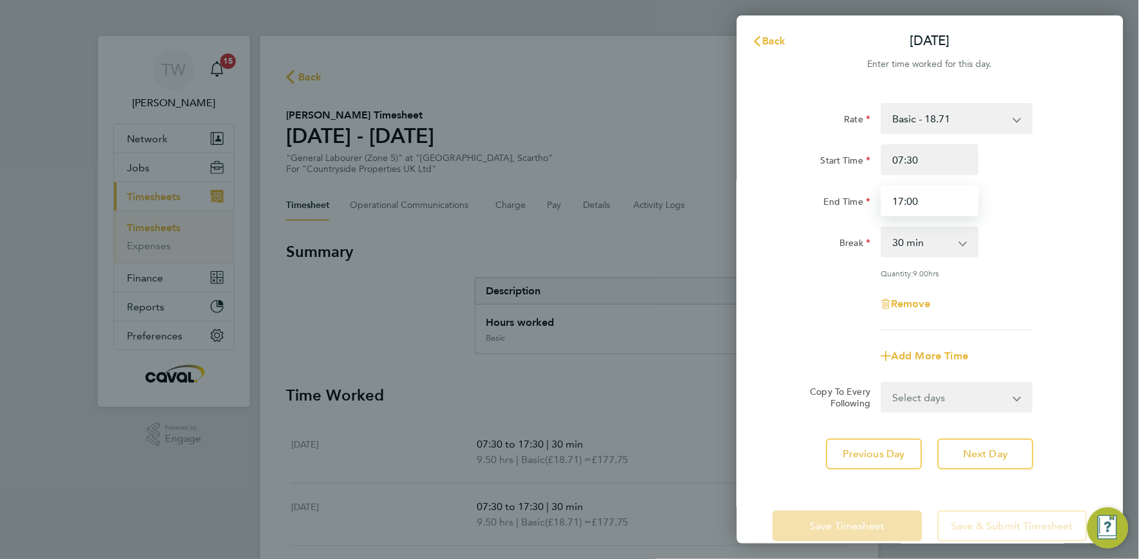
click at [913, 201] on input "17:00" at bounding box center [930, 201] width 98 height 31
type input "17:30"
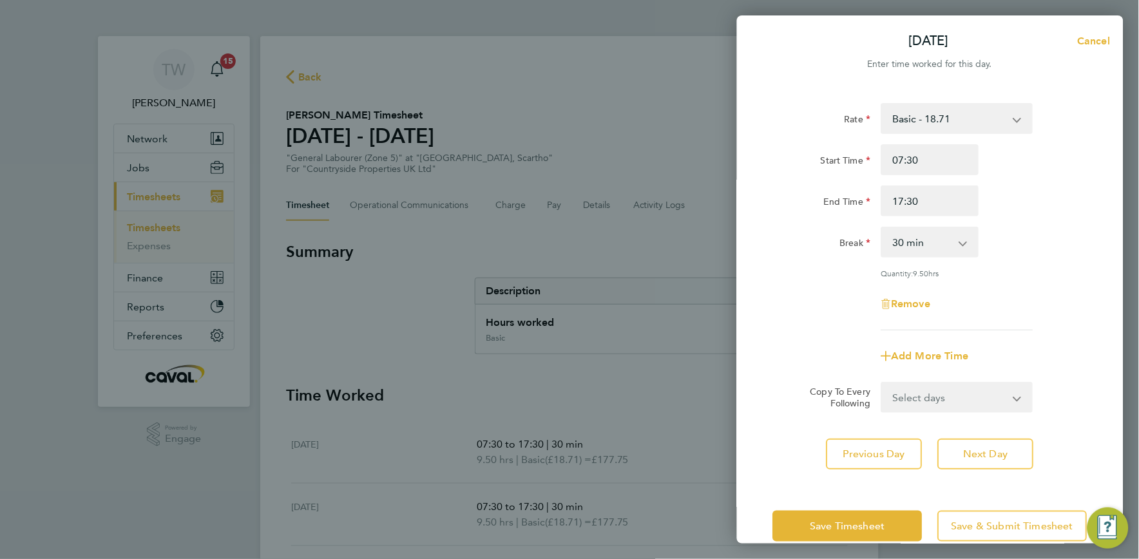
click at [1047, 265] on div "Rate Basic - 18.71 Start Time 07:30 End Time 17:30 Break 0 min 15 min 30 min 45…" at bounding box center [930, 216] width 314 height 227
click at [987, 449] on span "Next Day" at bounding box center [986, 454] width 44 height 13
select select "30"
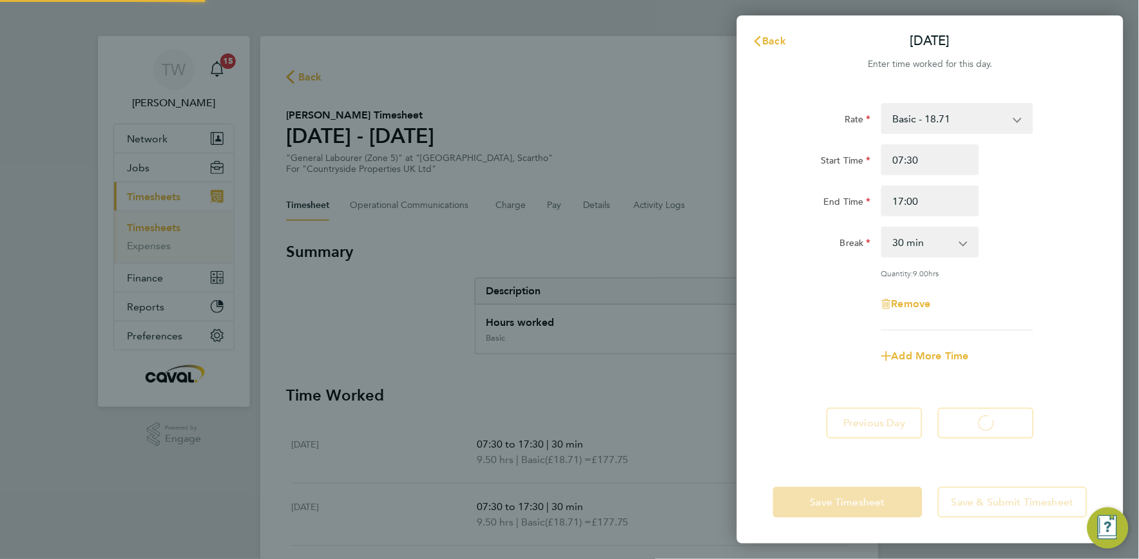
select select "30"
click at [913, 202] on input "17:00" at bounding box center [930, 201] width 98 height 31
type input "17:30"
click at [1057, 265] on div "Rate Basic - 18.71 Start Time 07:30 End Time 17:30 Break 0 min 15 min 30 min 45…" at bounding box center [930, 216] width 314 height 227
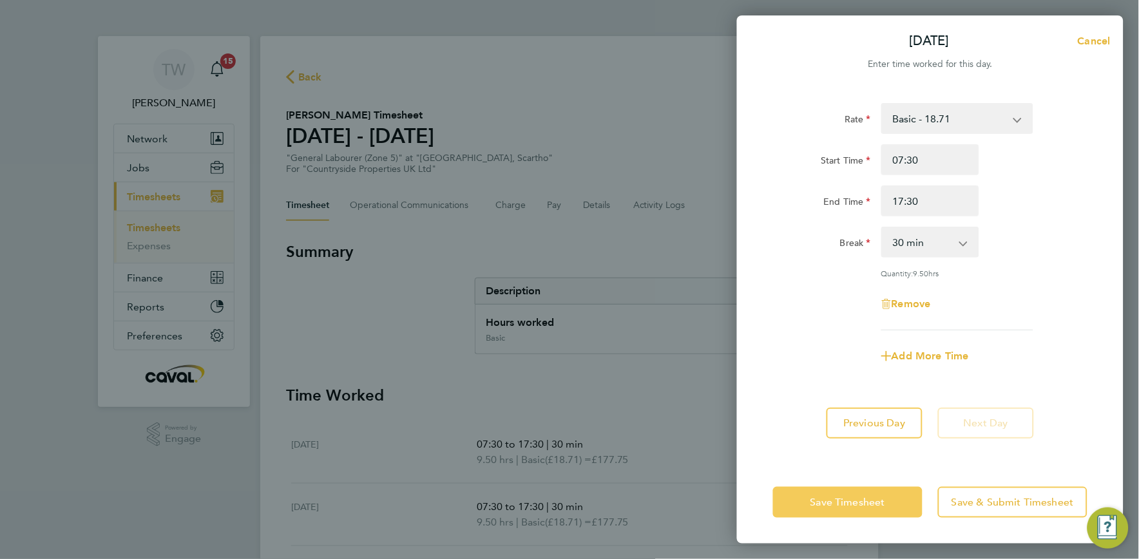
click at [868, 503] on span "Save Timesheet" at bounding box center [847, 502] width 75 height 13
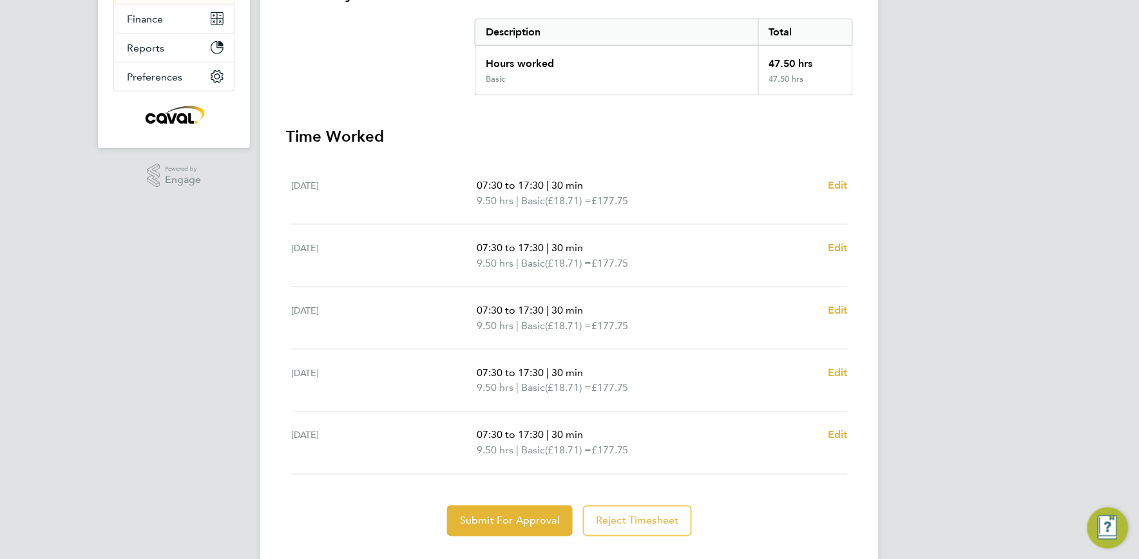
scroll to position [286, 0]
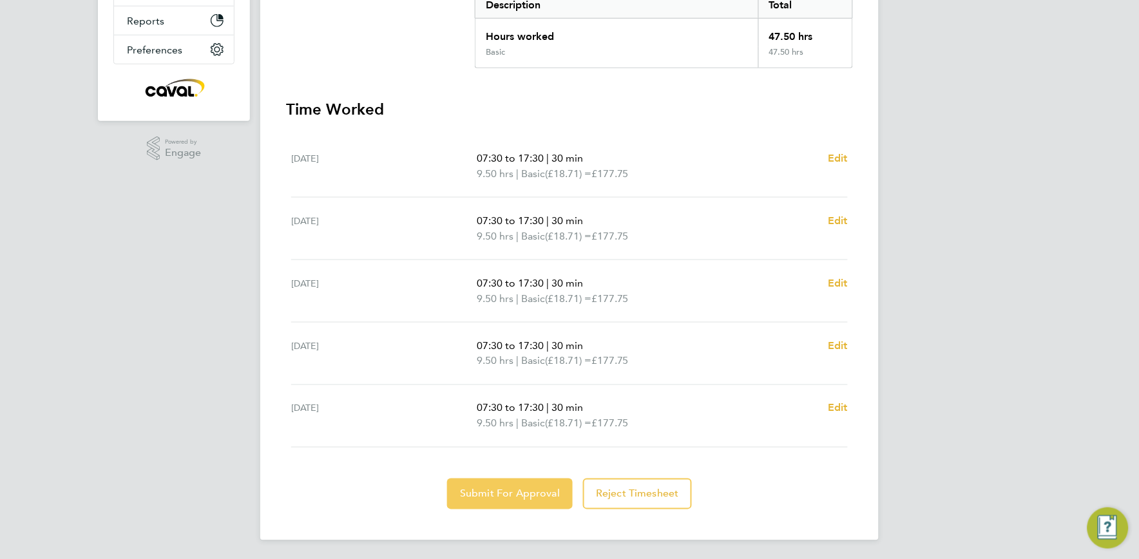
click at [461, 484] on button "Submit For Approval" at bounding box center [510, 494] width 126 height 31
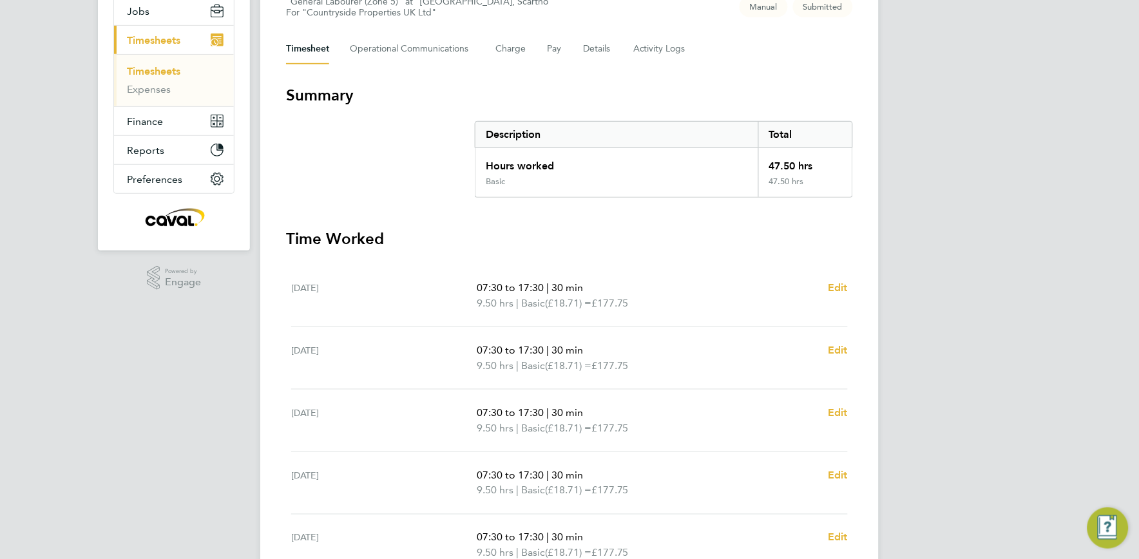
scroll to position [142, 0]
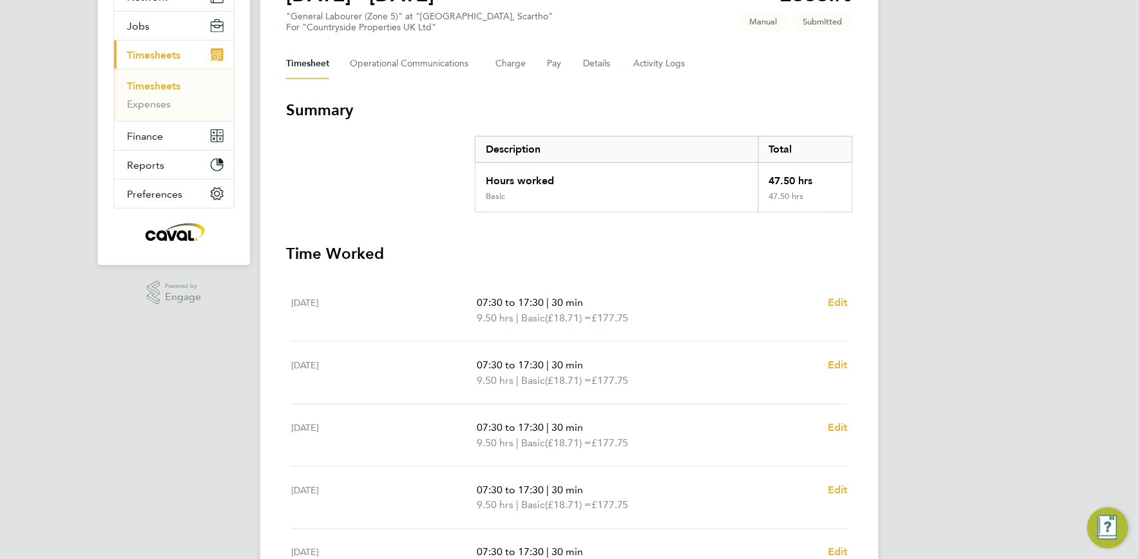
click at [157, 88] on link "Timesheets" at bounding box center [153, 86] width 53 height 12
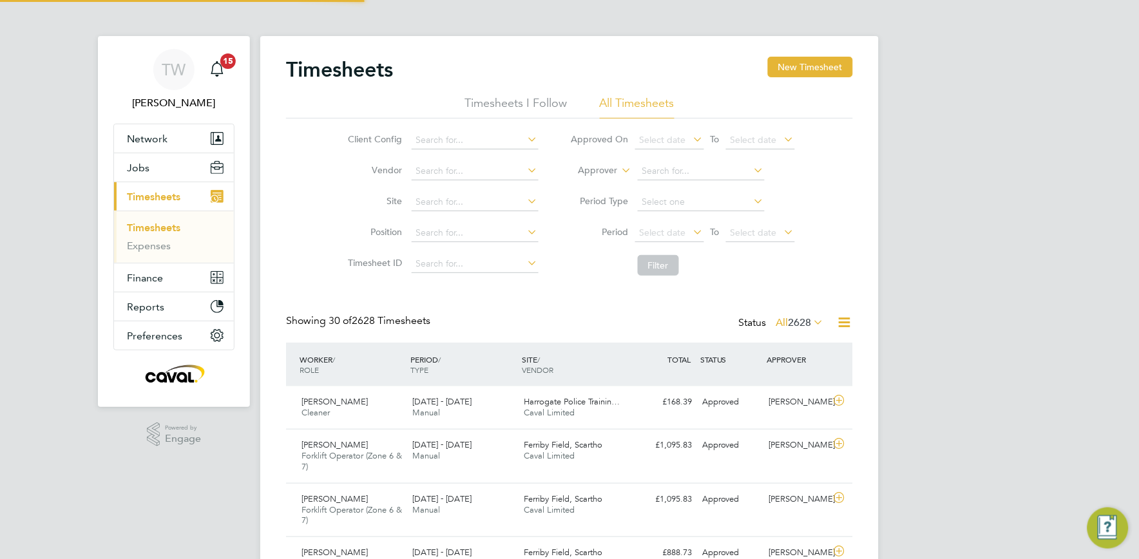
scroll to position [6, 7]
